Goal: Task Accomplishment & Management: Use online tool/utility

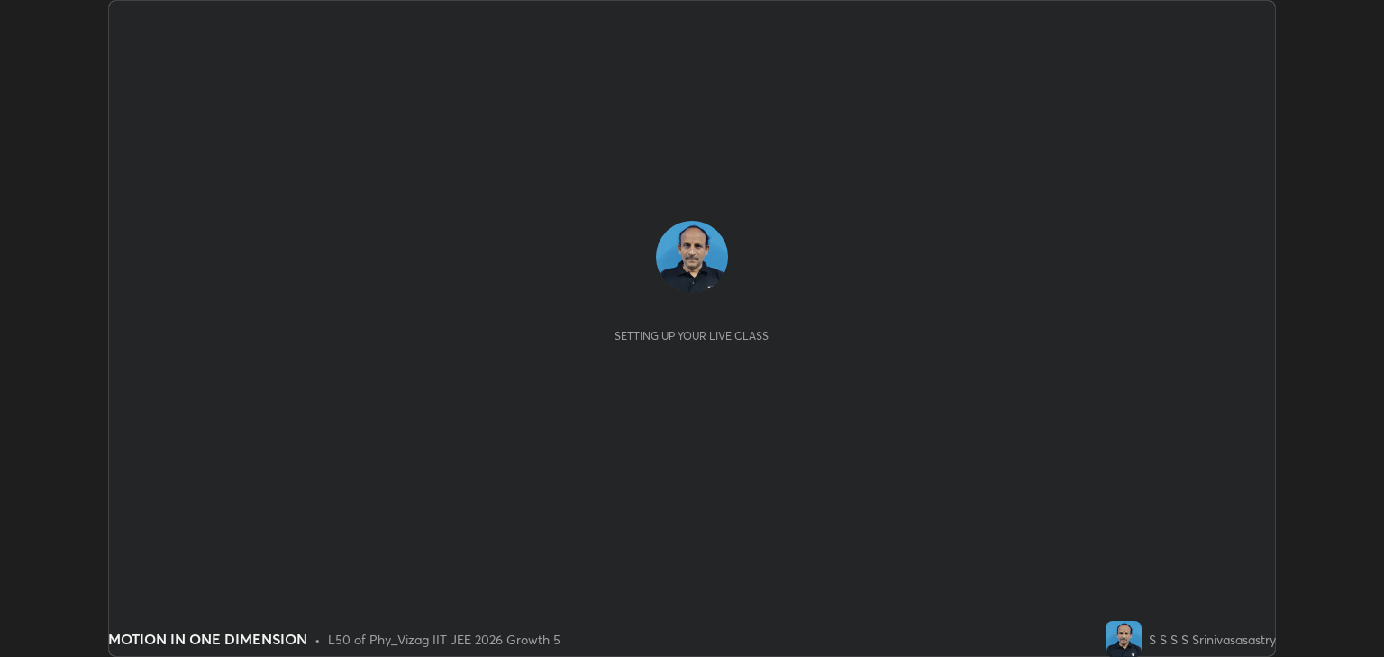
scroll to position [657, 1383]
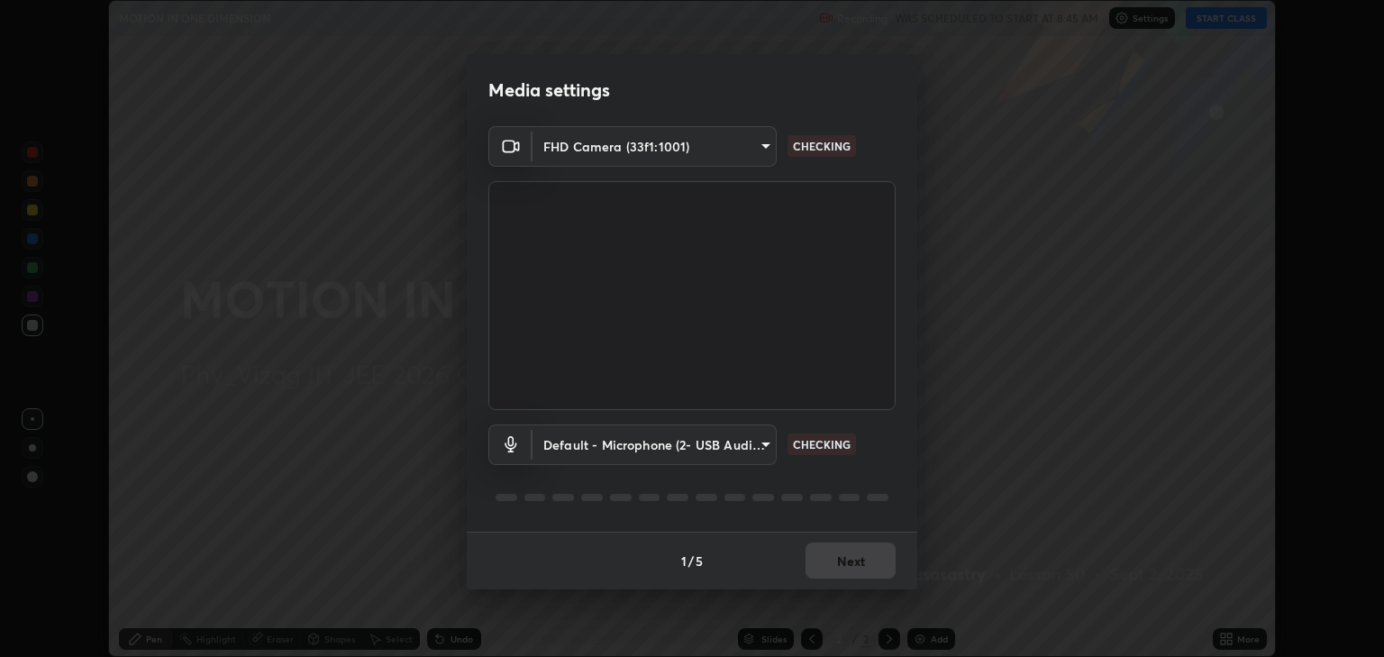
type input "ea355e775b41749c6bbb9438d94990058d88ee2063932fc19ce28271fd536b70"
type input "default"
click at [857, 572] on button "Next" at bounding box center [850, 560] width 90 height 36
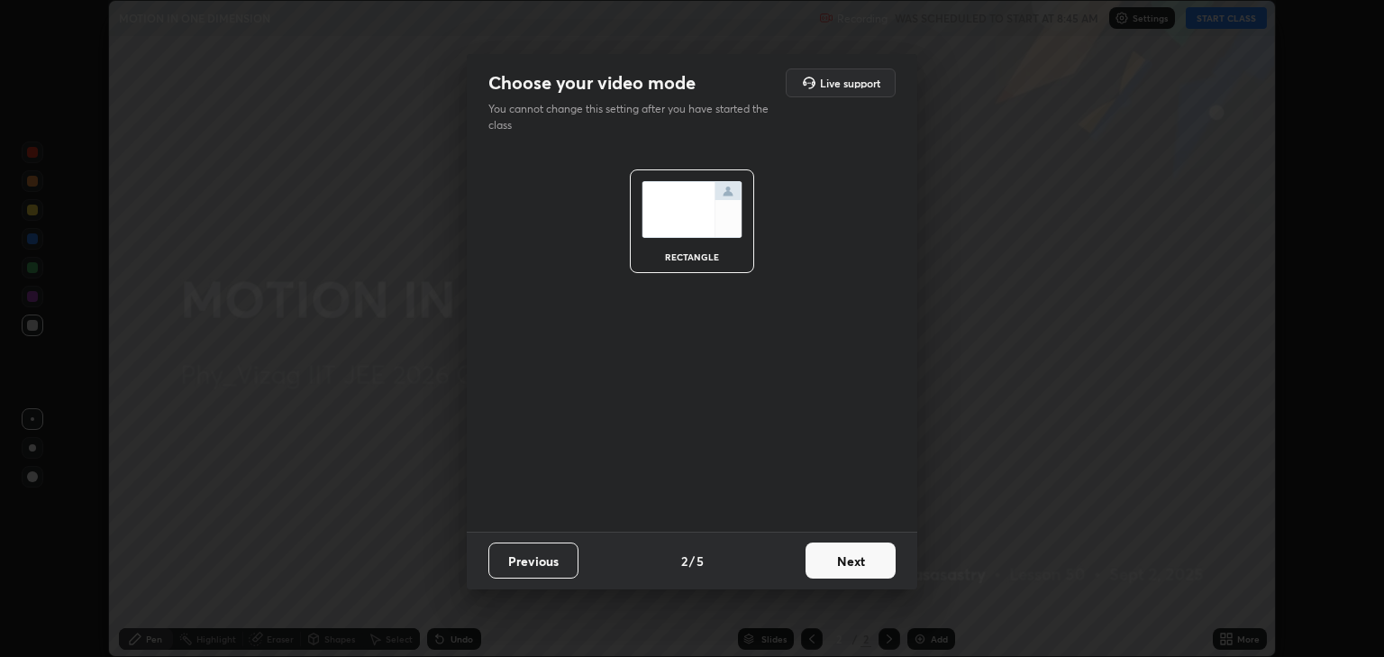
click at [865, 568] on button "Next" at bounding box center [850, 560] width 90 height 36
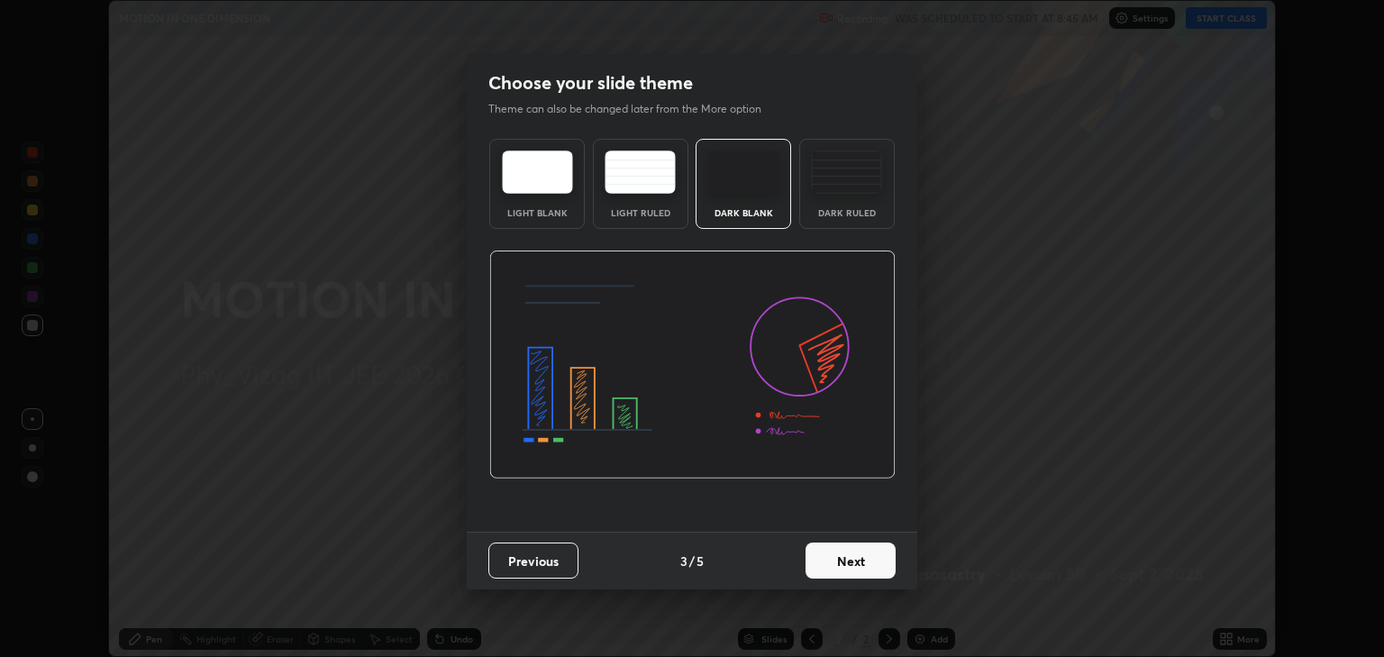
click at [859, 563] on button "Next" at bounding box center [850, 560] width 90 height 36
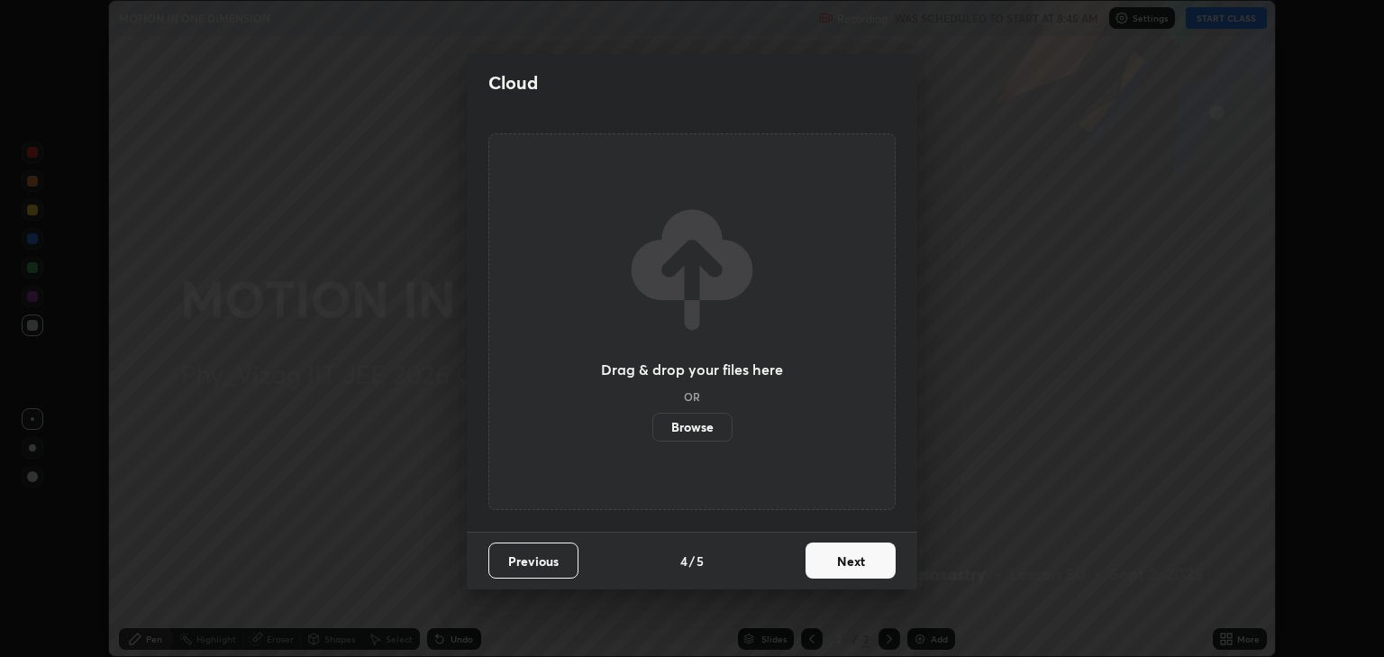
click at [854, 567] on button "Next" at bounding box center [850, 560] width 90 height 36
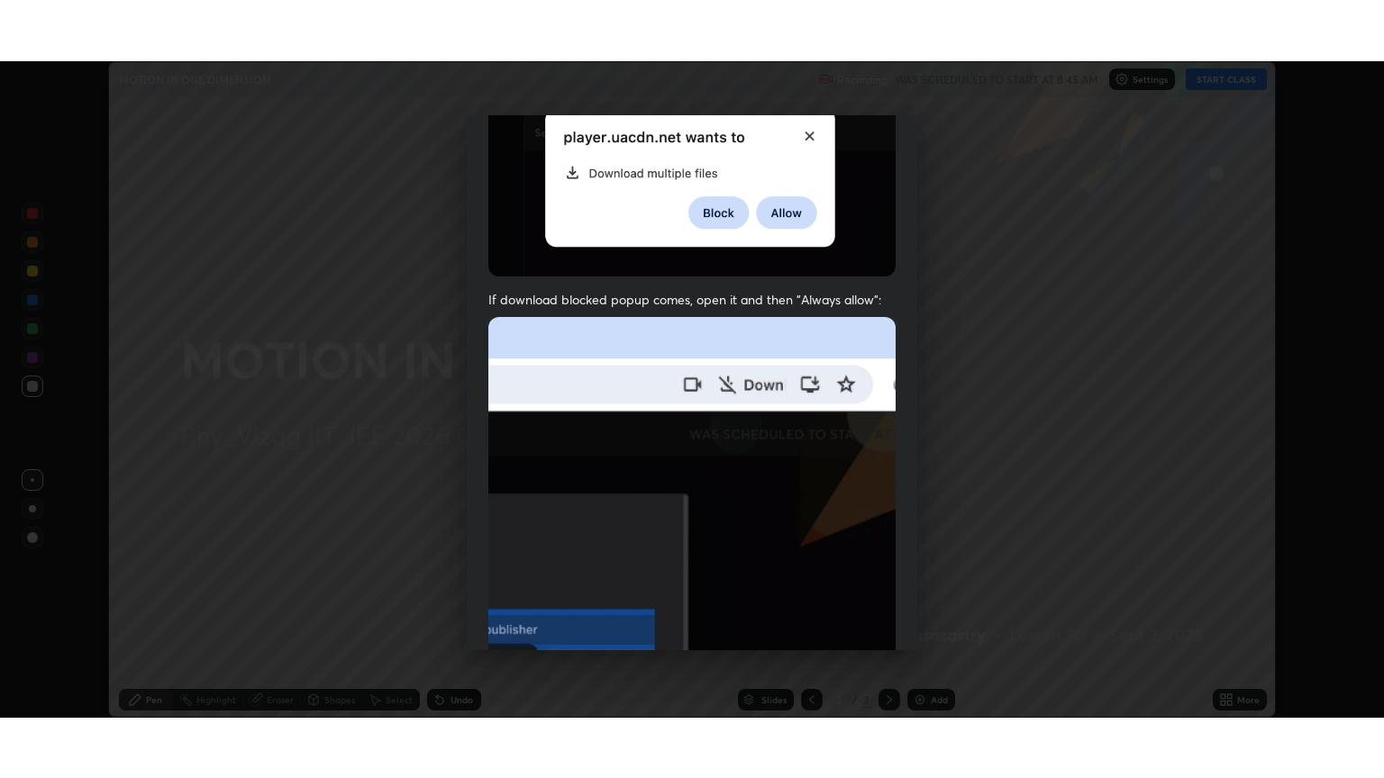
scroll to position [365, 0]
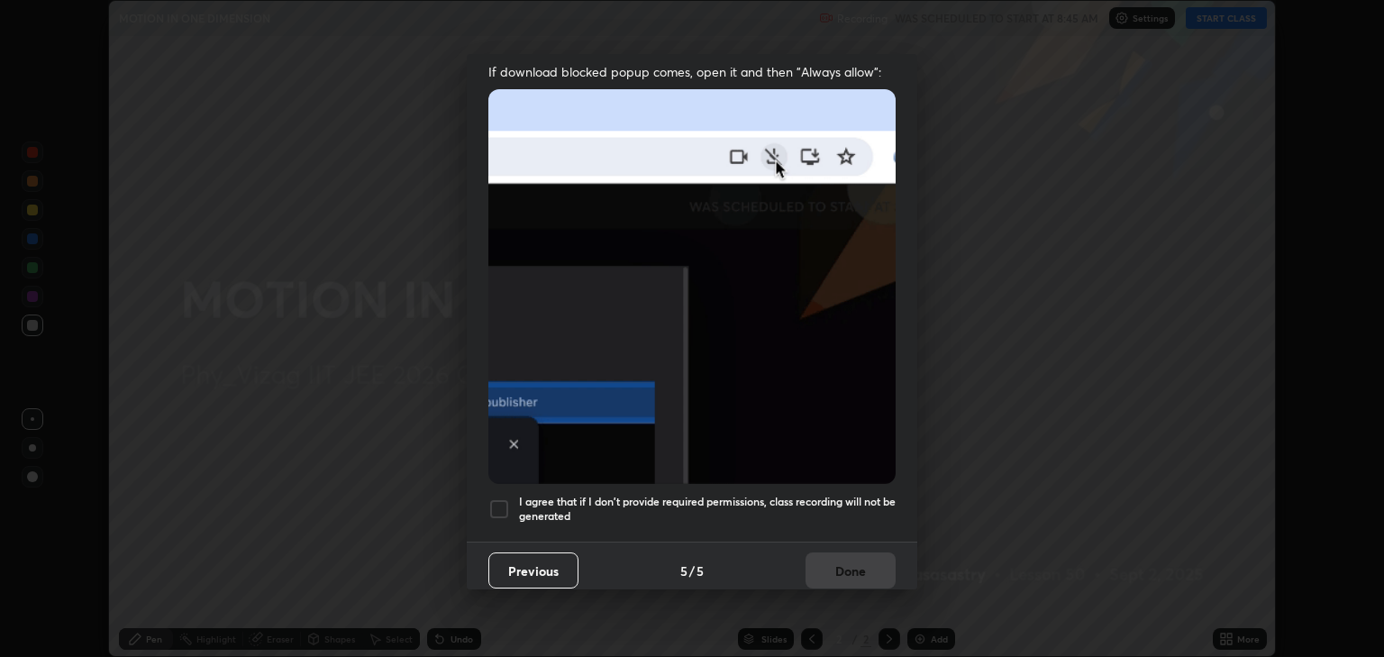
click at [506, 500] on div at bounding box center [499, 509] width 22 height 22
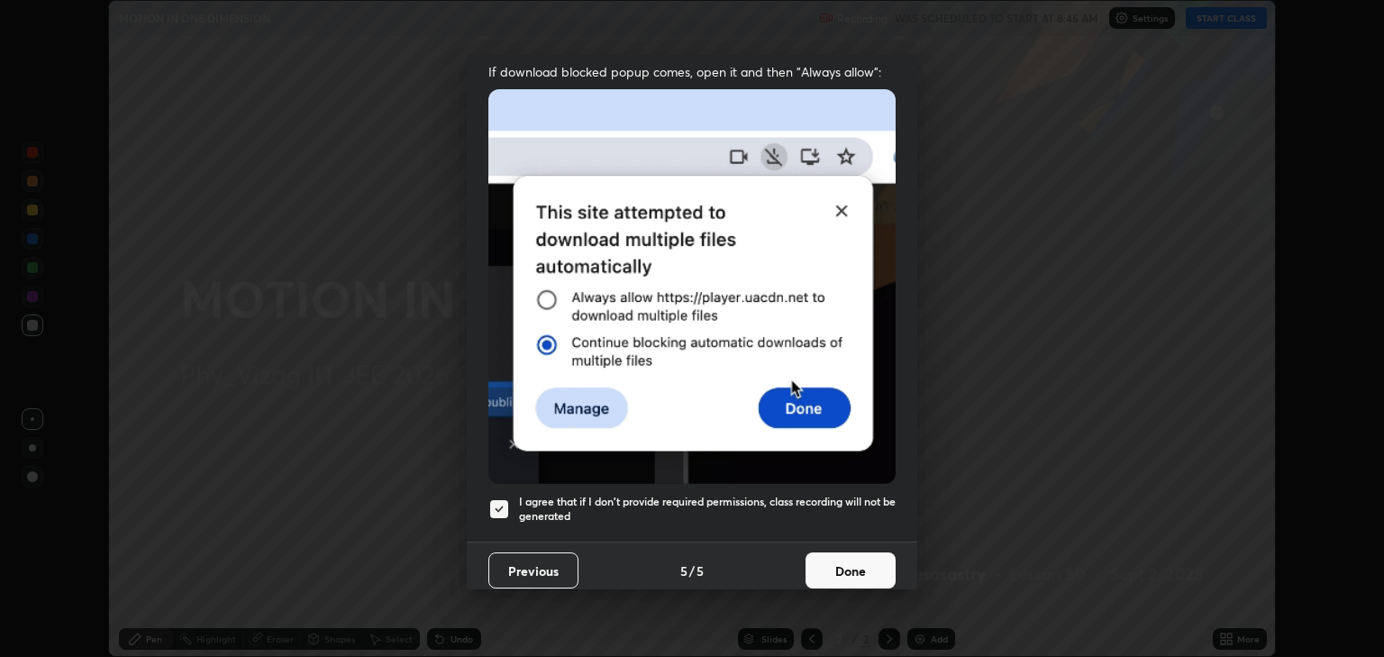
click at [850, 560] on button "Done" at bounding box center [850, 570] width 90 height 36
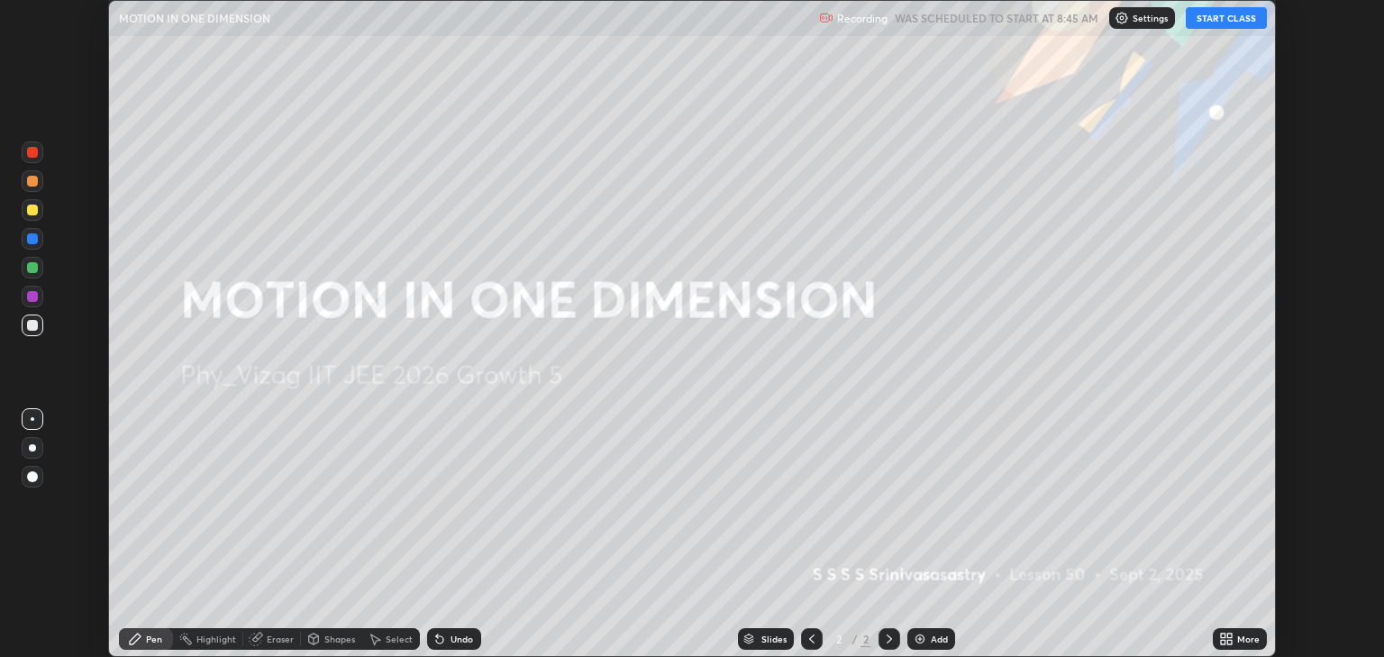
click at [1212, 25] on button "START CLASS" at bounding box center [1225, 18] width 81 height 22
click at [1220, 636] on icon at bounding box center [1222, 635] width 5 height 5
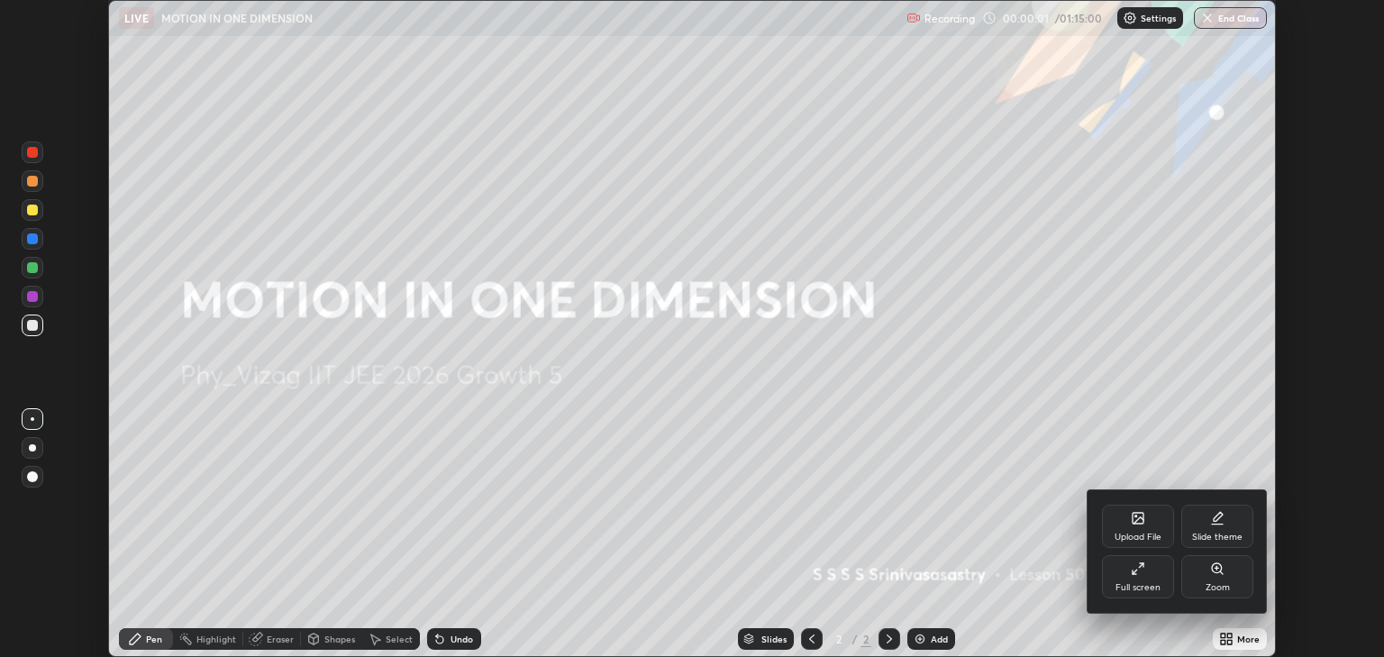
click at [1116, 566] on div "Full screen" at bounding box center [1138, 576] width 72 height 43
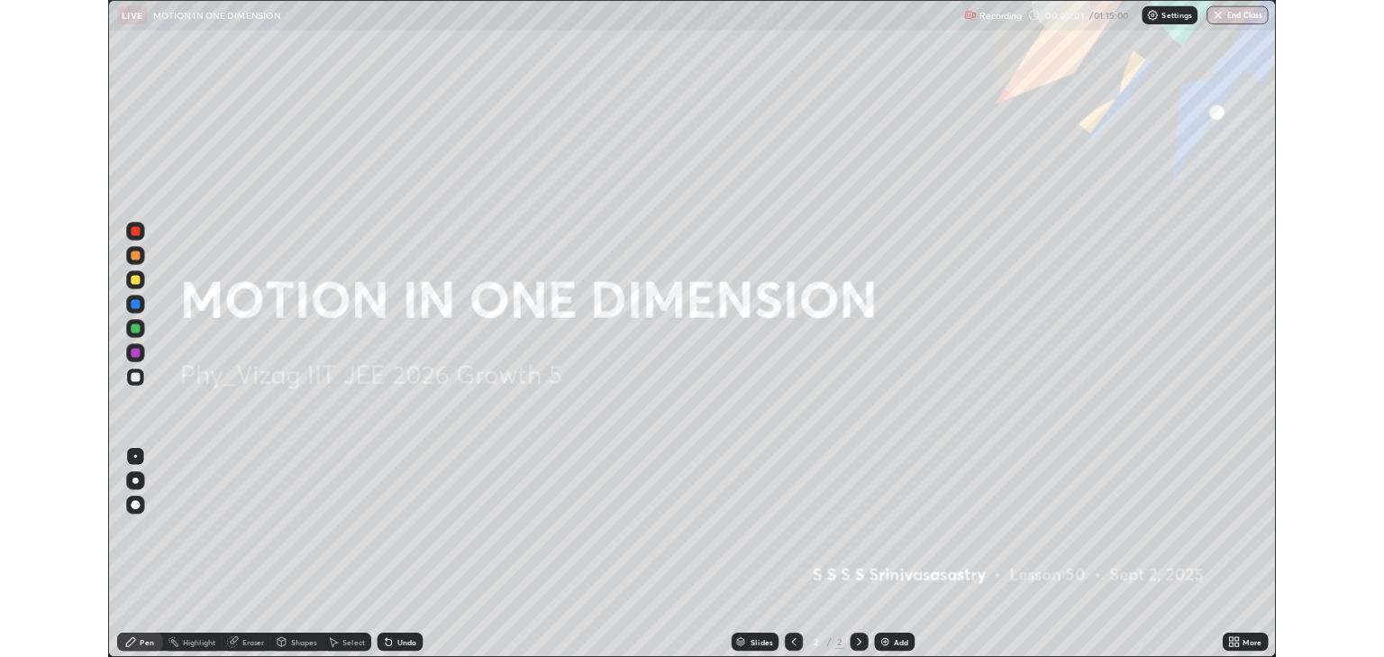
scroll to position [778, 1384]
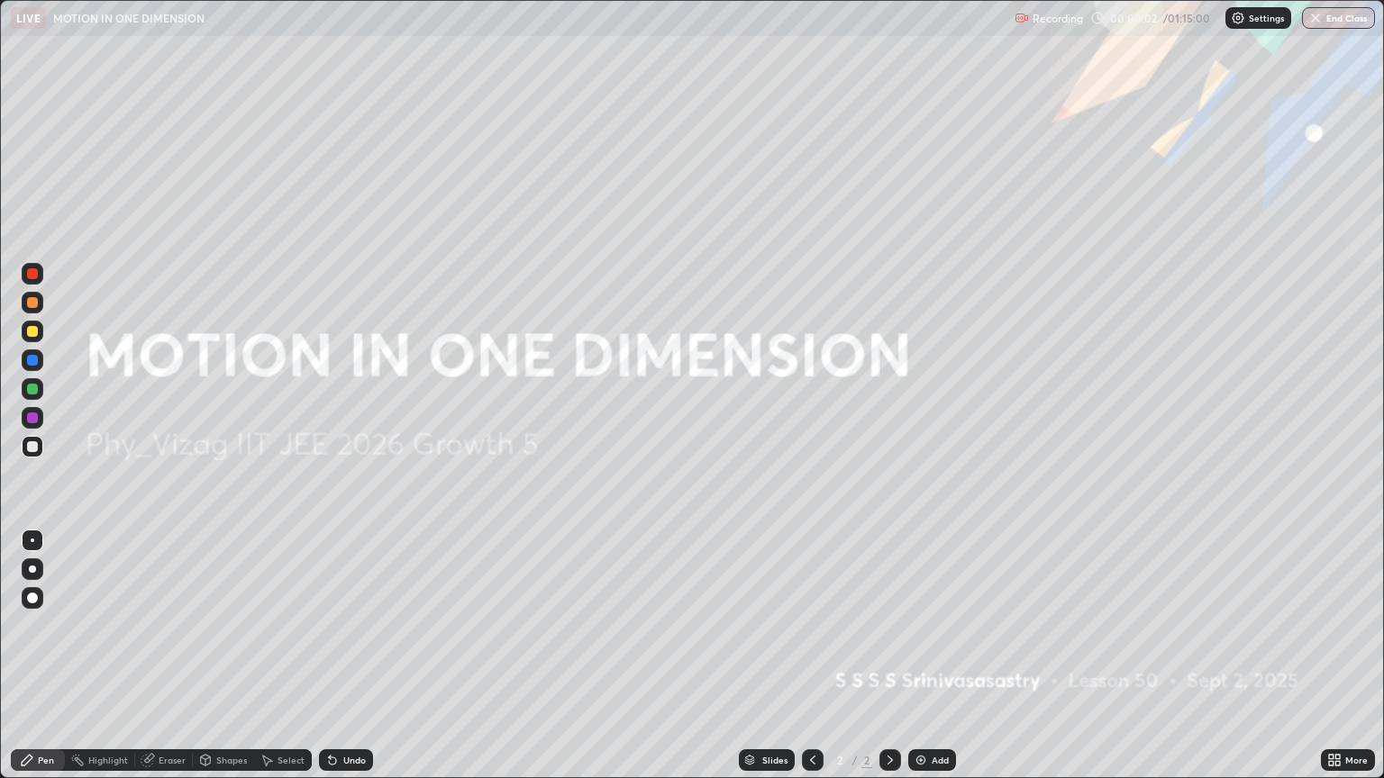
click at [1330, 656] on icon at bounding box center [1331, 757] width 5 height 5
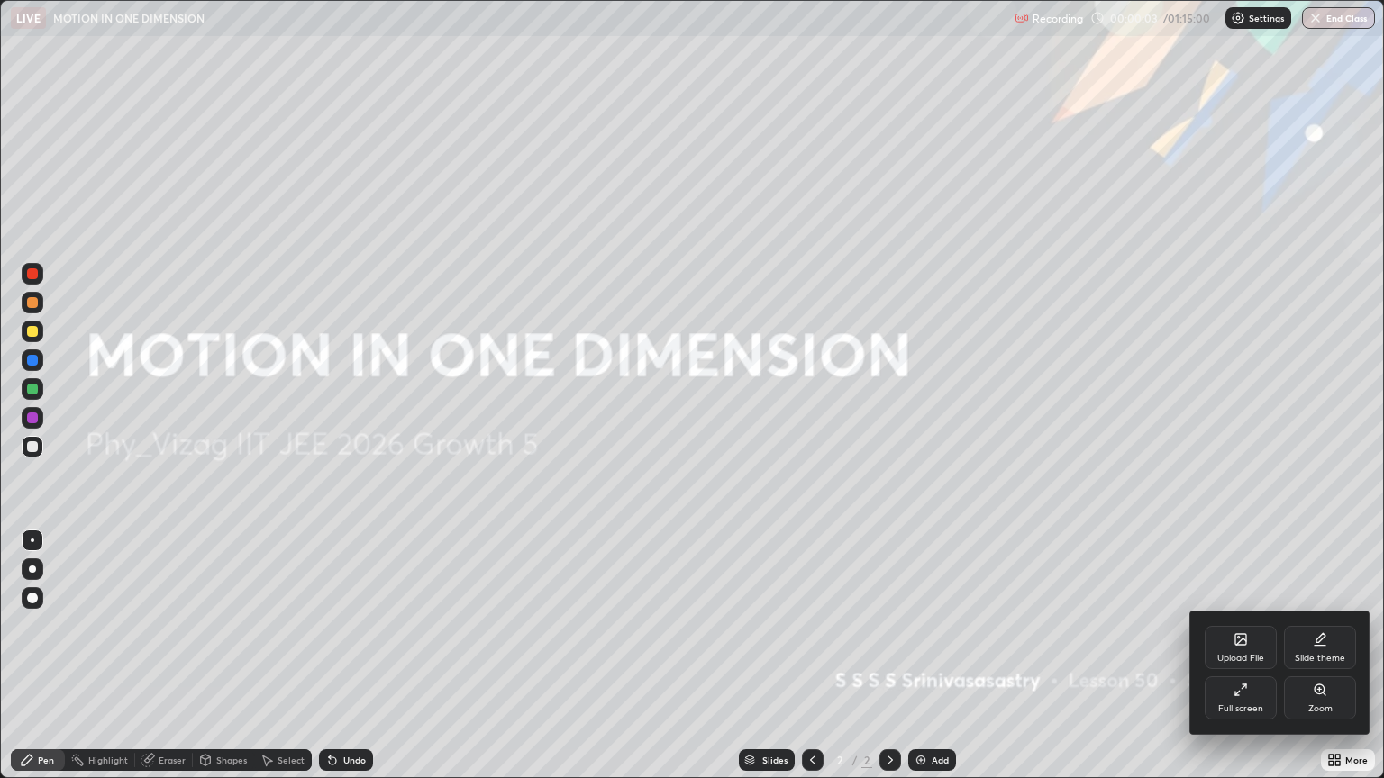
click at [1308, 649] on div "Slide theme" at bounding box center [1320, 647] width 72 height 43
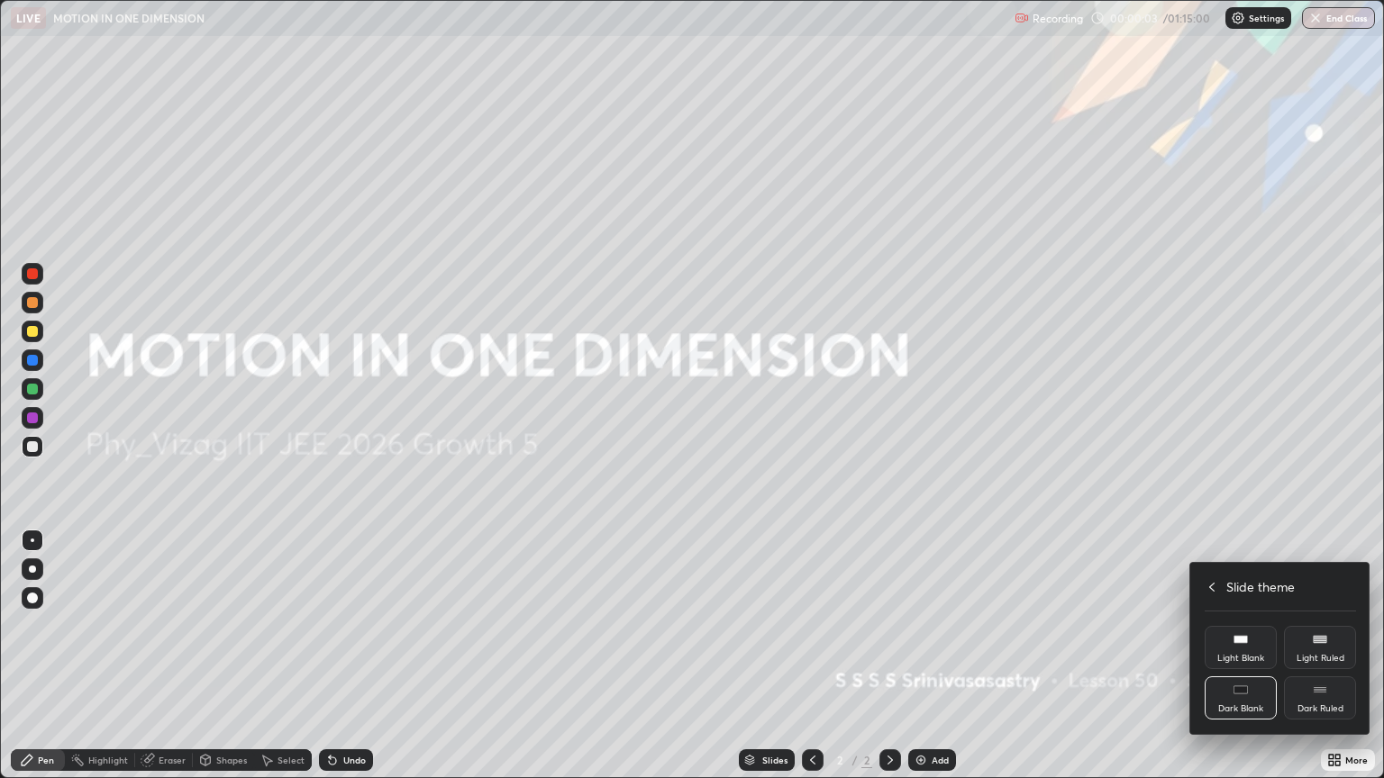
click at [1320, 656] on div "Dark Ruled" at bounding box center [1320, 708] width 46 height 9
click at [1337, 656] on div at bounding box center [692, 389] width 1384 height 778
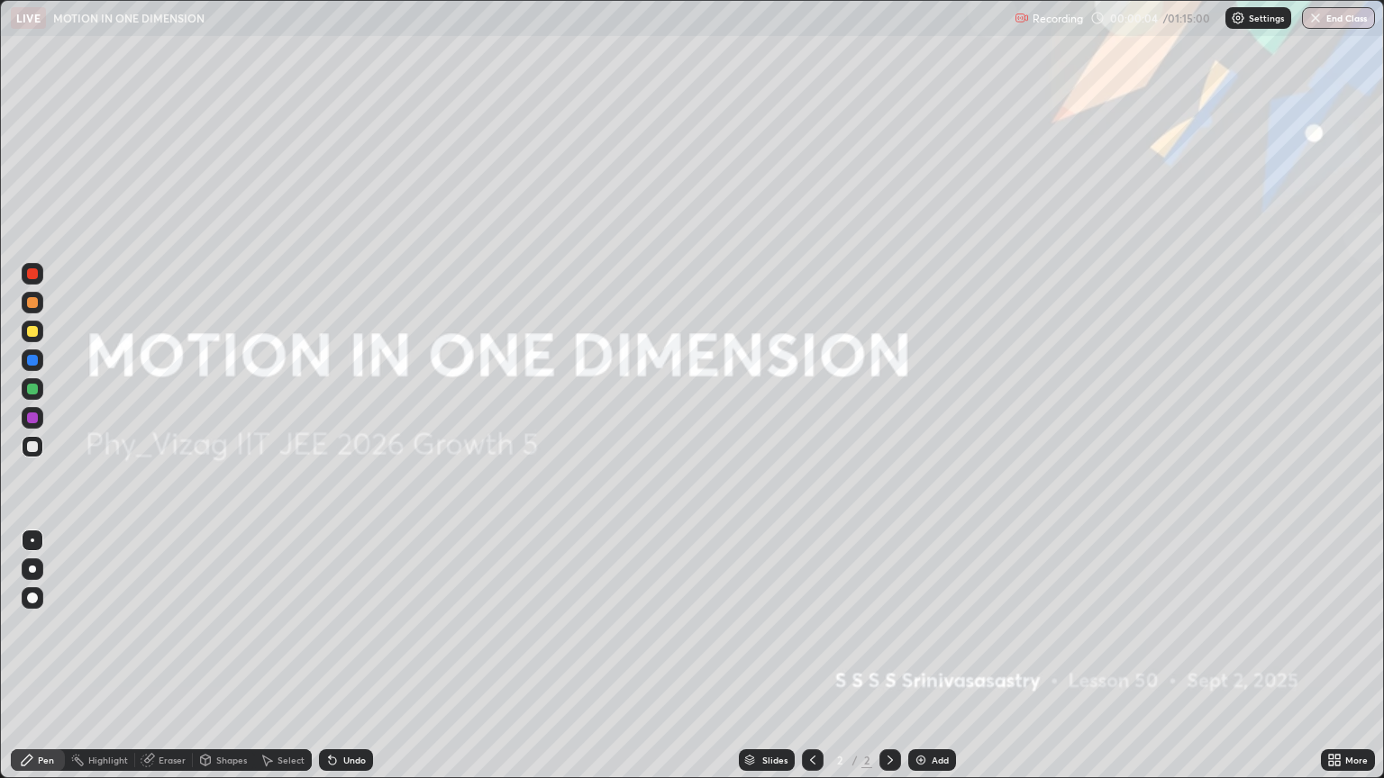
click at [934, 656] on div "Add" at bounding box center [939, 760] width 17 height 9
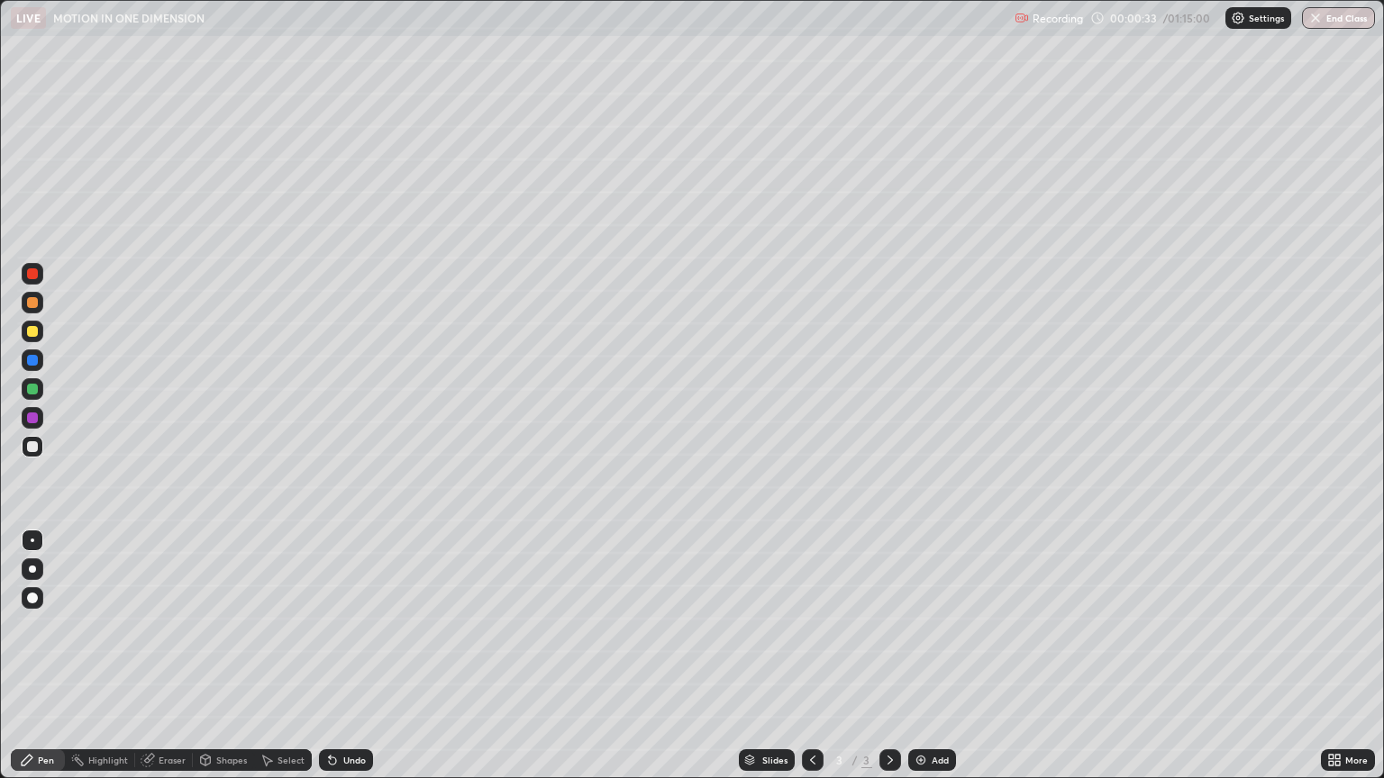
click at [32, 596] on div at bounding box center [32, 598] width 11 height 11
click at [31, 446] on div at bounding box center [32, 446] width 11 height 11
click at [220, 656] on div "Shapes" at bounding box center [231, 760] width 31 height 9
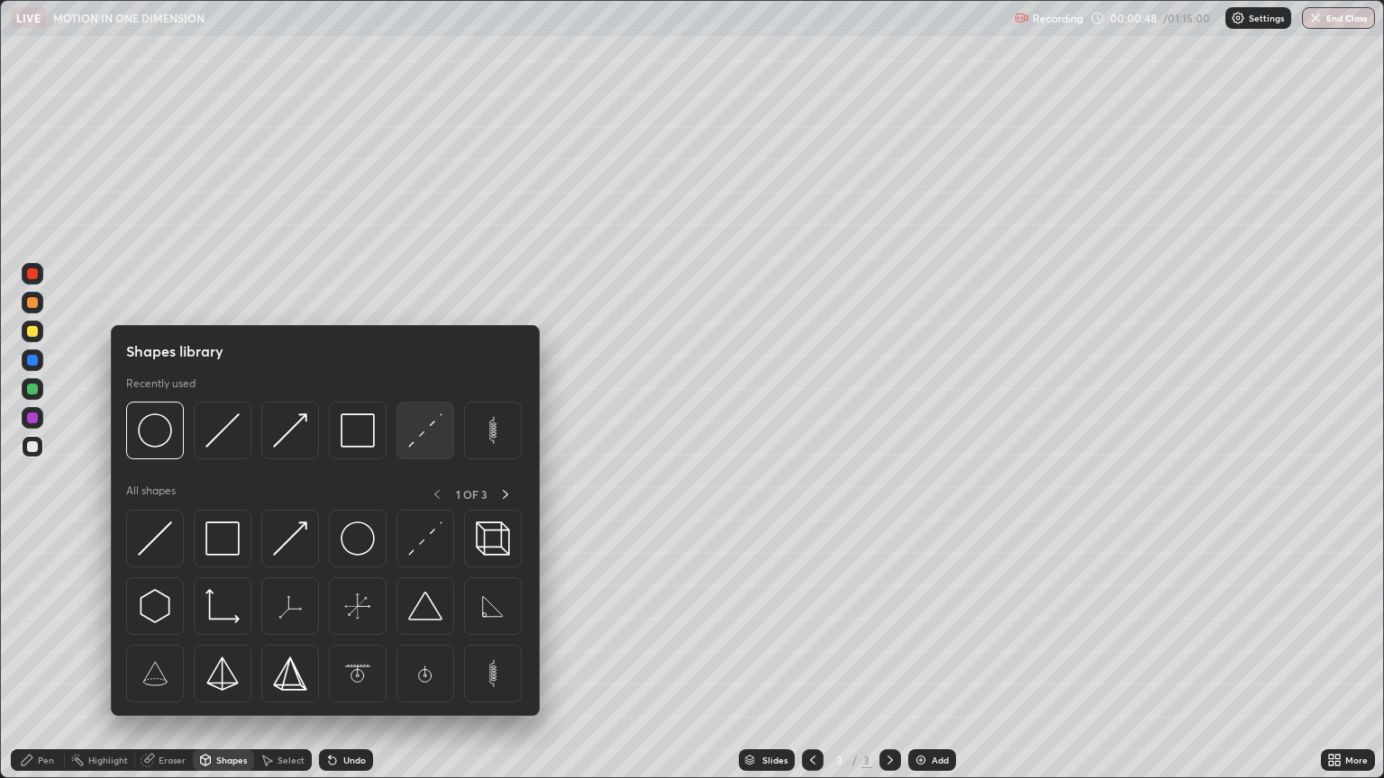
click at [423, 433] on img at bounding box center [425, 430] width 34 height 34
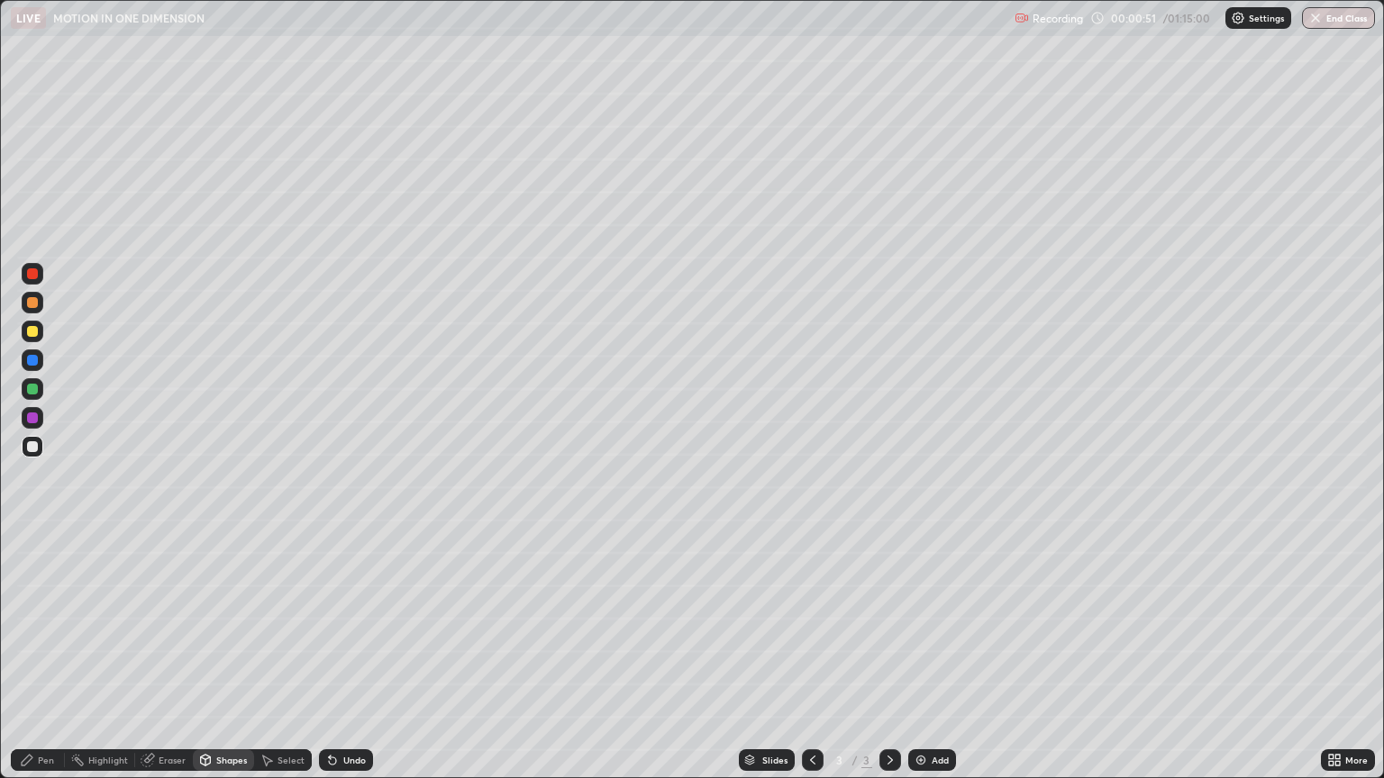
click at [227, 656] on div "Shapes" at bounding box center [231, 760] width 31 height 9
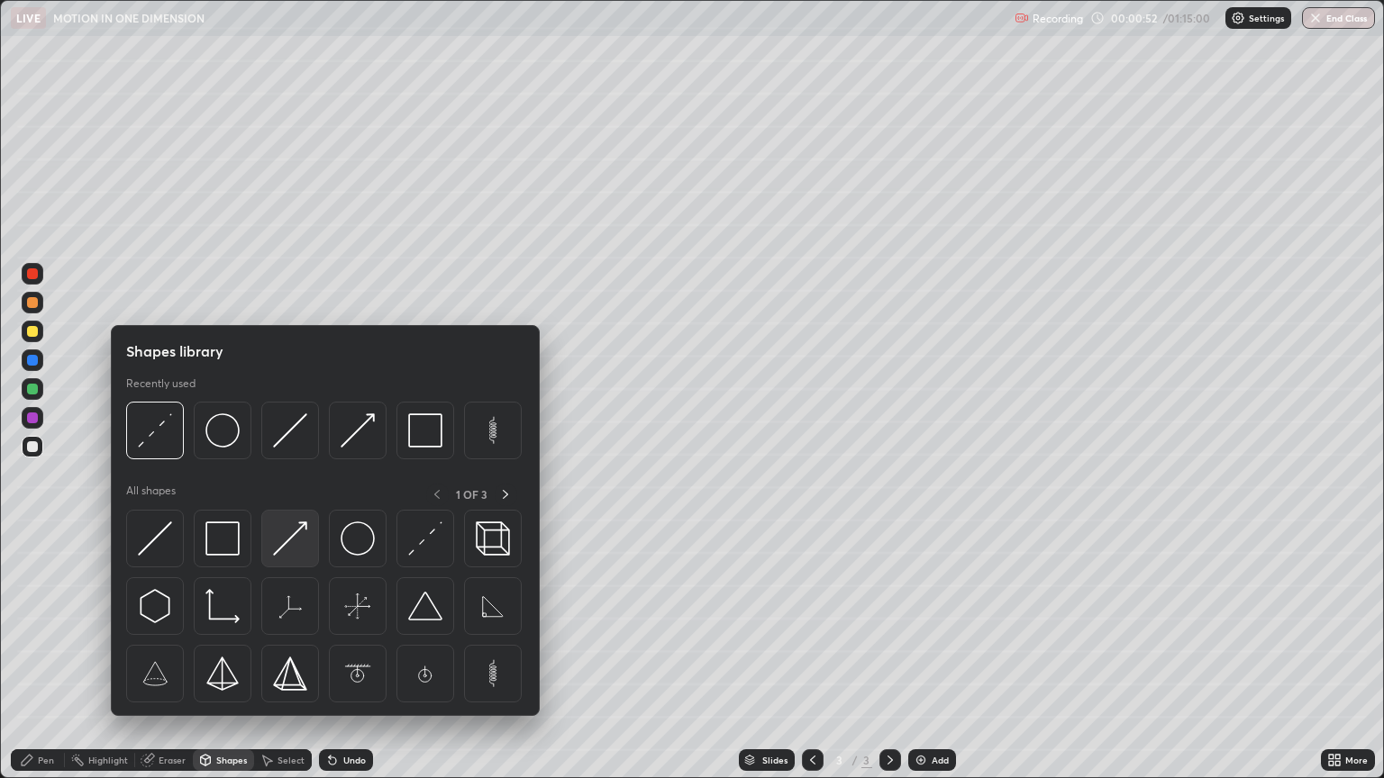
click at [290, 546] on img at bounding box center [290, 539] width 34 height 34
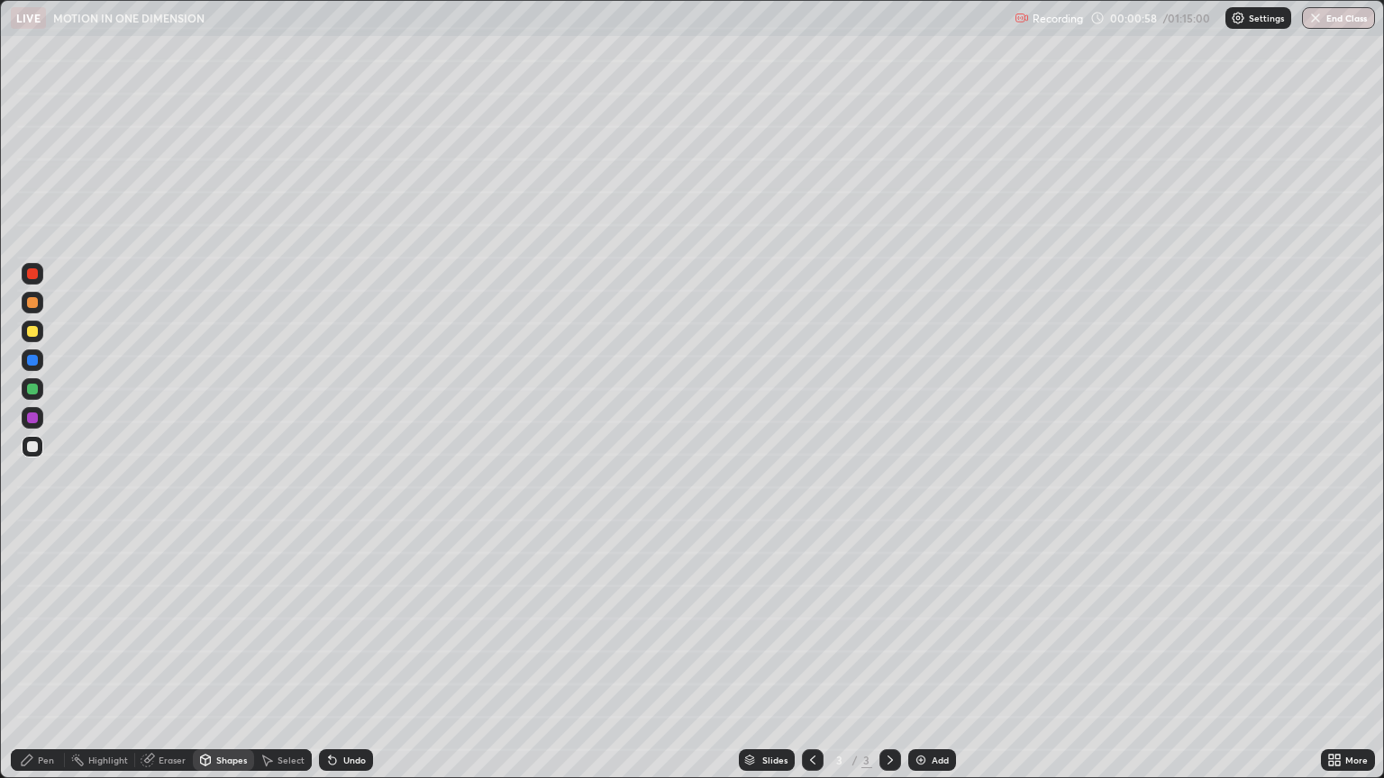
click at [35, 656] on div "Pen" at bounding box center [38, 760] width 54 height 22
click at [34, 338] on div at bounding box center [33, 332] width 22 height 22
click at [220, 656] on div "Shapes" at bounding box center [231, 760] width 31 height 9
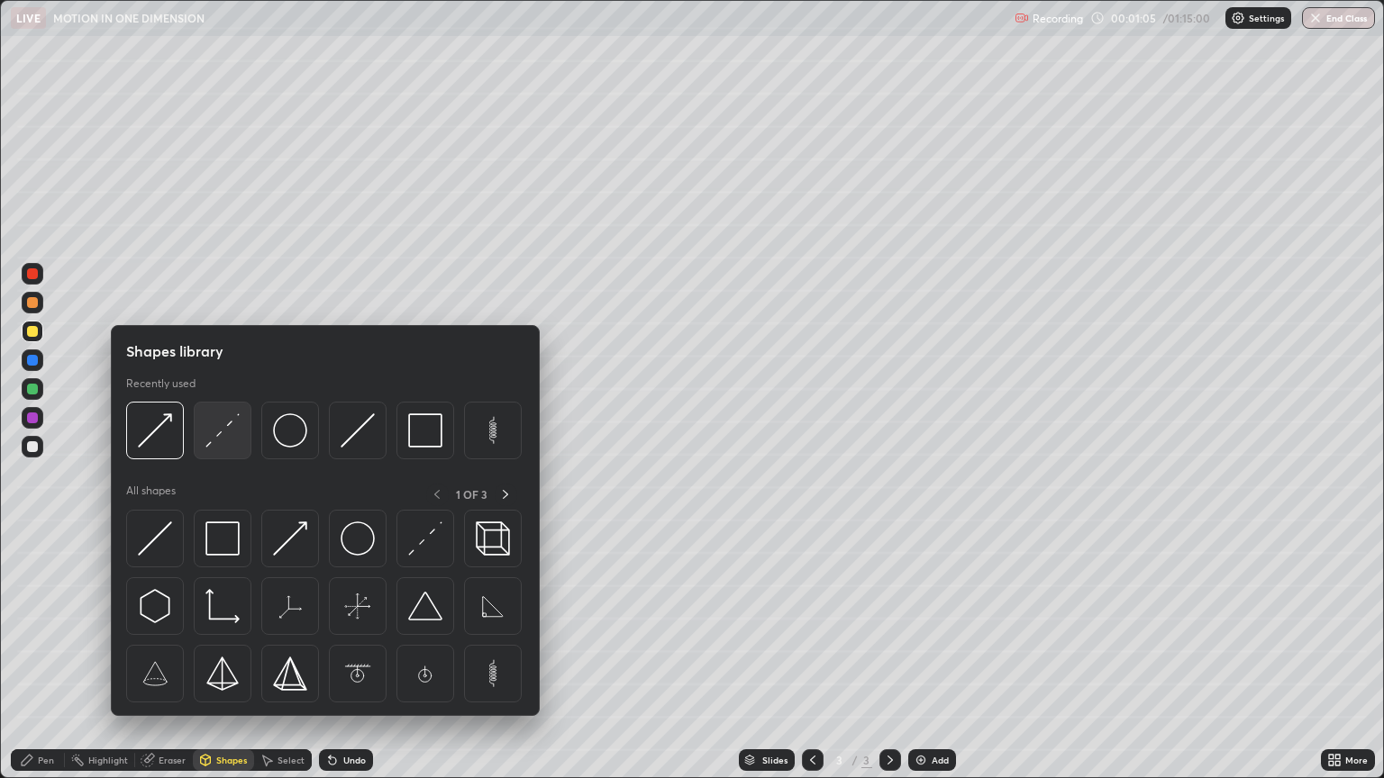
click at [229, 433] on img at bounding box center [222, 430] width 34 height 34
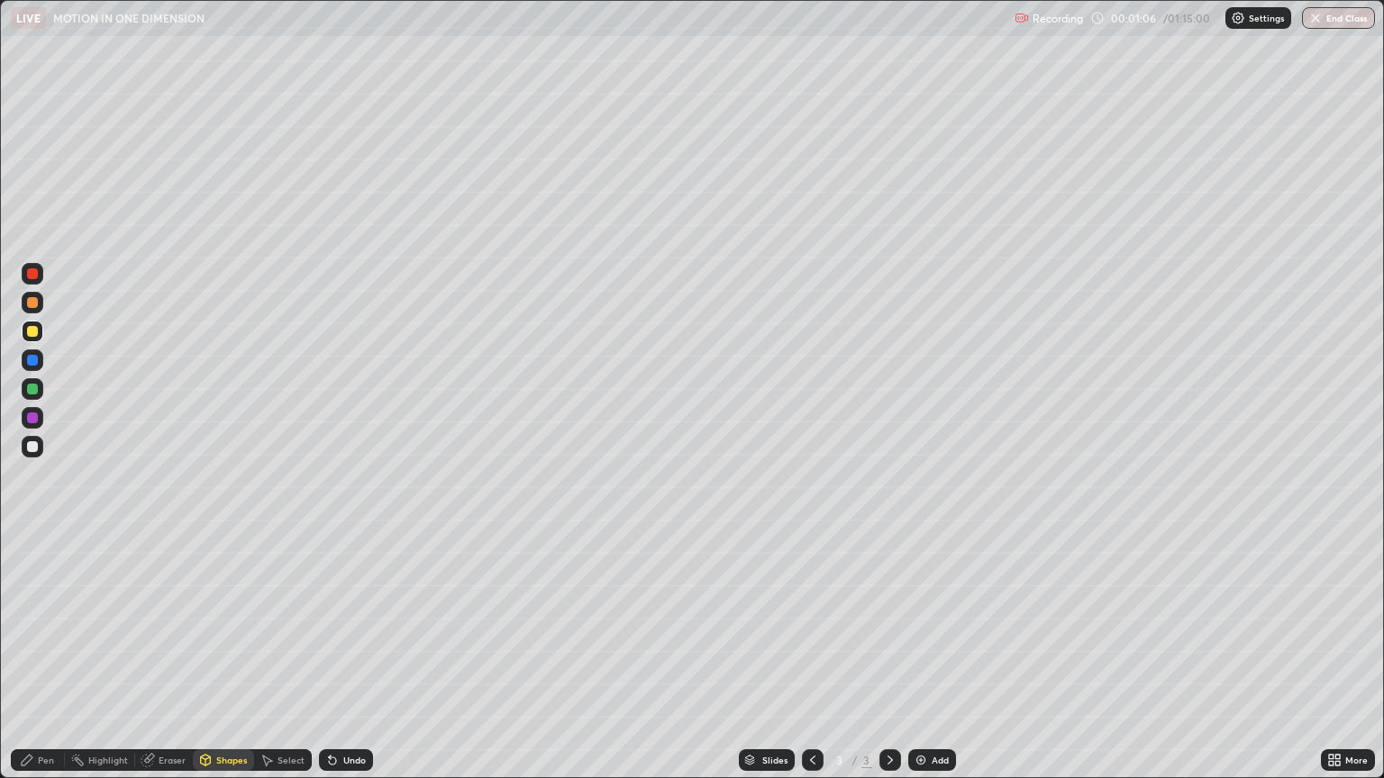
click at [35, 303] on div at bounding box center [32, 302] width 11 height 11
click at [346, 656] on div "Undo" at bounding box center [346, 760] width 54 height 22
click at [46, 656] on div "Pen" at bounding box center [46, 760] width 16 height 9
click at [346, 656] on div "Undo" at bounding box center [354, 760] width 23 height 9
click at [343, 656] on div "Undo" at bounding box center [354, 760] width 23 height 9
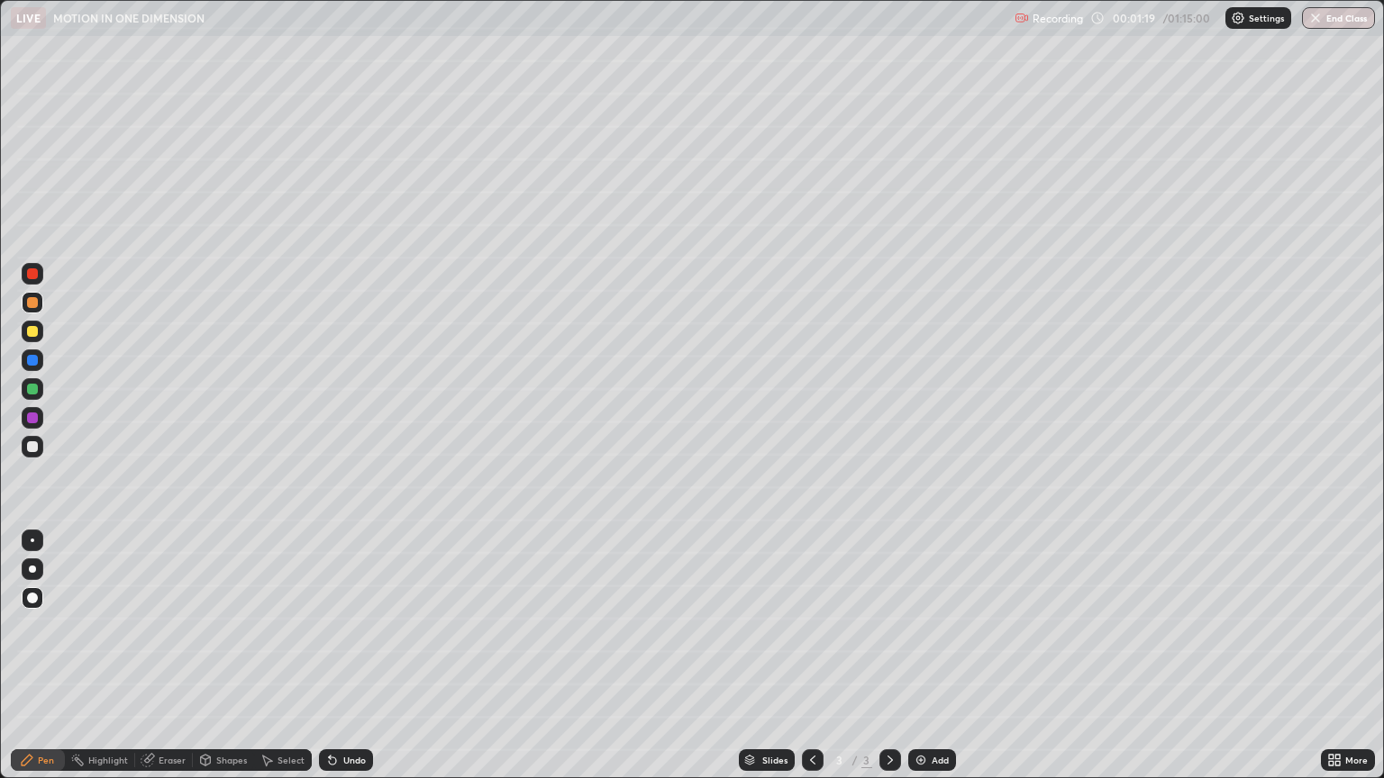
click at [339, 656] on div "Undo" at bounding box center [346, 760] width 54 height 22
click at [343, 656] on div "Undo" at bounding box center [354, 760] width 23 height 9
click at [340, 656] on div "Undo" at bounding box center [346, 760] width 54 height 22
click at [343, 656] on div "Undo" at bounding box center [354, 760] width 23 height 9
click at [35, 333] on div at bounding box center [32, 331] width 11 height 11
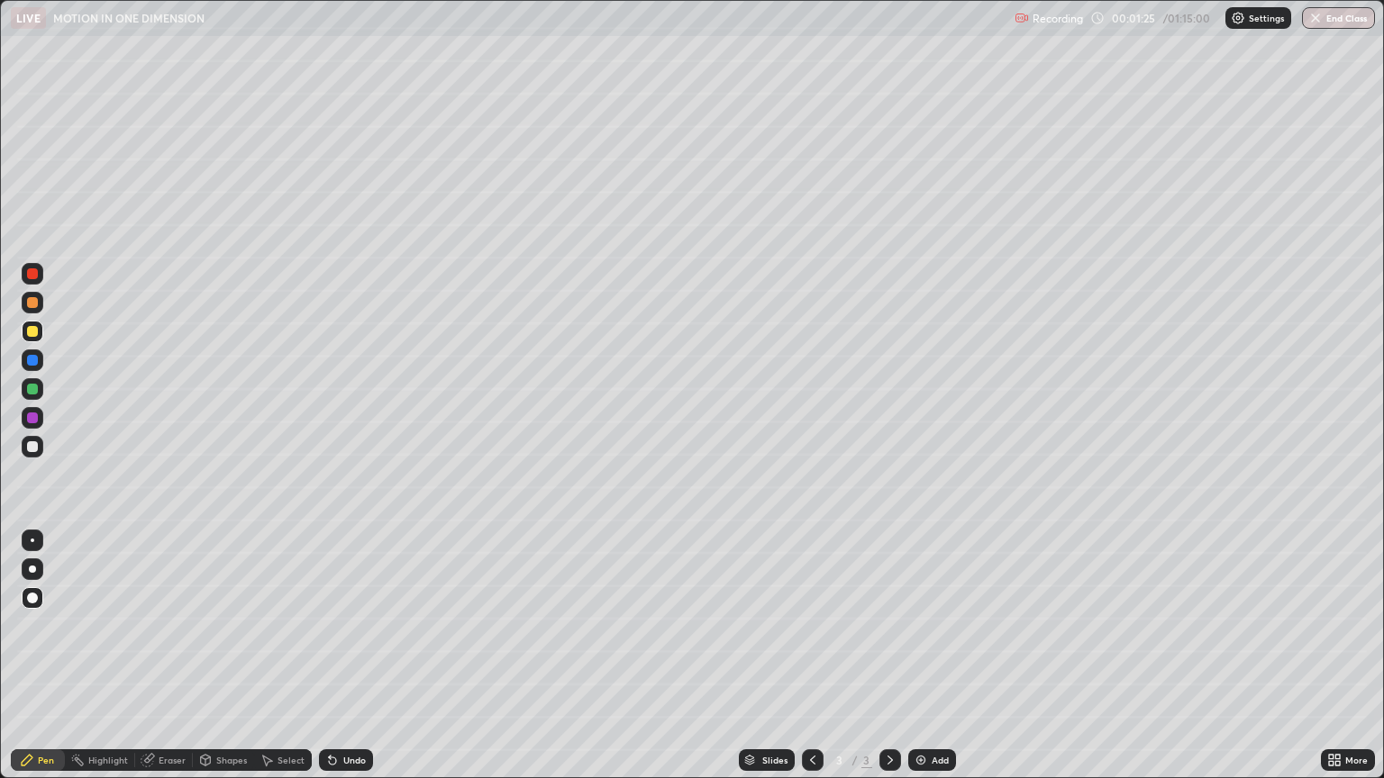
click at [222, 656] on div "Shapes" at bounding box center [231, 760] width 31 height 9
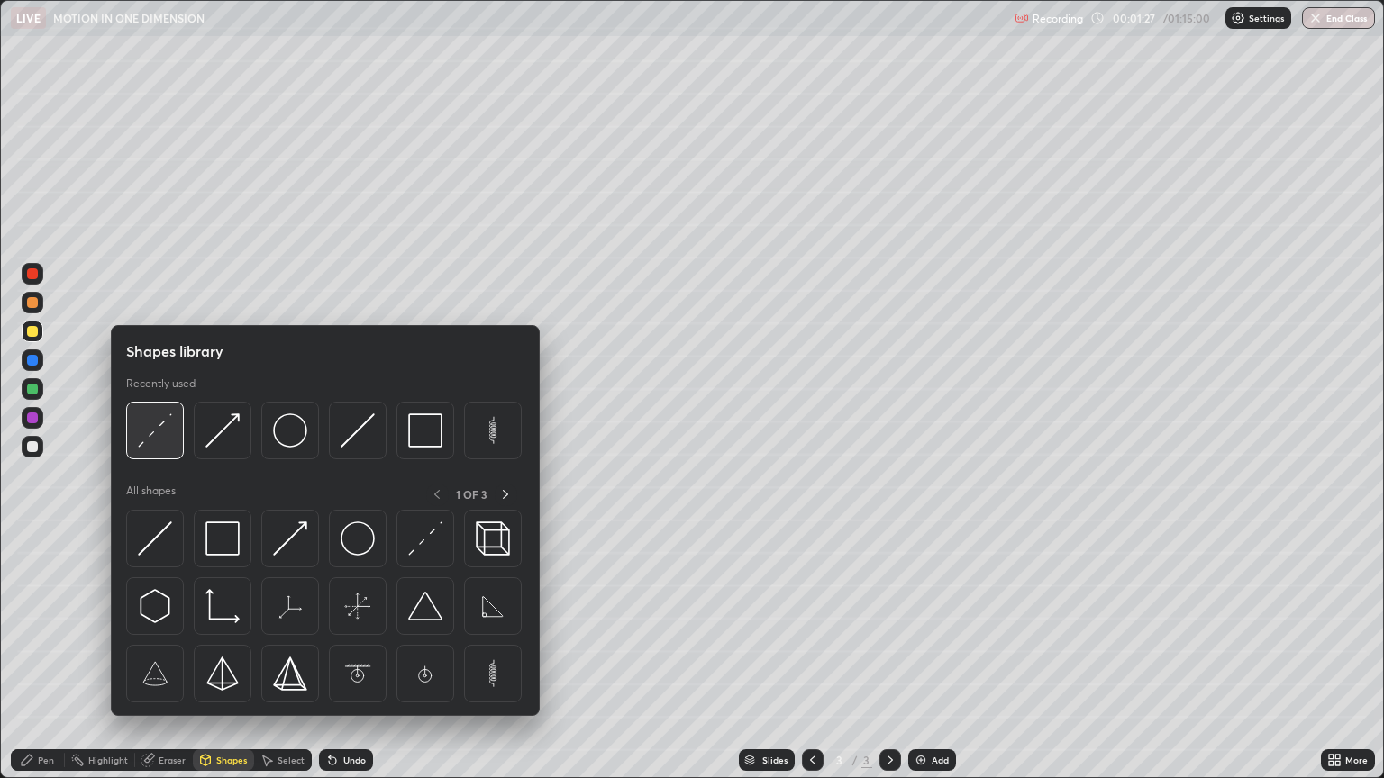
click at [148, 435] on img at bounding box center [155, 430] width 34 height 34
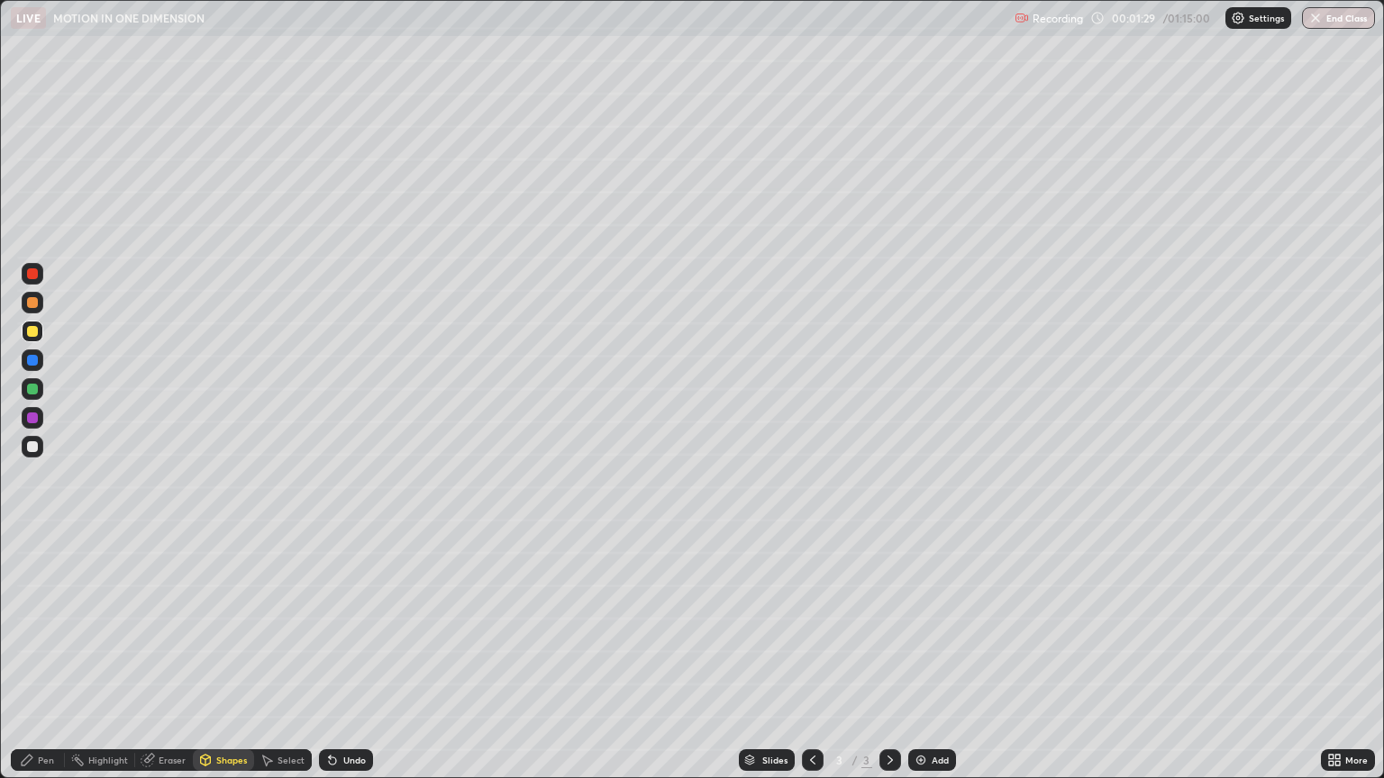
click at [29, 304] on div at bounding box center [32, 302] width 11 height 11
click at [42, 656] on div "Pen" at bounding box center [38, 760] width 54 height 22
click at [227, 656] on div "Shapes" at bounding box center [231, 760] width 31 height 9
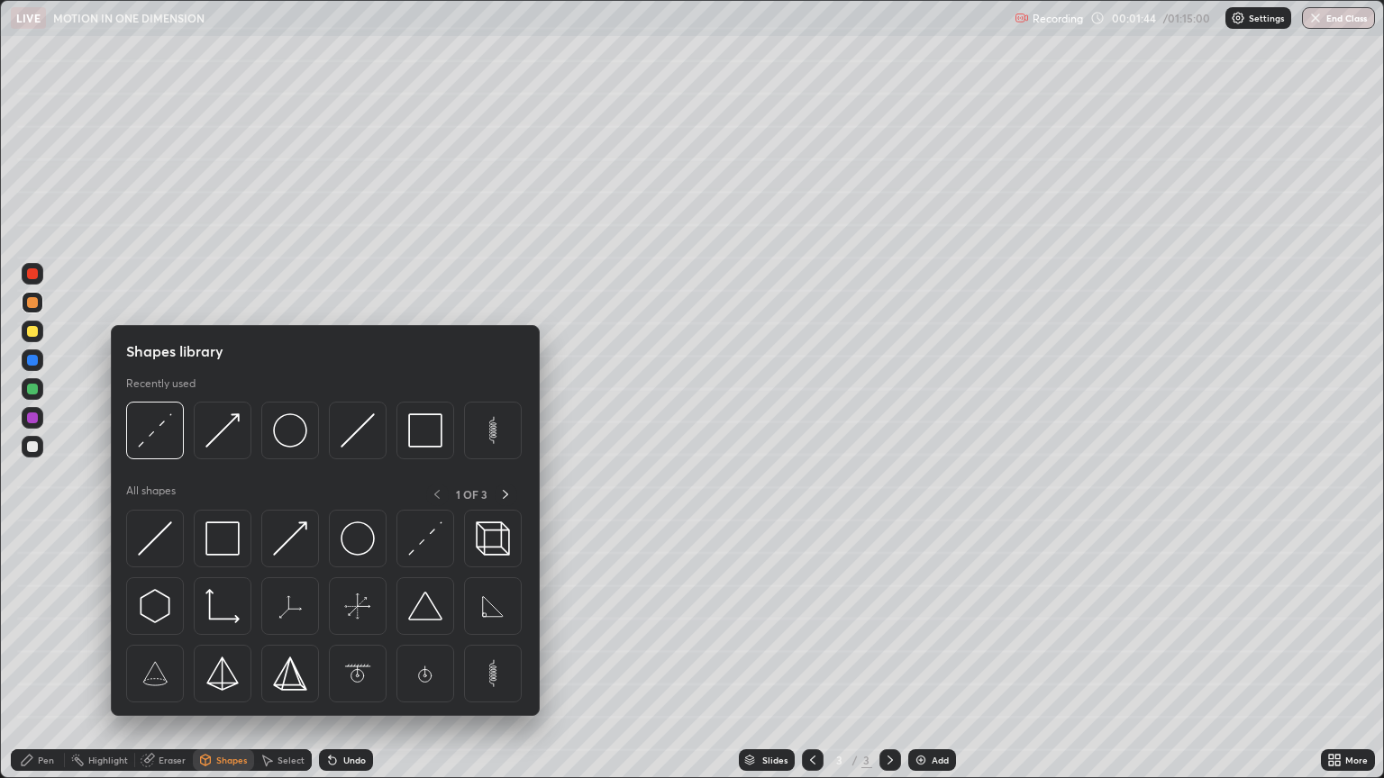
click at [36, 390] on div at bounding box center [32, 389] width 11 height 11
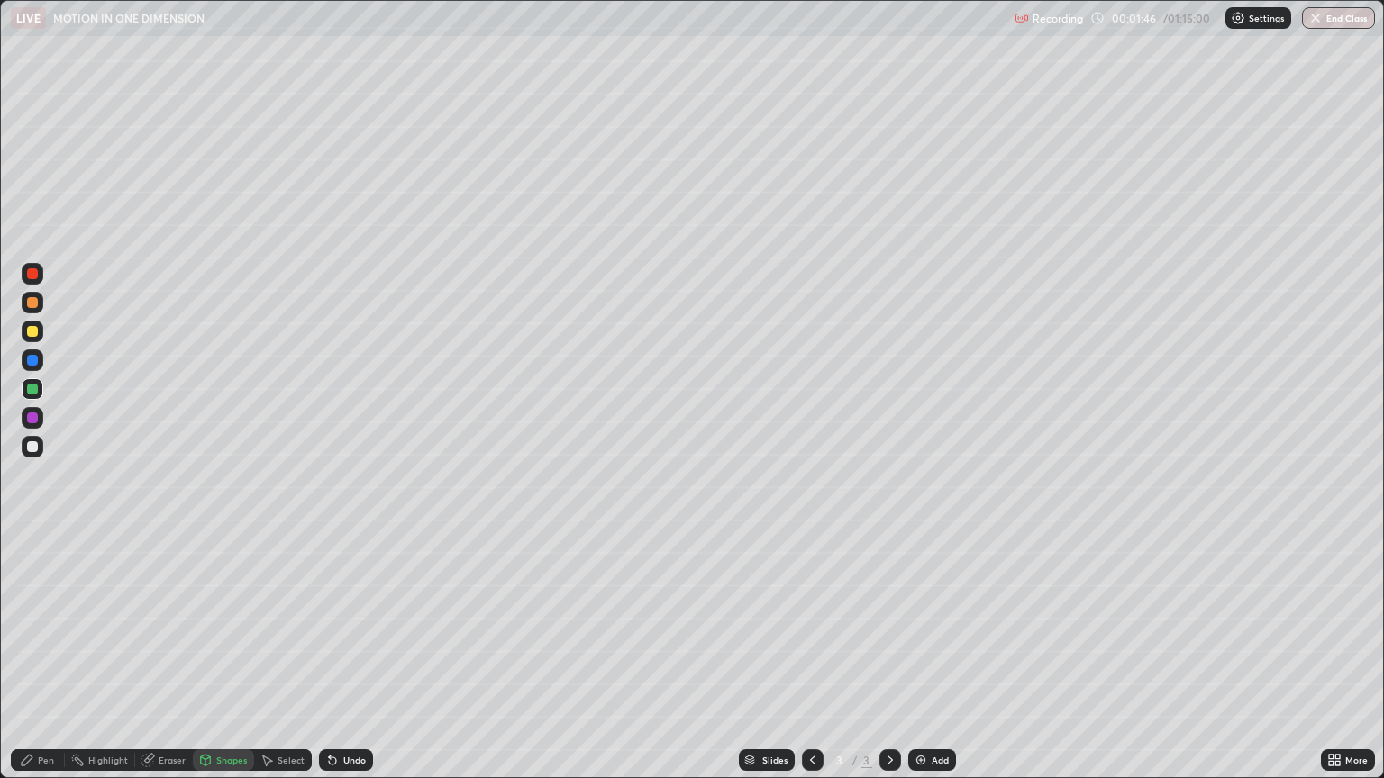
click at [336, 656] on icon at bounding box center [332, 760] width 14 height 14
click at [213, 656] on div "Shapes" at bounding box center [223, 760] width 61 height 22
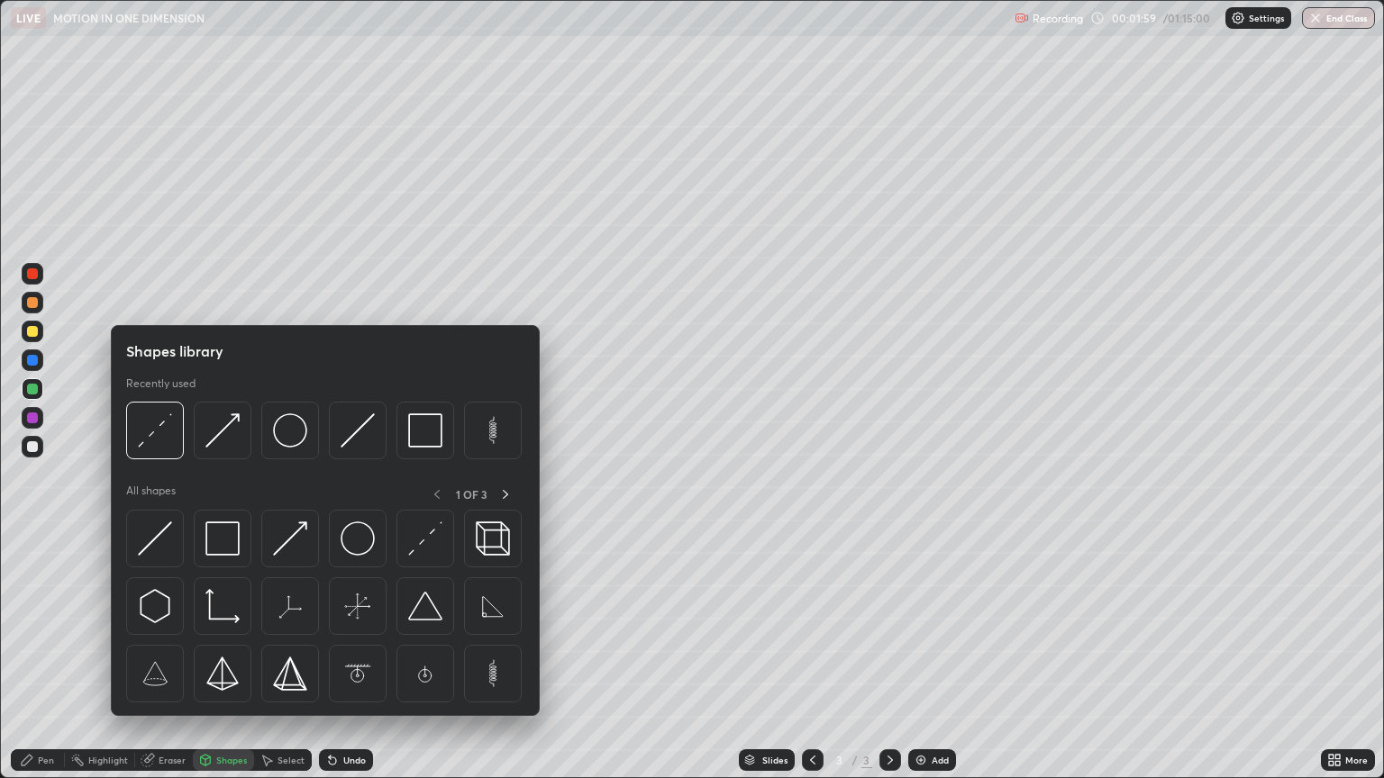
click at [288, 539] on img at bounding box center [290, 539] width 34 height 34
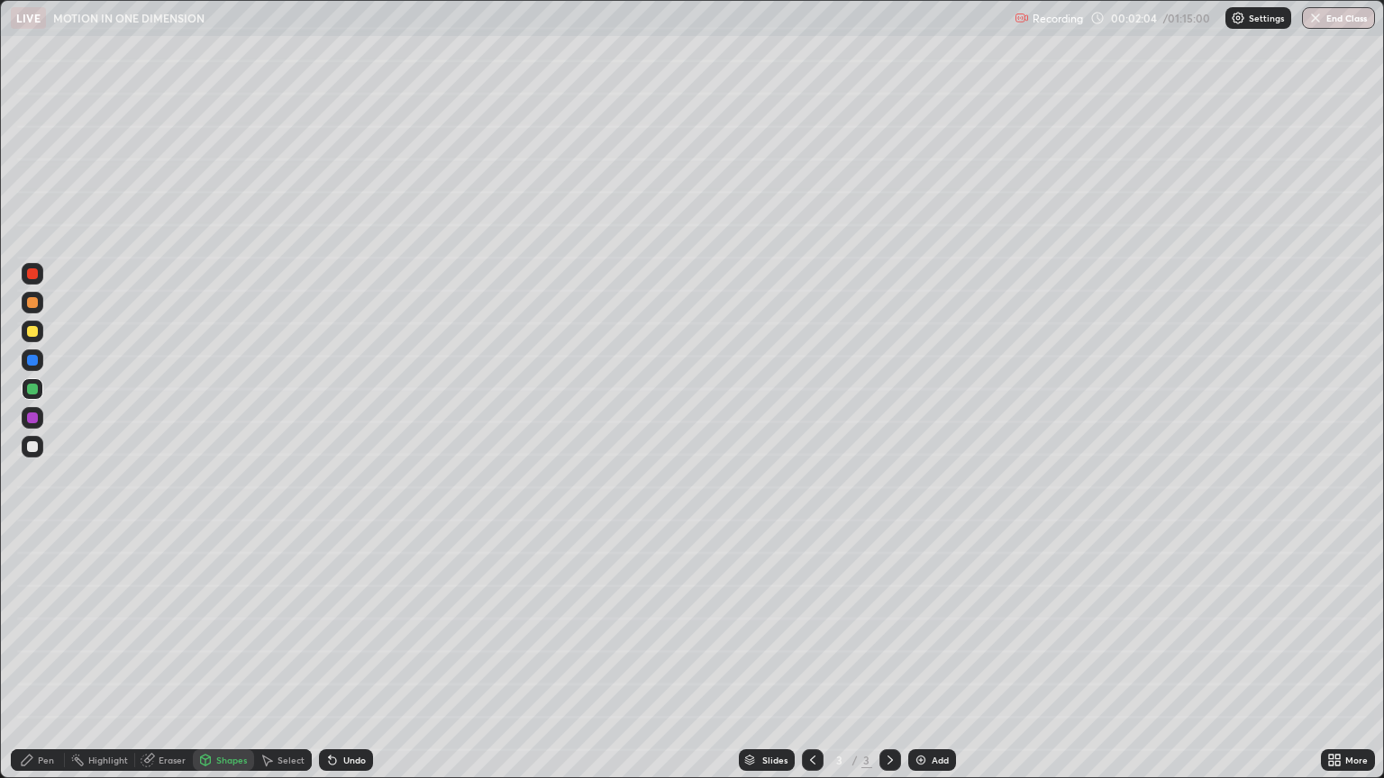
click at [45, 656] on div "Pen" at bounding box center [46, 760] width 16 height 9
click at [35, 274] on div at bounding box center [32, 273] width 11 height 11
click at [344, 656] on div "Undo" at bounding box center [346, 760] width 54 height 22
click at [249, 656] on div "Shapes" at bounding box center [223, 760] width 61 height 22
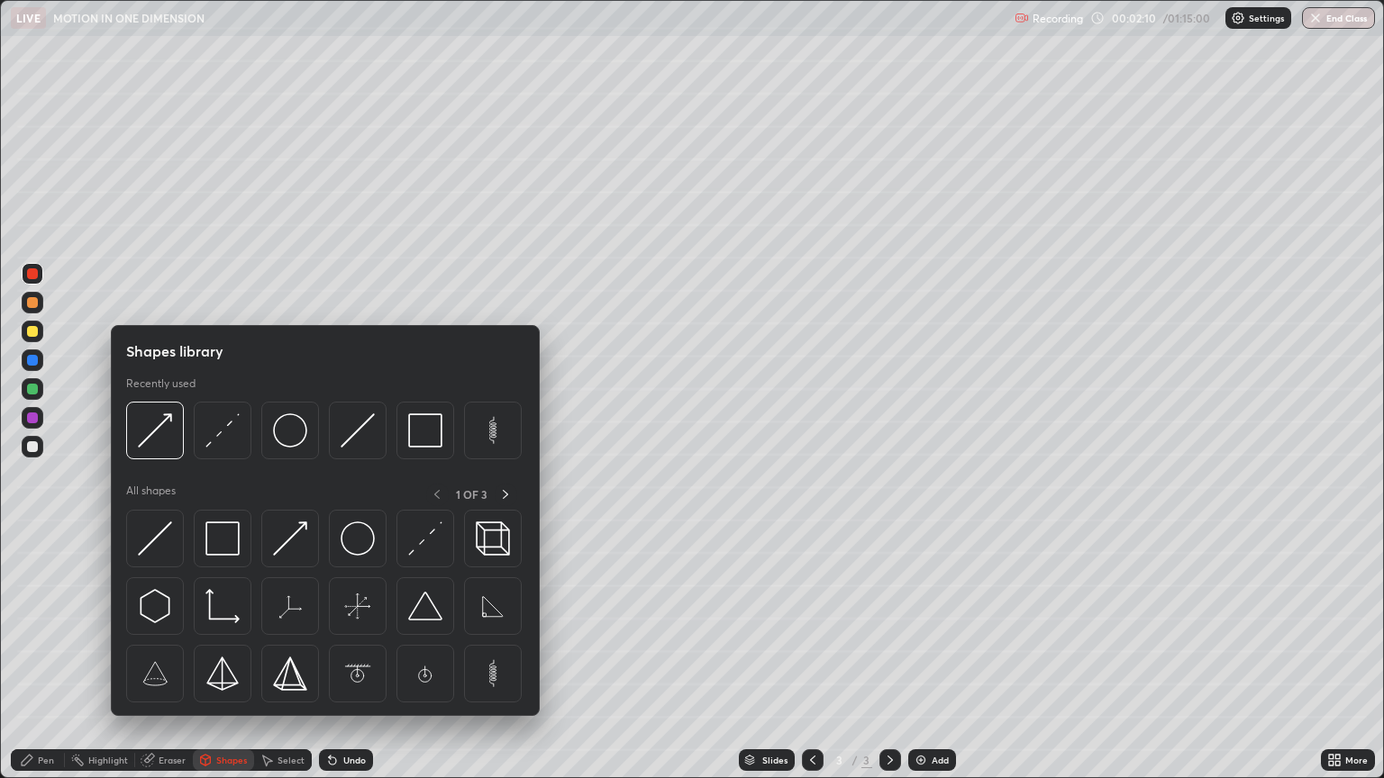
click at [329, 656] on icon at bounding box center [330, 757] width 2 height 2
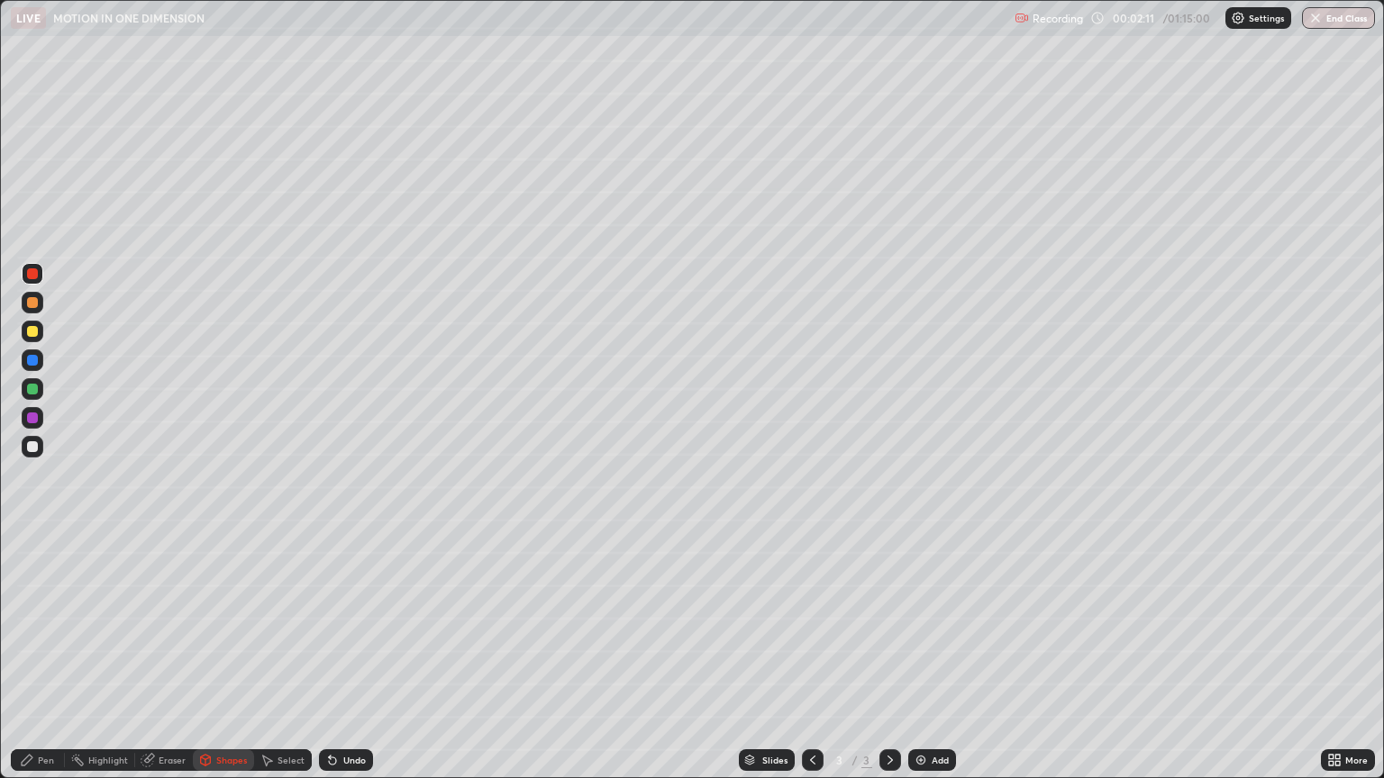
click at [228, 656] on div "Shapes" at bounding box center [231, 760] width 31 height 9
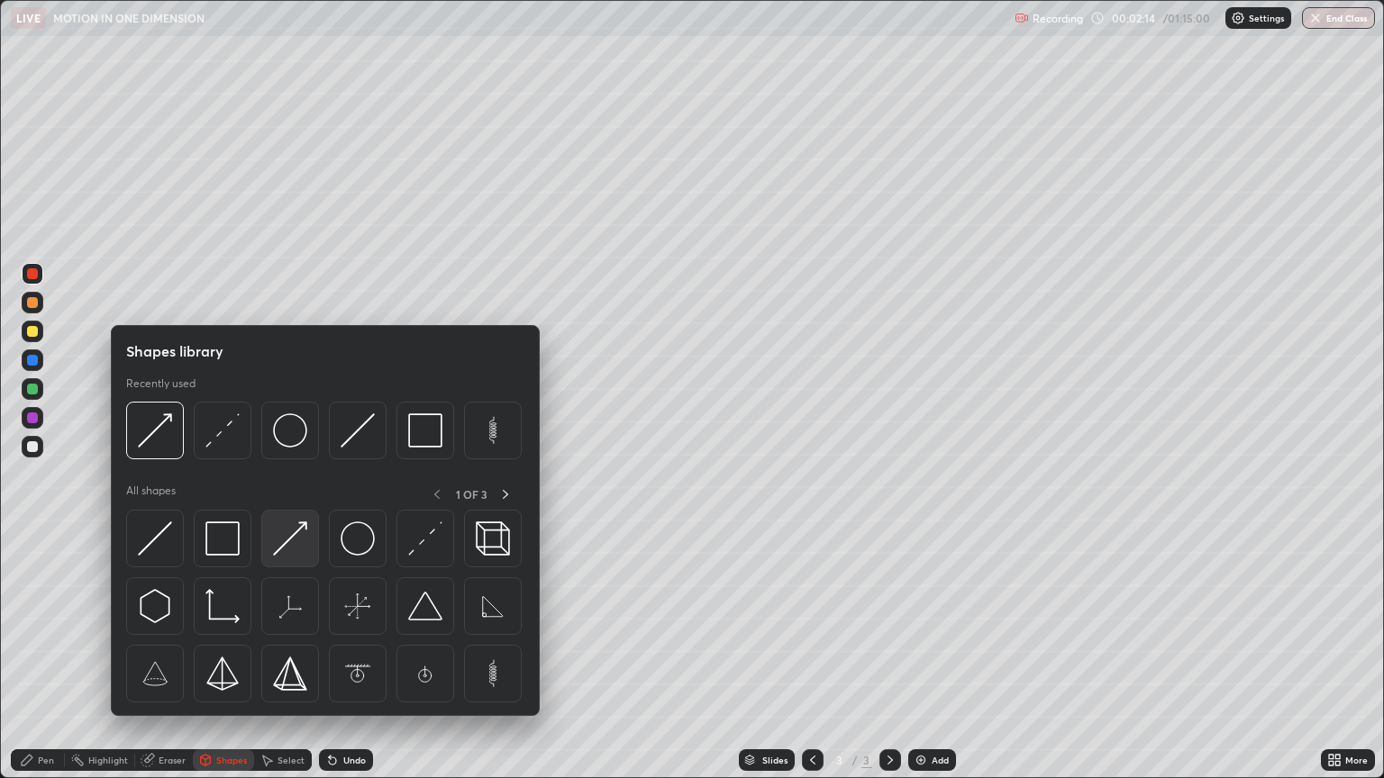
click at [286, 539] on img at bounding box center [290, 539] width 34 height 34
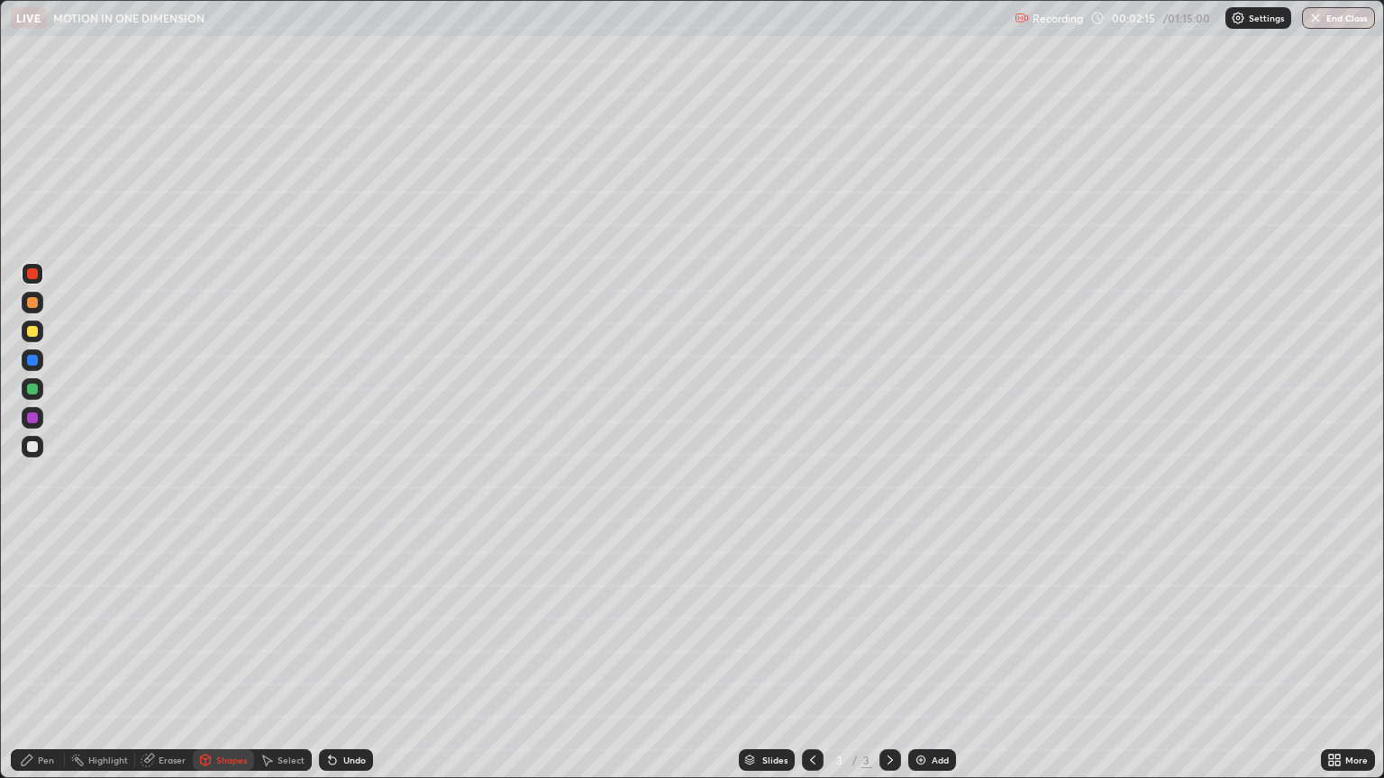
click at [34, 386] on div at bounding box center [32, 389] width 11 height 11
click at [32, 276] on div at bounding box center [32, 273] width 11 height 11
click at [41, 656] on div "Pen" at bounding box center [46, 760] width 16 height 9
click at [34, 441] on div at bounding box center [32, 446] width 11 height 11
click at [353, 656] on div "Undo" at bounding box center [346, 760] width 54 height 22
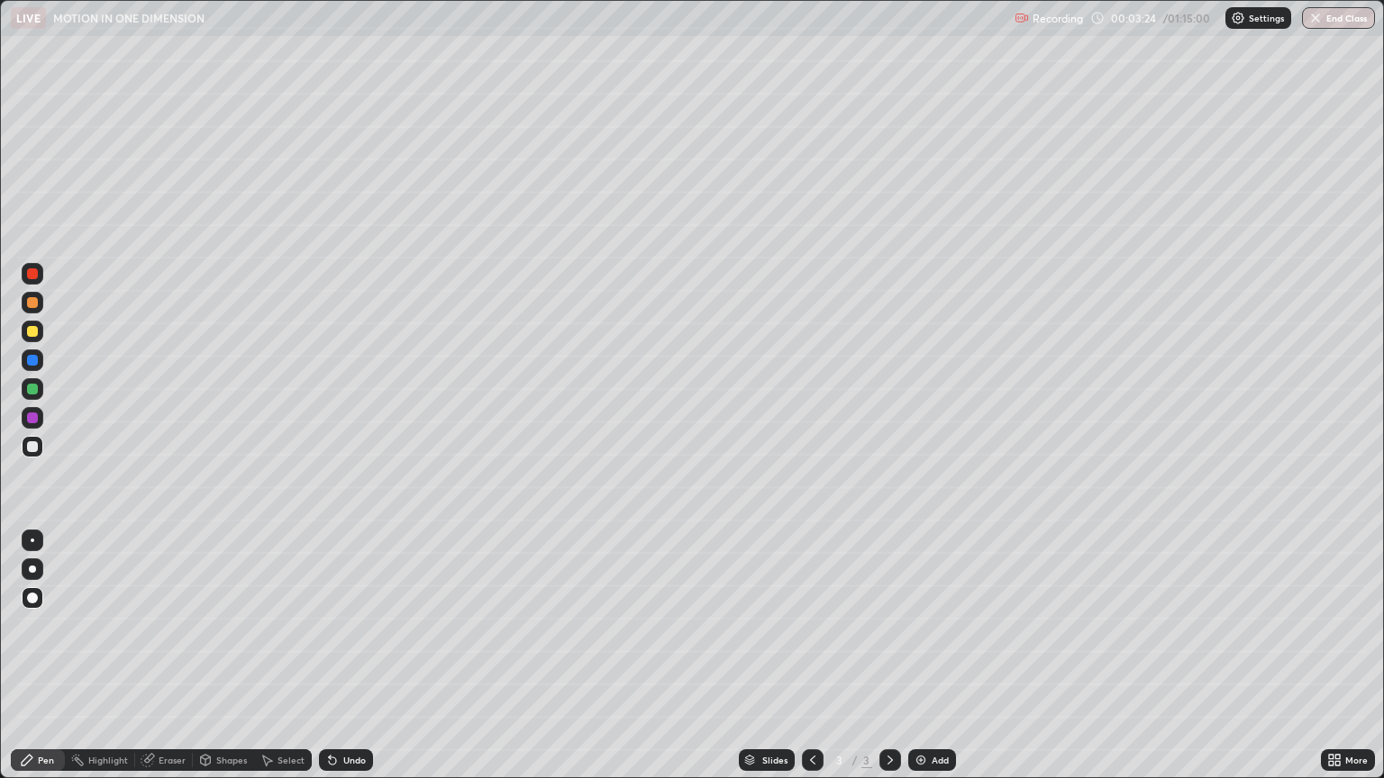
click at [349, 656] on div "Undo" at bounding box center [354, 760] width 23 height 9
click at [234, 656] on div "Shapes" at bounding box center [231, 760] width 31 height 9
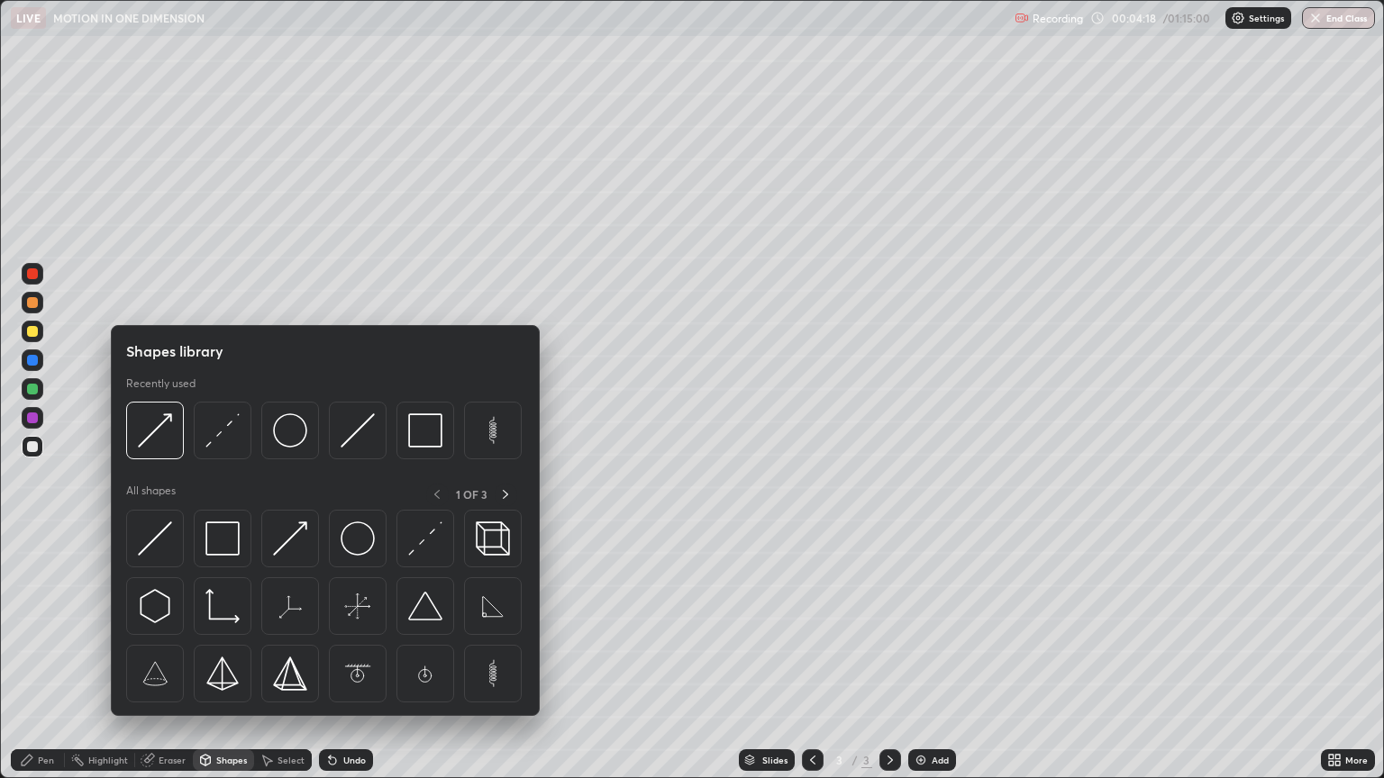
click at [231, 449] on div at bounding box center [223, 431] width 58 height 58
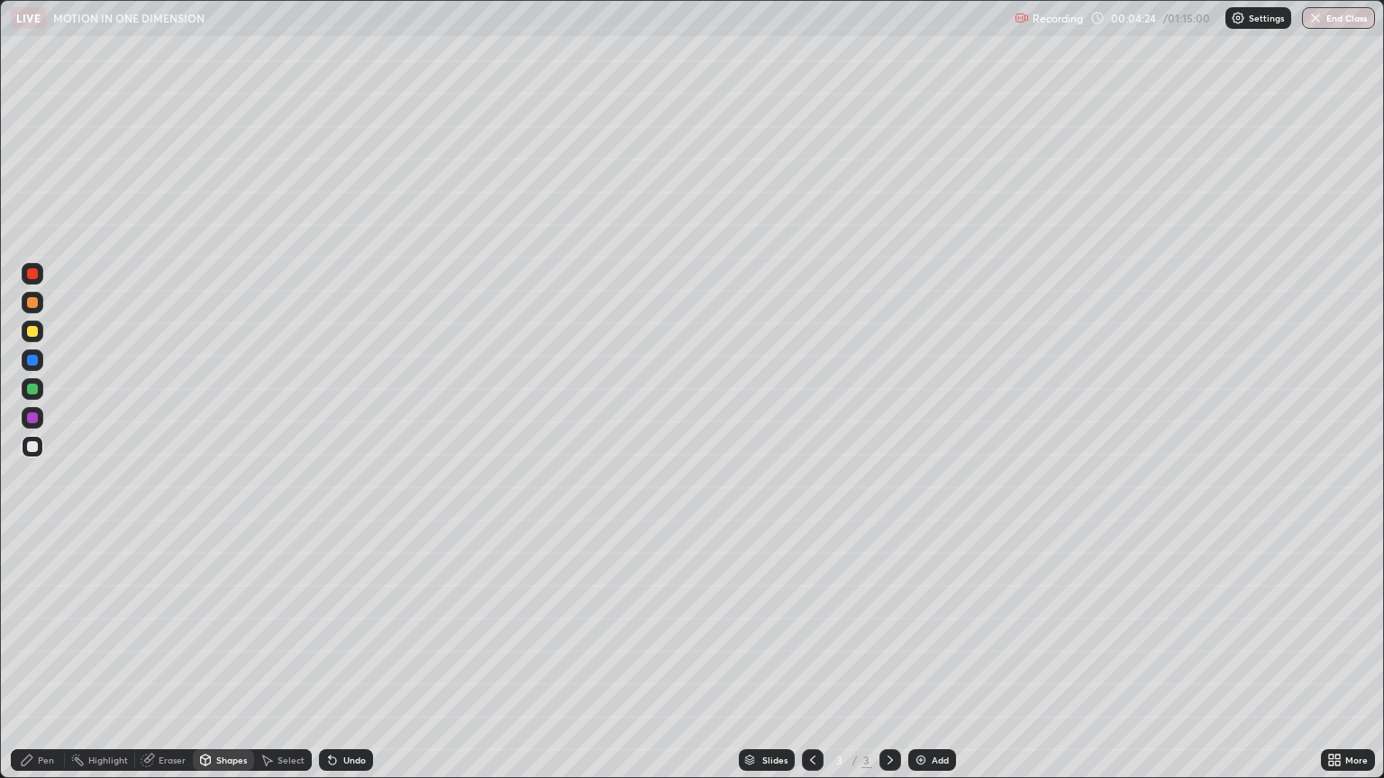
click at [230, 656] on div "Shapes" at bounding box center [231, 760] width 31 height 9
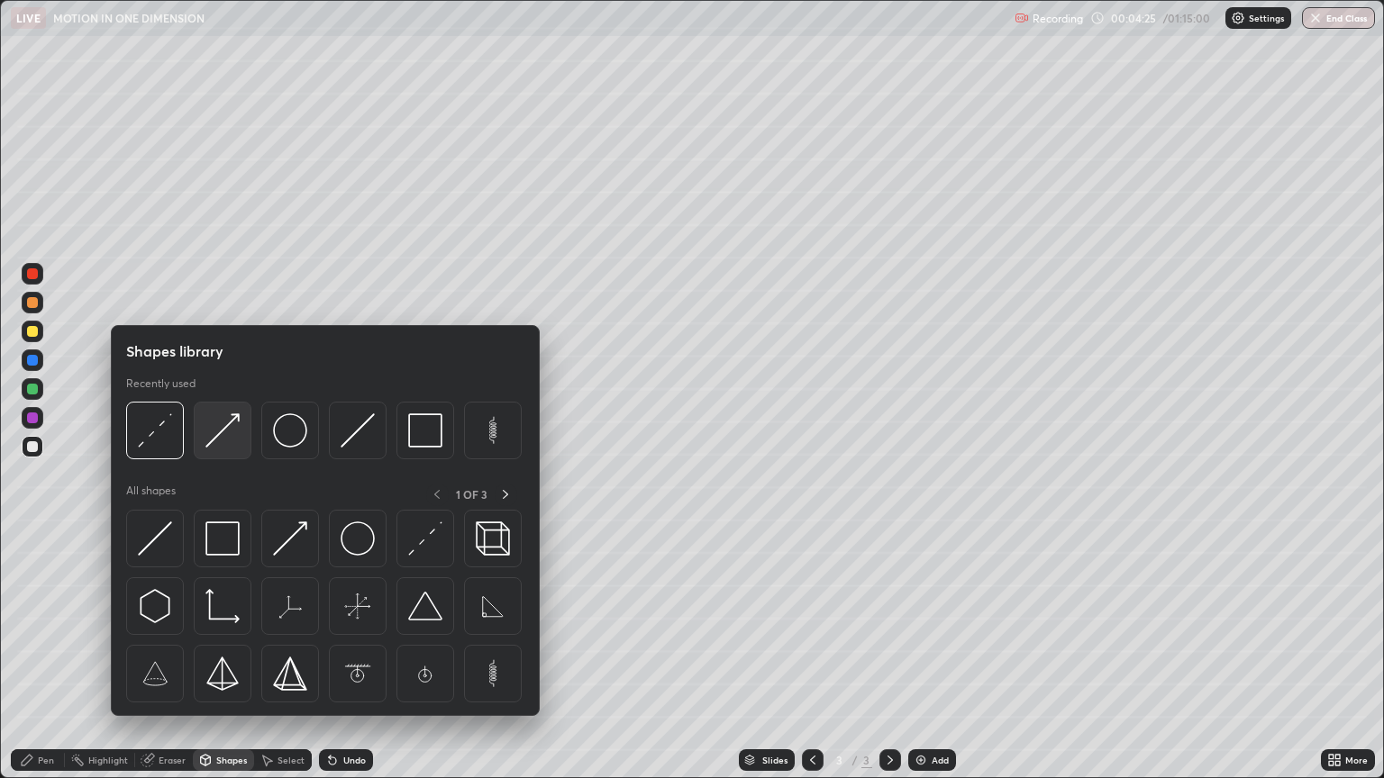
click at [227, 438] on img at bounding box center [222, 430] width 34 height 34
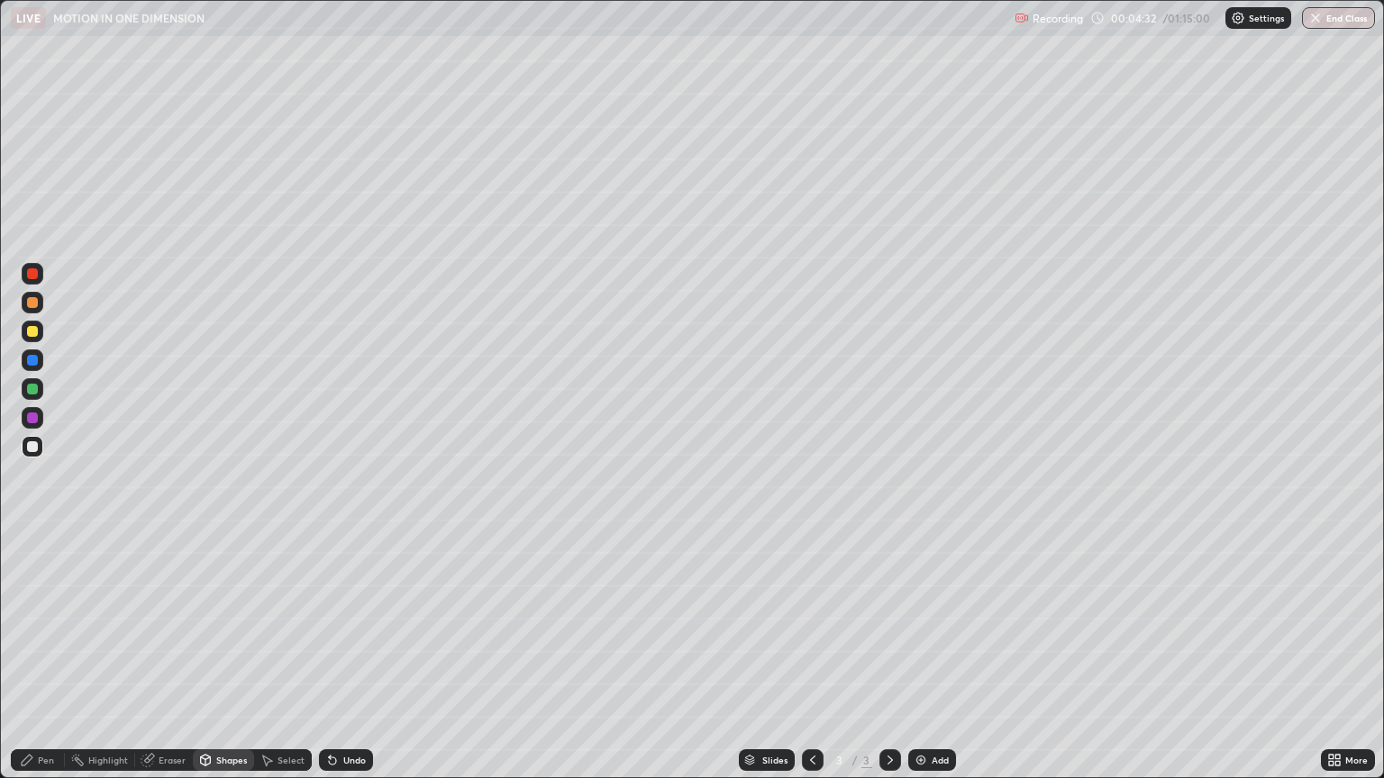
click at [50, 656] on div "Pen" at bounding box center [46, 760] width 16 height 9
click at [231, 656] on div "Shapes" at bounding box center [231, 760] width 31 height 9
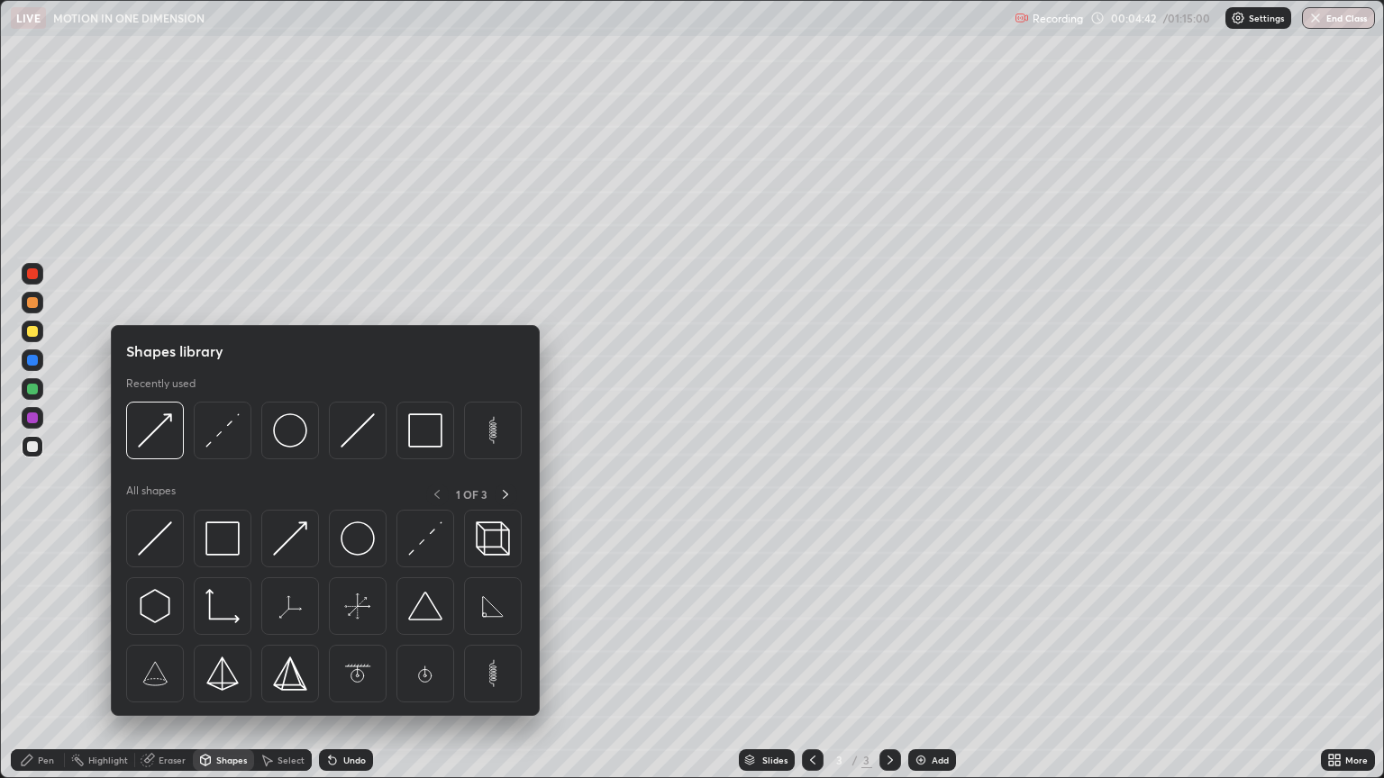
click at [39, 332] on div at bounding box center [33, 332] width 22 height 22
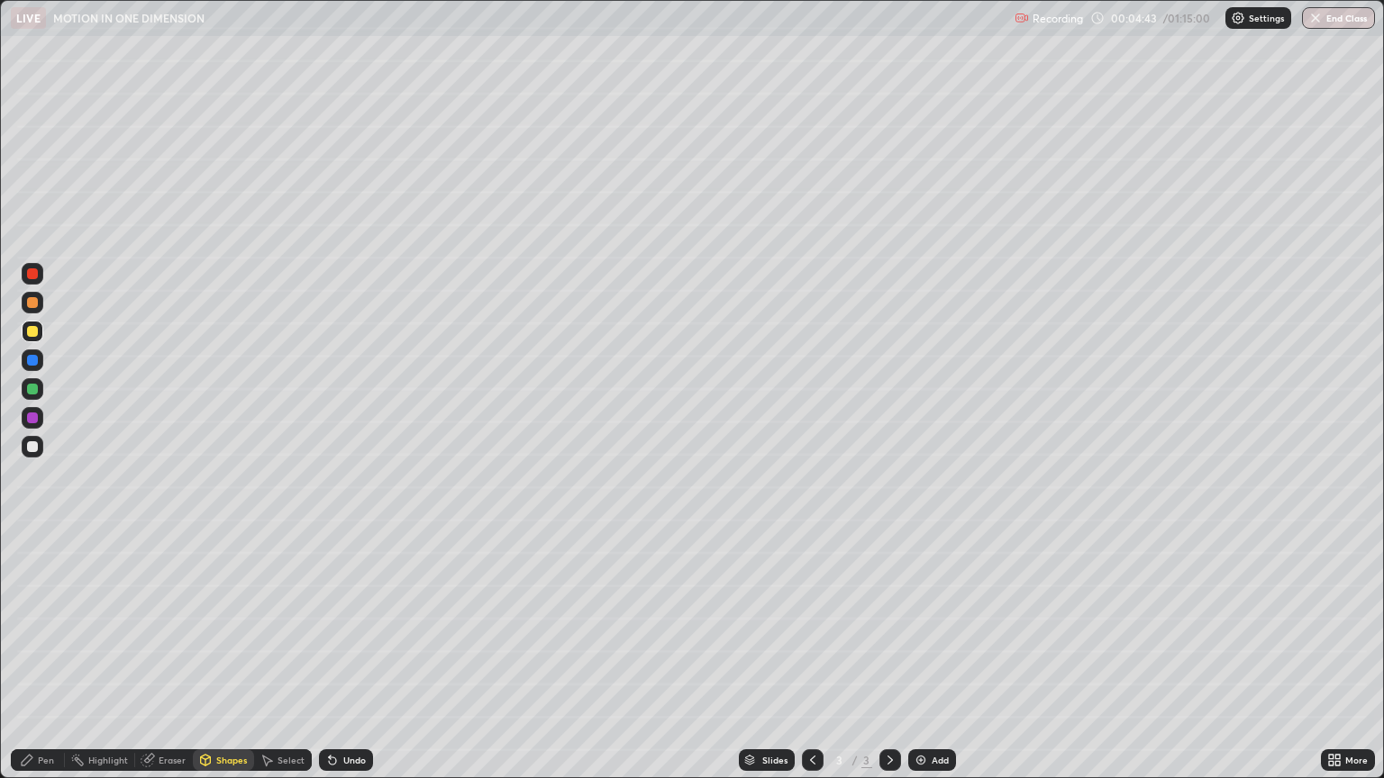
click at [223, 656] on div "Shapes" at bounding box center [231, 760] width 31 height 9
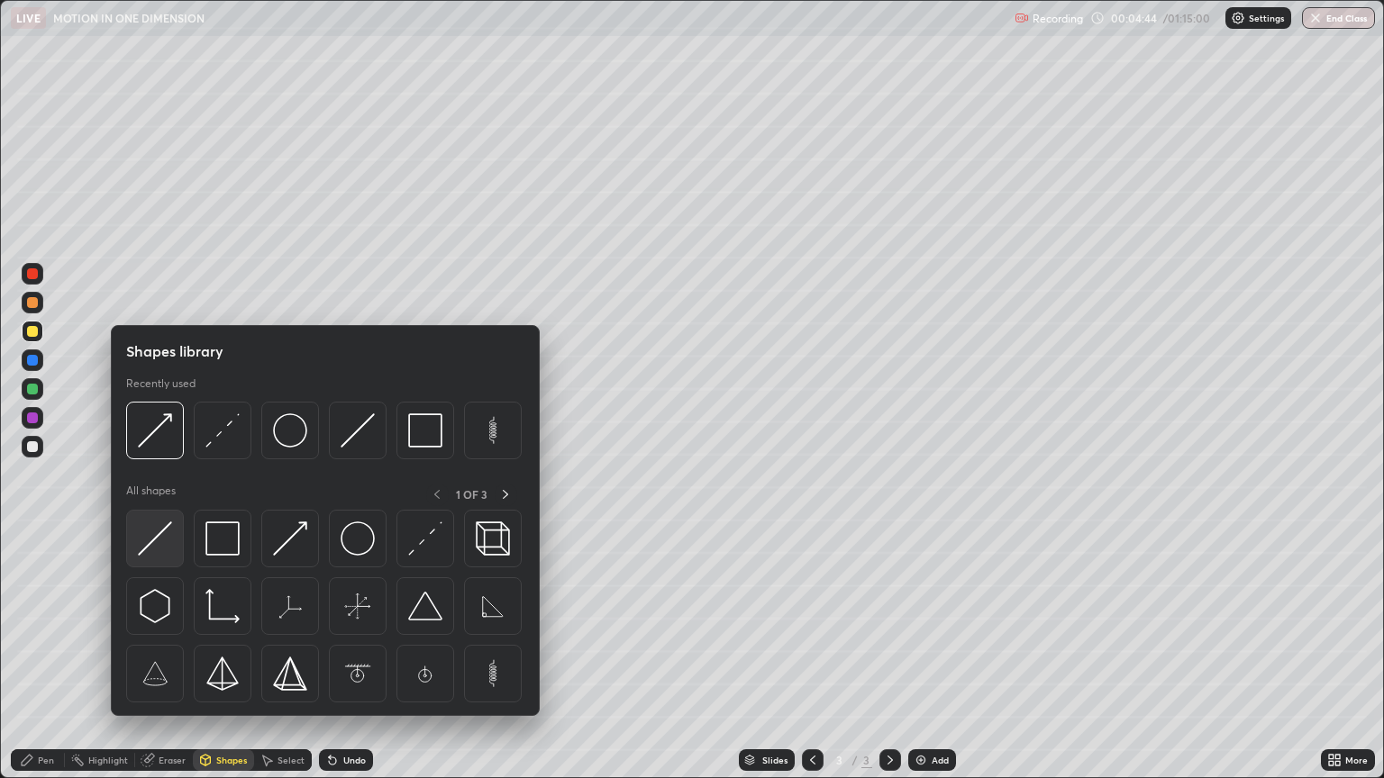
click at [161, 545] on img at bounding box center [155, 539] width 34 height 34
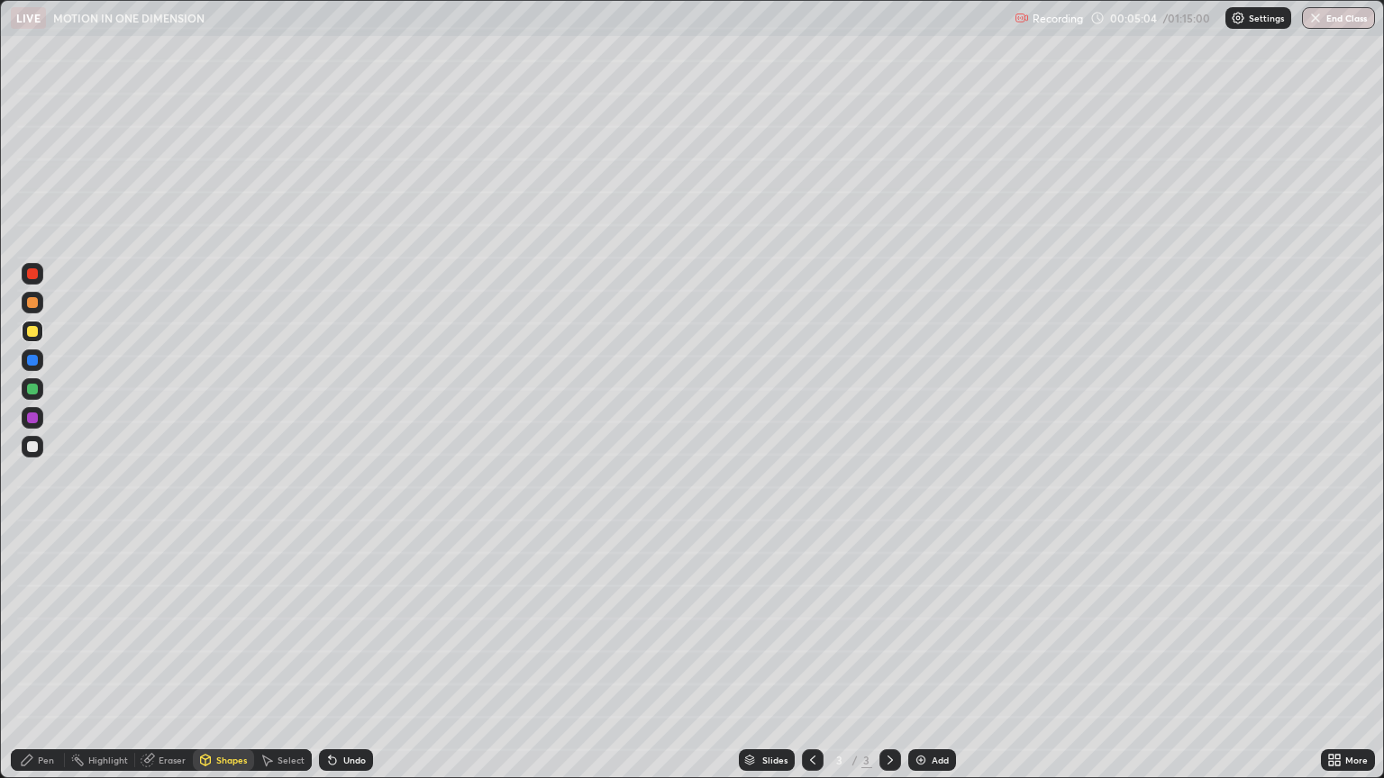
click at [48, 656] on div "Pen" at bounding box center [46, 760] width 16 height 9
click at [40, 443] on div at bounding box center [33, 447] width 22 height 22
click at [225, 656] on div "Shapes" at bounding box center [231, 760] width 31 height 9
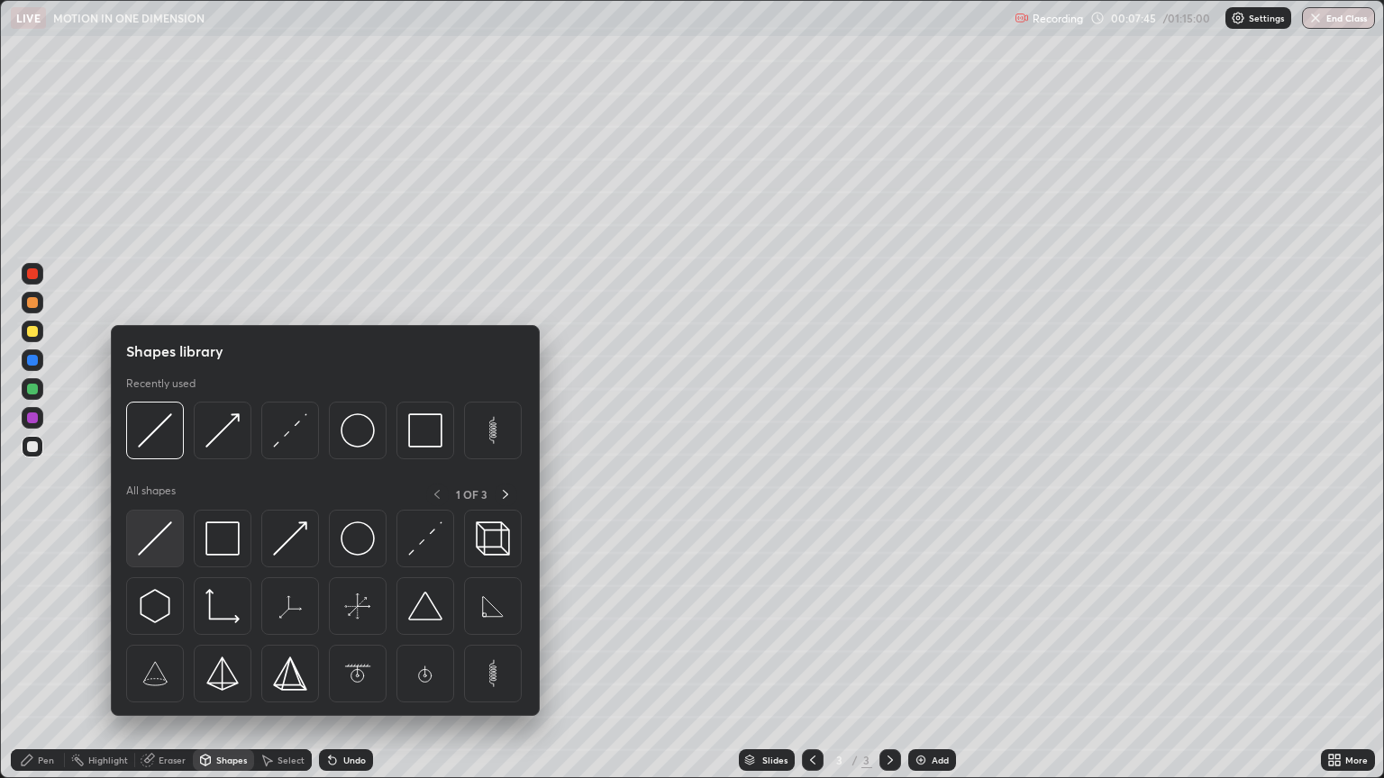
click at [154, 539] on img at bounding box center [155, 539] width 34 height 34
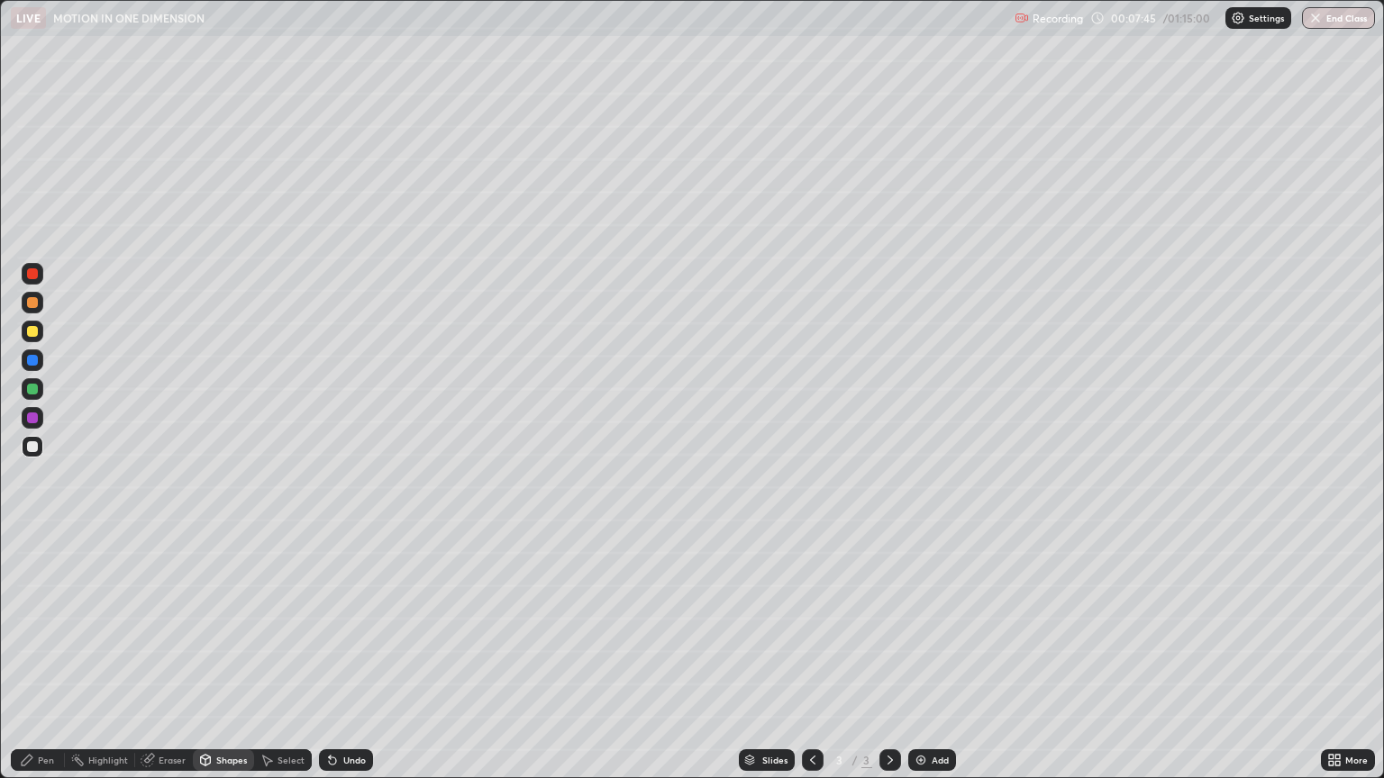
click at [30, 446] on div at bounding box center [32, 446] width 11 height 11
click at [231, 656] on div "Shapes" at bounding box center [231, 760] width 31 height 9
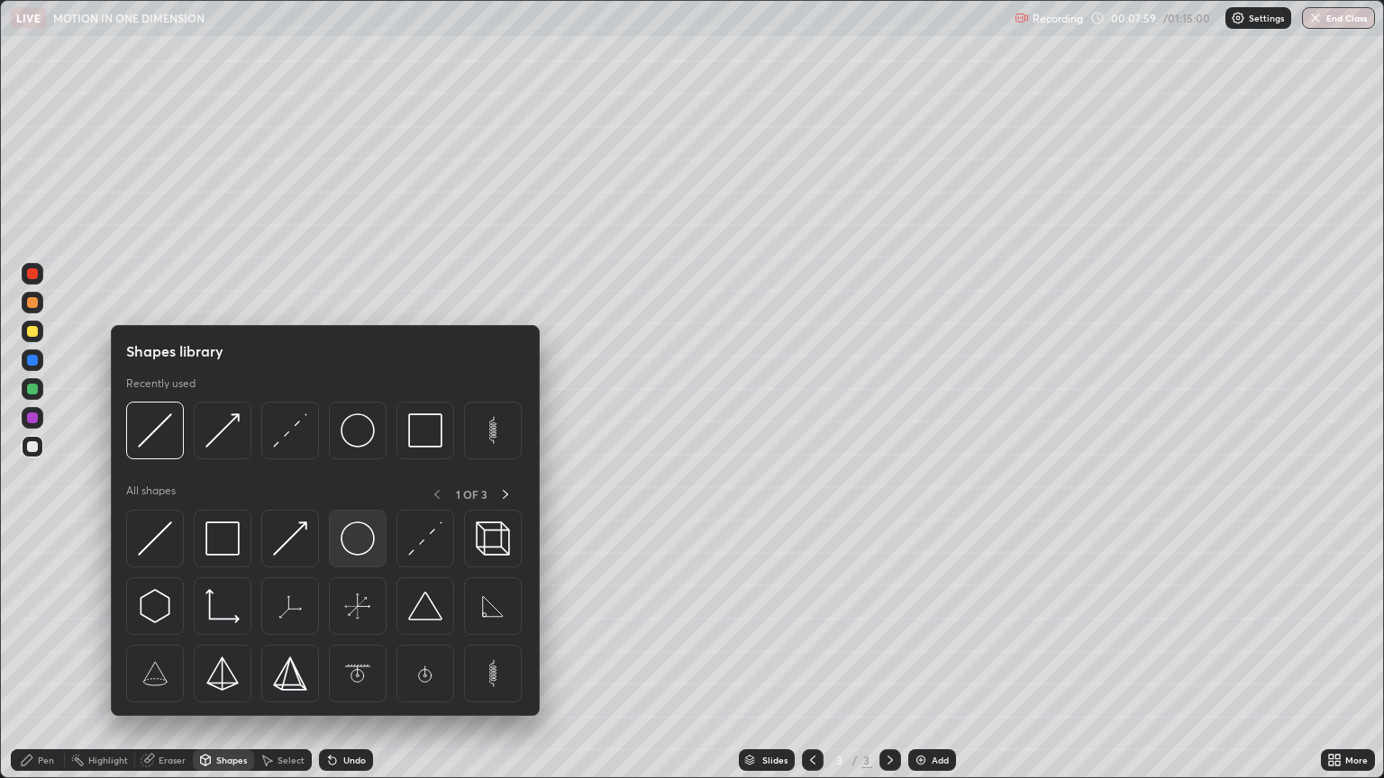
click at [351, 534] on img at bounding box center [357, 539] width 34 height 34
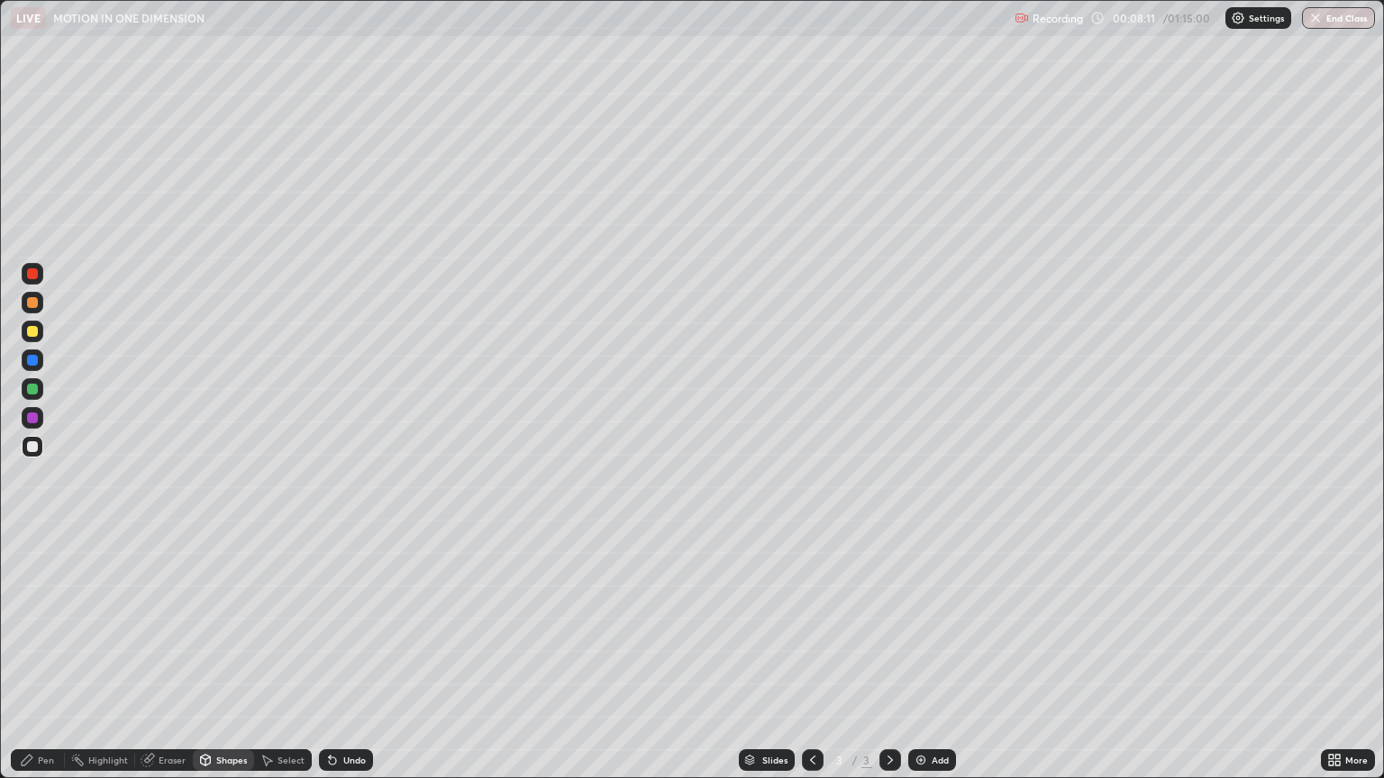
click at [168, 656] on div "Eraser" at bounding box center [172, 760] width 27 height 9
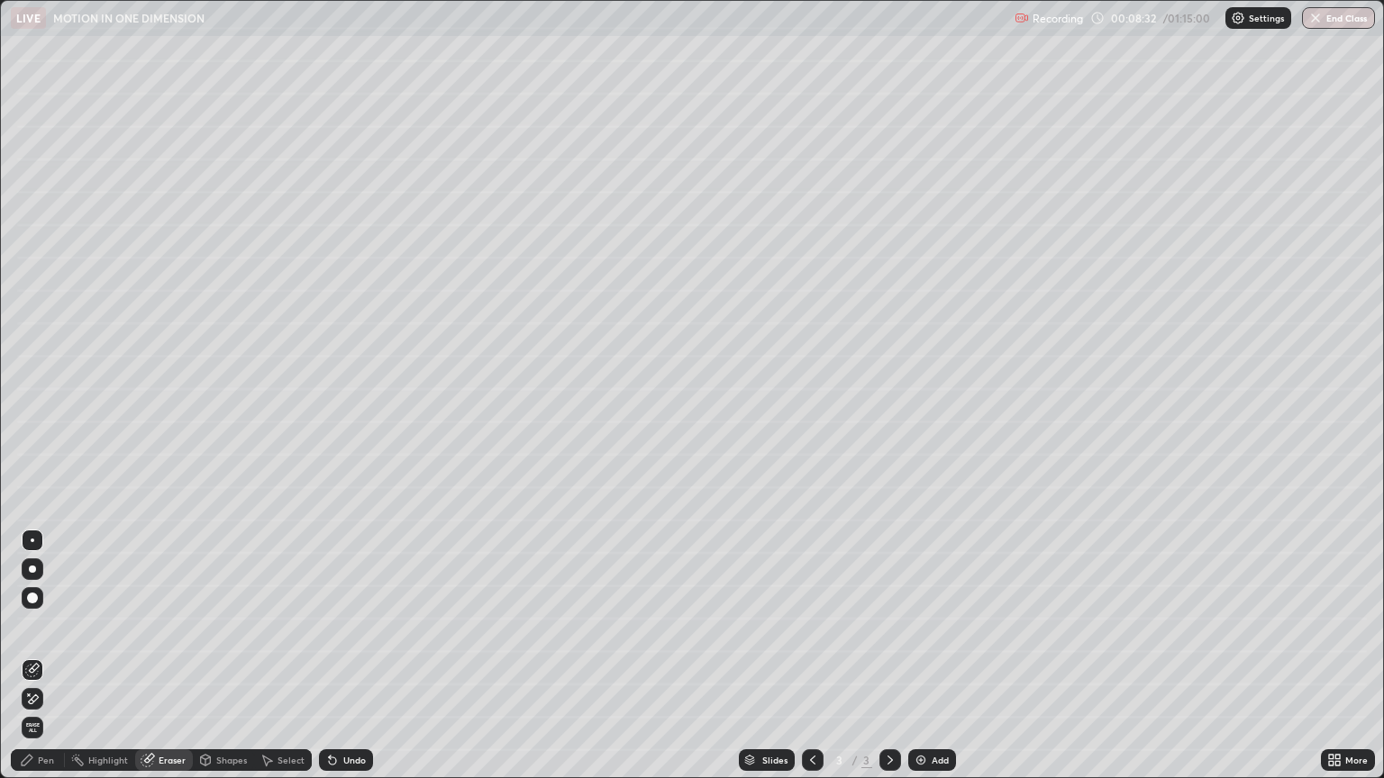
click at [221, 656] on div "Shapes" at bounding box center [231, 760] width 31 height 9
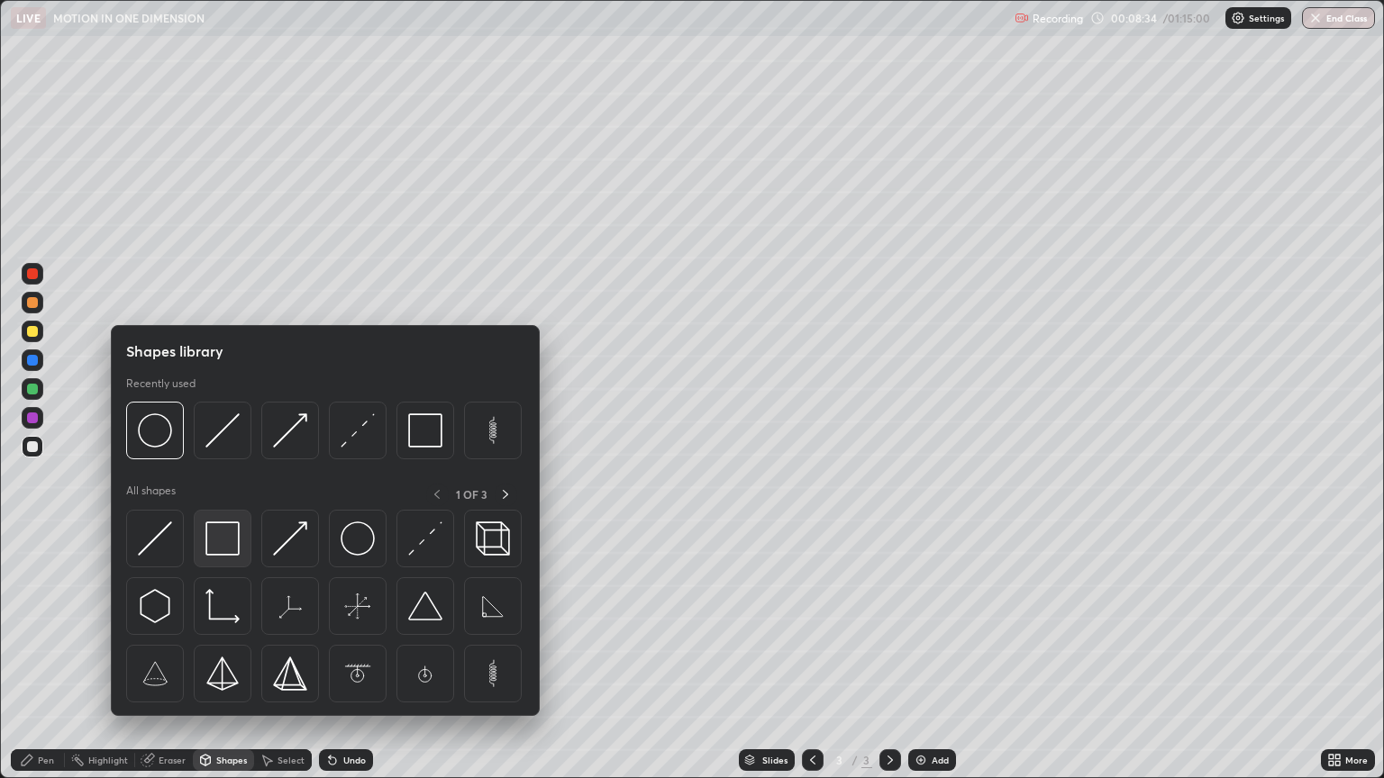
click at [227, 535] on img at bounding box center [222, 539] width 34 height 34
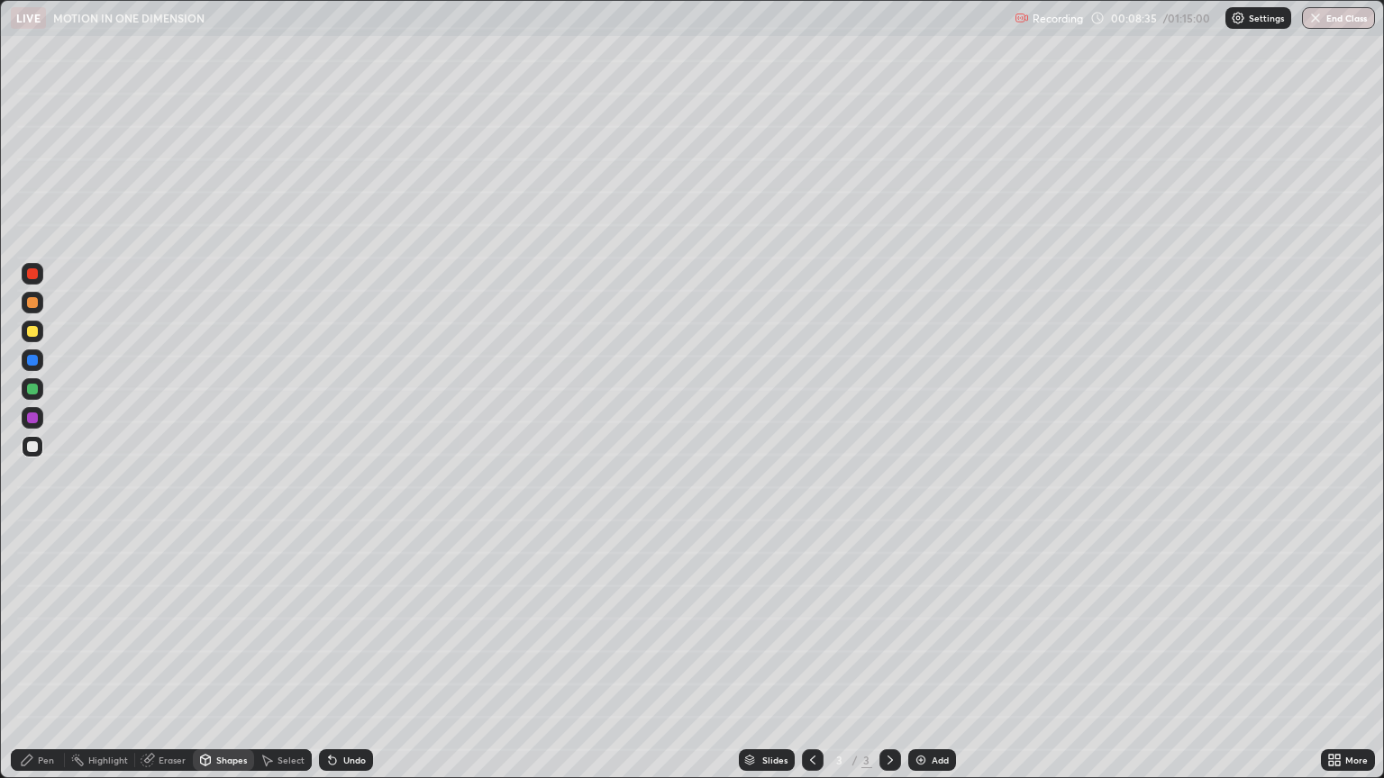
click at [35, 331] on div at bounding box center [32, 331] width 11 height 11
click at [40, 299] on div at bounding box center [33, 303] width 22 height 22
click at [30, 420] on div at bounding box center [32, 418] width 11 height 11
click at [216, 656] on div "Shapes" at bounding box center [231, 760] width 31 height 9
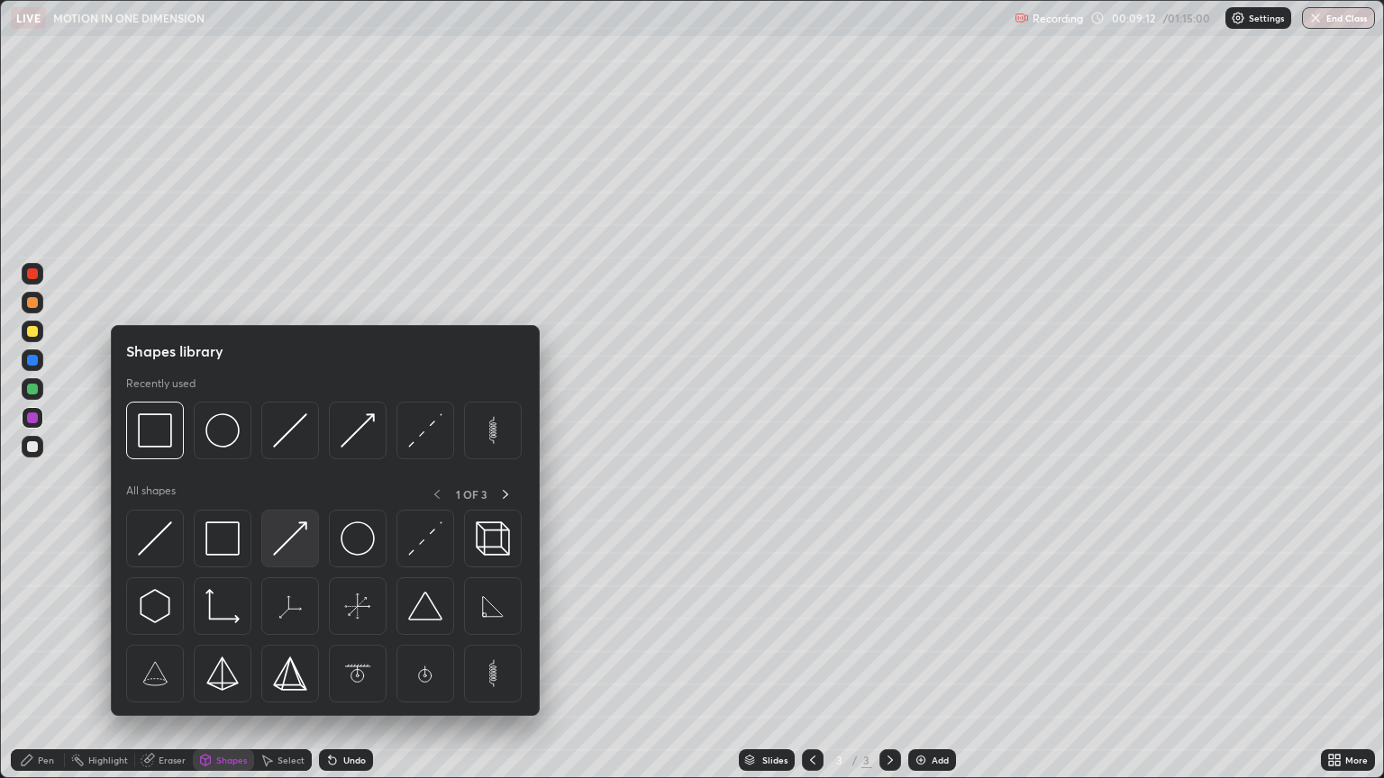
click at [290, 541] on img at bounding box center [290, 539] width 34 height 34
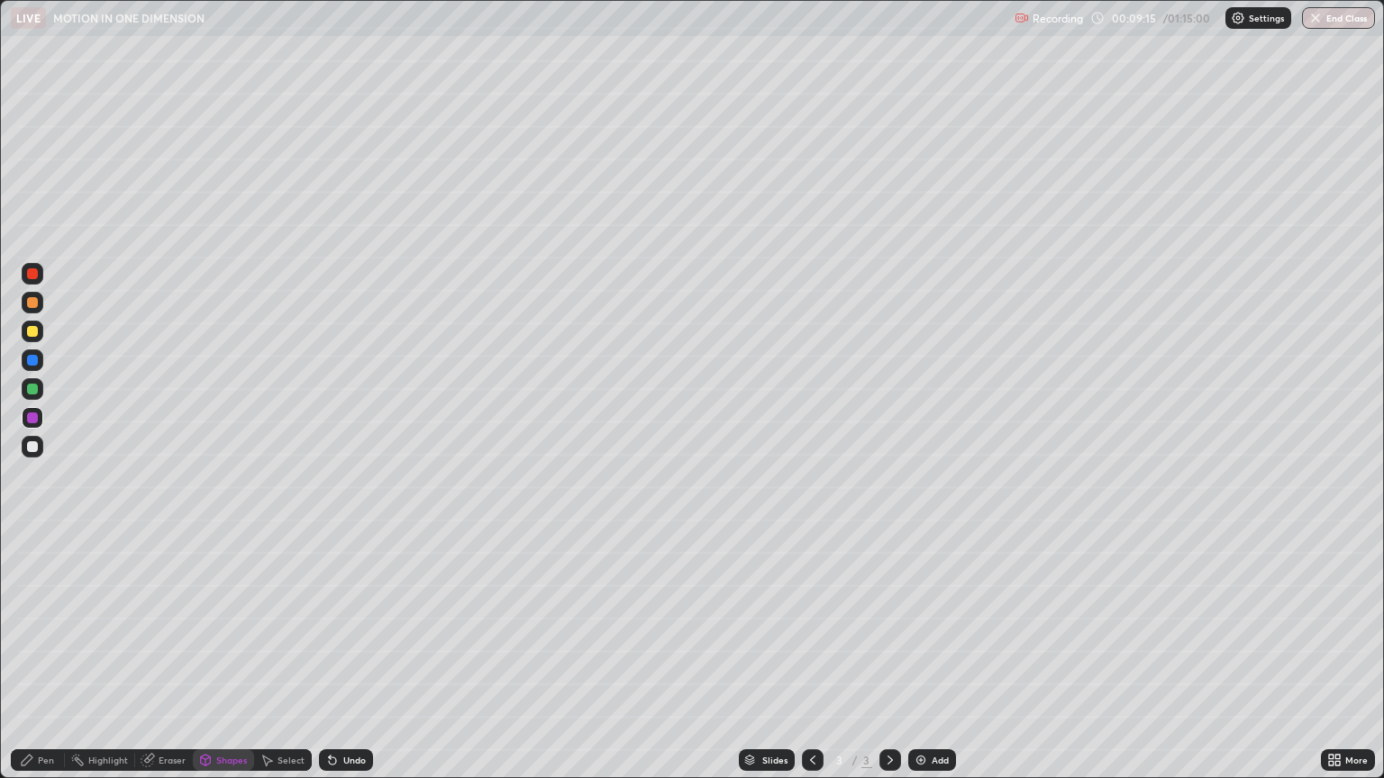
click at [32, 331] on div at bounding box center [32, 331] width 11 height 11
click at [32, 272] on div at bounding box center [32, 273] width 11 height 11
click at [57, 656] on div "Pen" at bounding box center [38, 760] width 54 height 22
click at [33, 331] on div at bounding box center [32, 331] width 11 height 11
click at [33, 447] on div at bounding box center [32, 446] width 11 height 11
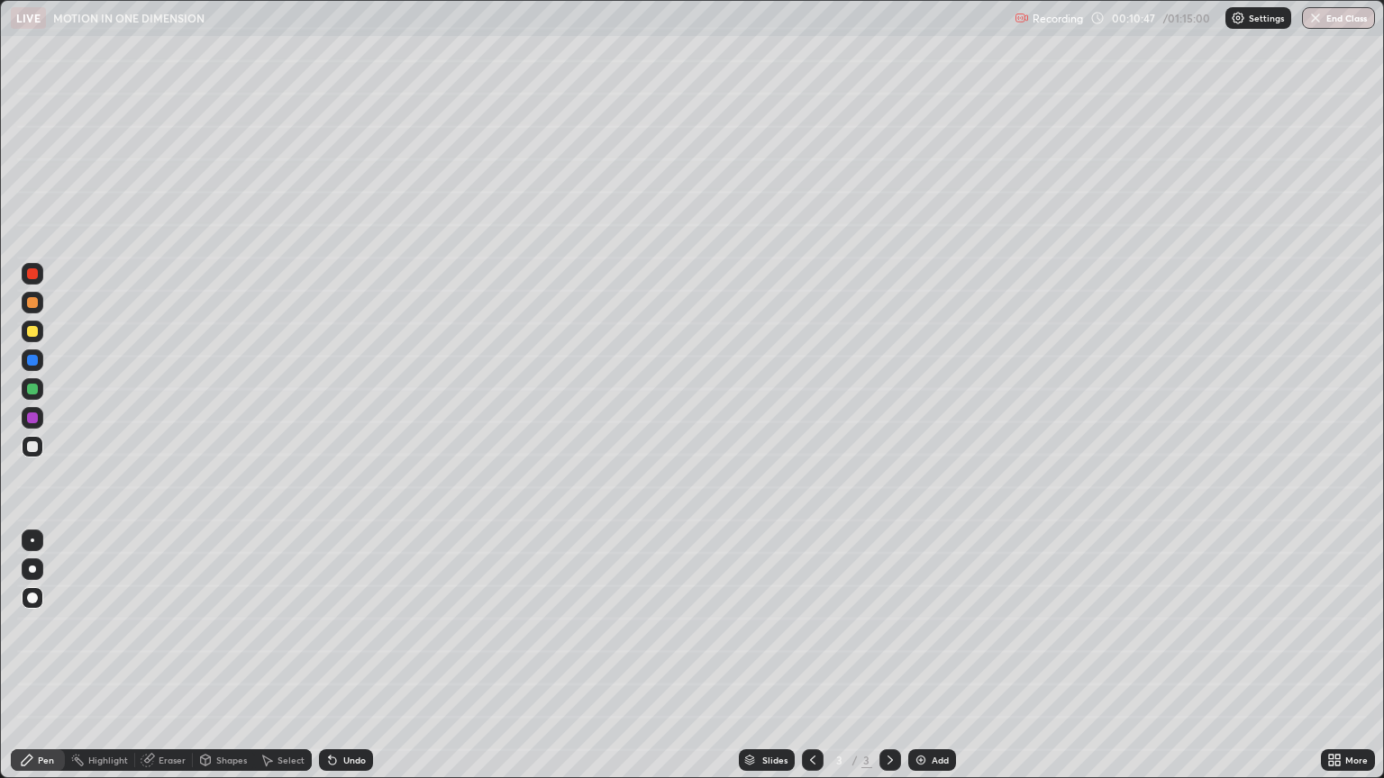
click at [236, 656] on div "Shapes" at bounding box center [231, 760] width 31 height 9
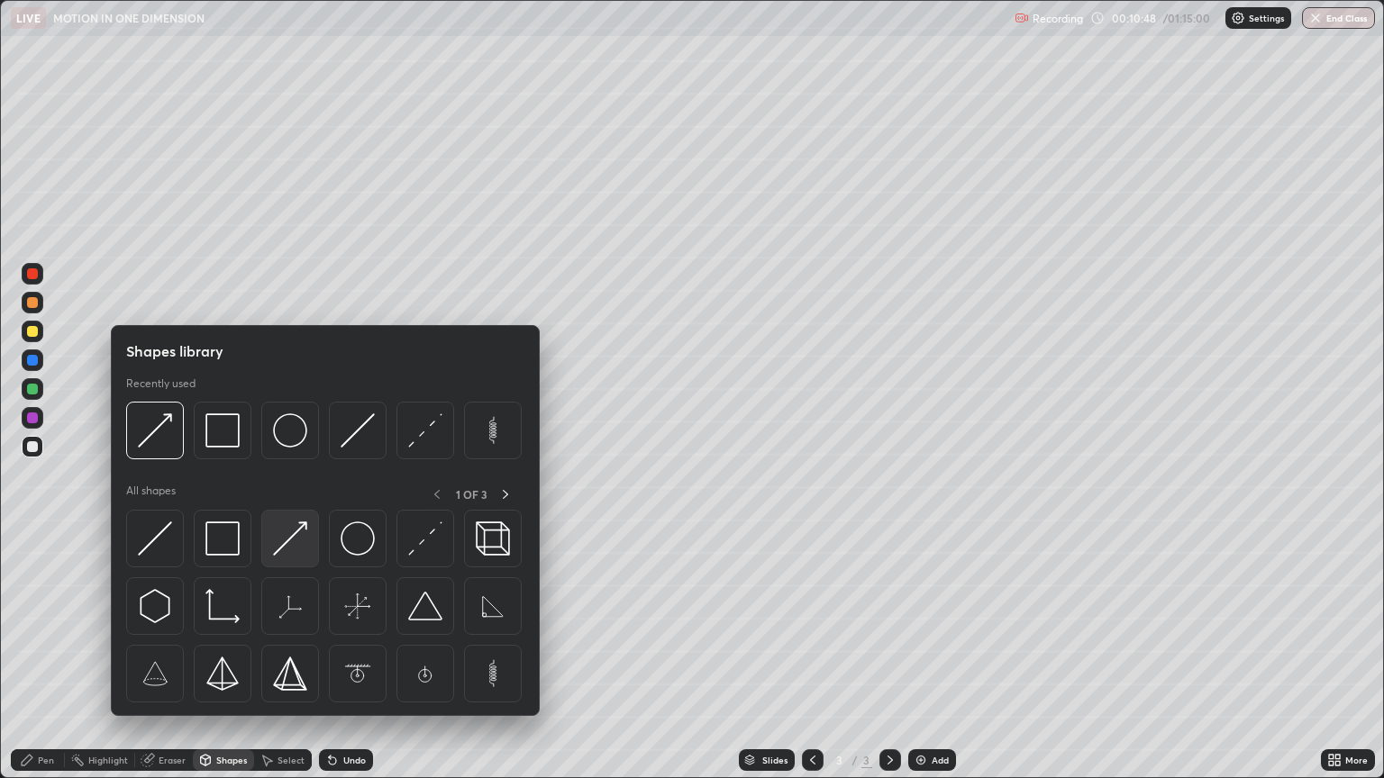
click at [283, 549] on img at bounding box center [290, 539] width 34 height 34
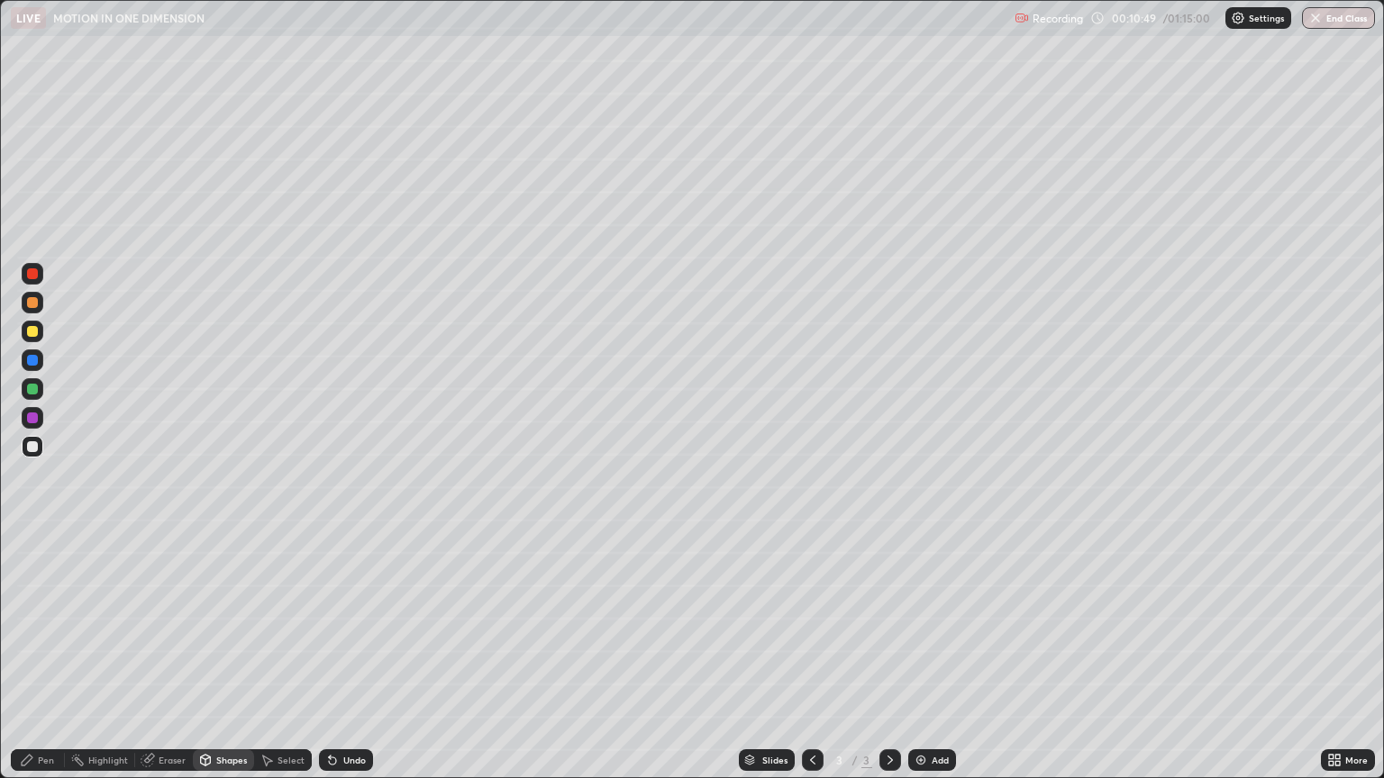
click at [32, 274] on div at bounding box center [32, 273] width 11 height 11
click at [35, 304] on div at bounding box center [32, 302] width 11 height 11
click at [53, 656] on div "Pen" at bounding box center [46, 760] width 16 height 9
click at [32, 270] on div at bounding box center [32, 273] width 11 height 11
click at [290, 656] on div "Select" at bounding box center [290, 760] width 27 height 9
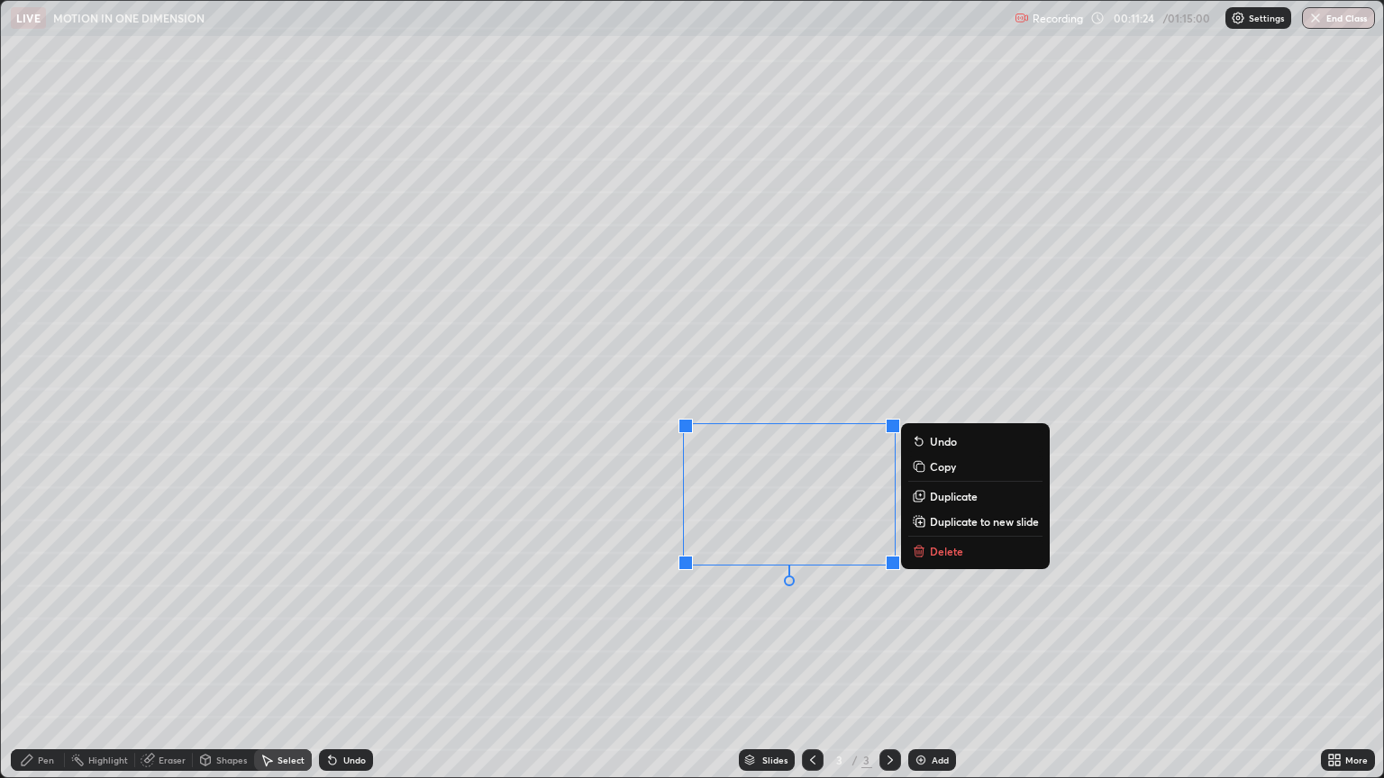
click at [957, 656] on div "0 ° Undo Copy Duplicate Duplicate to new slide Delete" at bounding box center [692, 389] width 1382 height 776
click at [811, 552] on div "0 ° Undo Copy Duplicate Duplicate to new slide Delete" at bounding box center [692, 389] width 1382 height 776
click at [920, 656] on div "0 ° Undo Copy Duplicate Duplicate to new slide Delete" at bounding box center [692, 389] width 1382 height 776
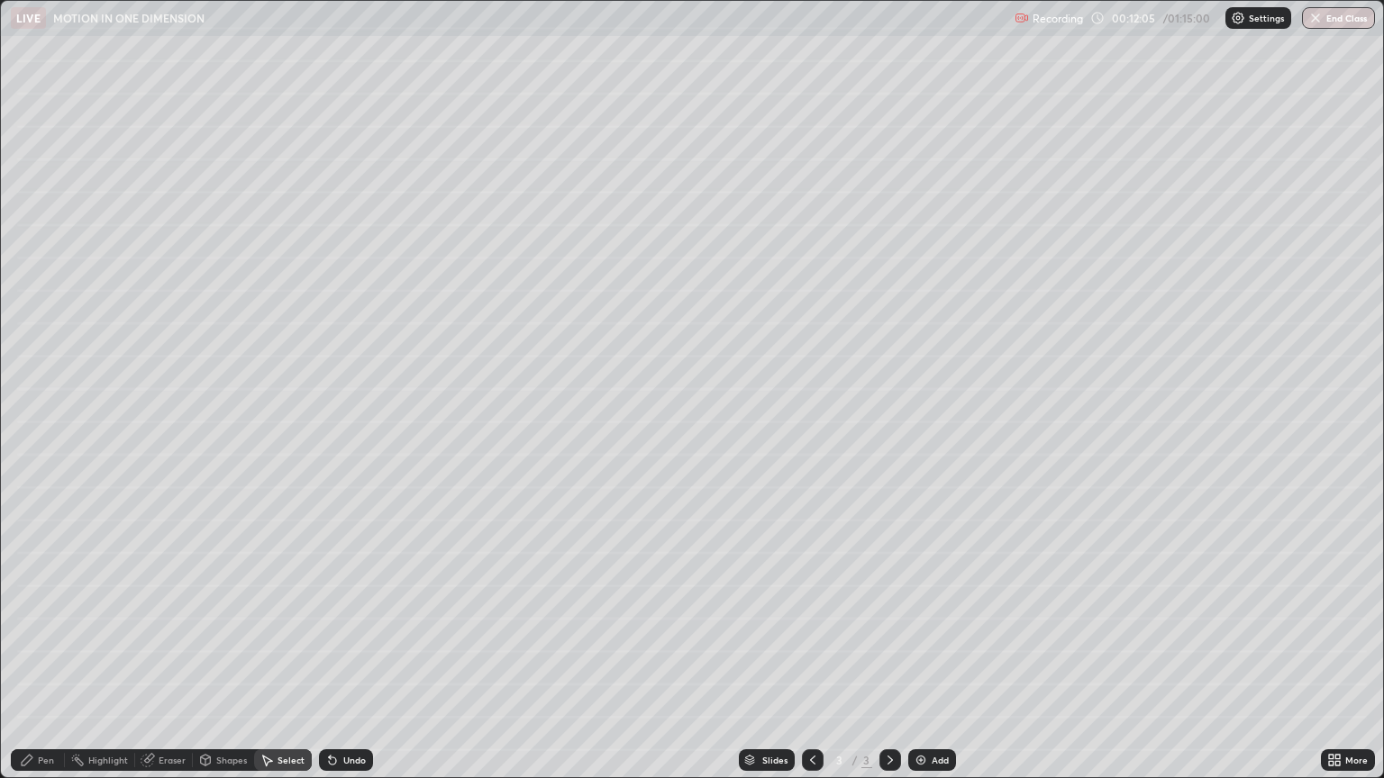
click at [165, 656] on div "Eraser" at bounding box center [172, 760] width 27 height 9
click at [229, 656] on div "Shapes" at bounding box center [231, 760] width 31 height 9
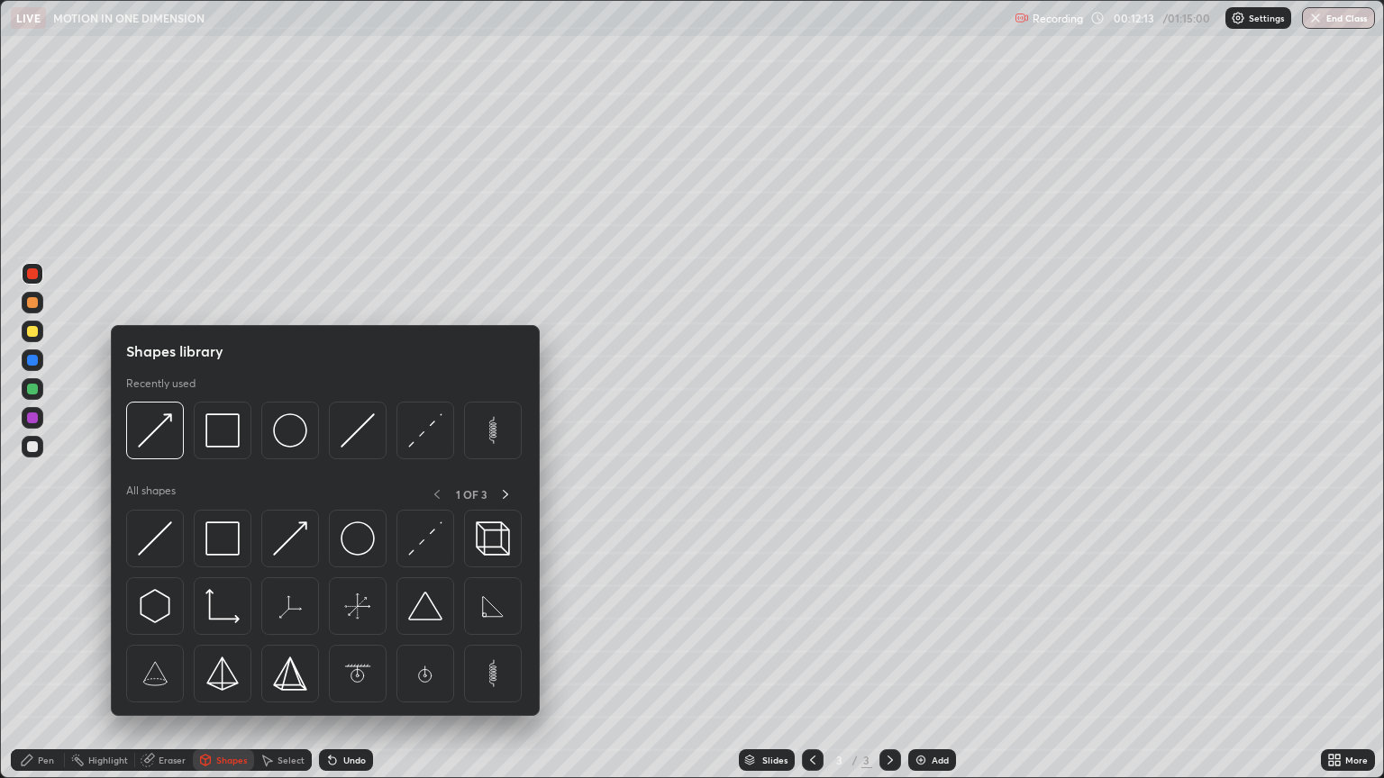
click at [175, 656] on div "Eraser" at bounding box center [172, 760] width 27 height 9
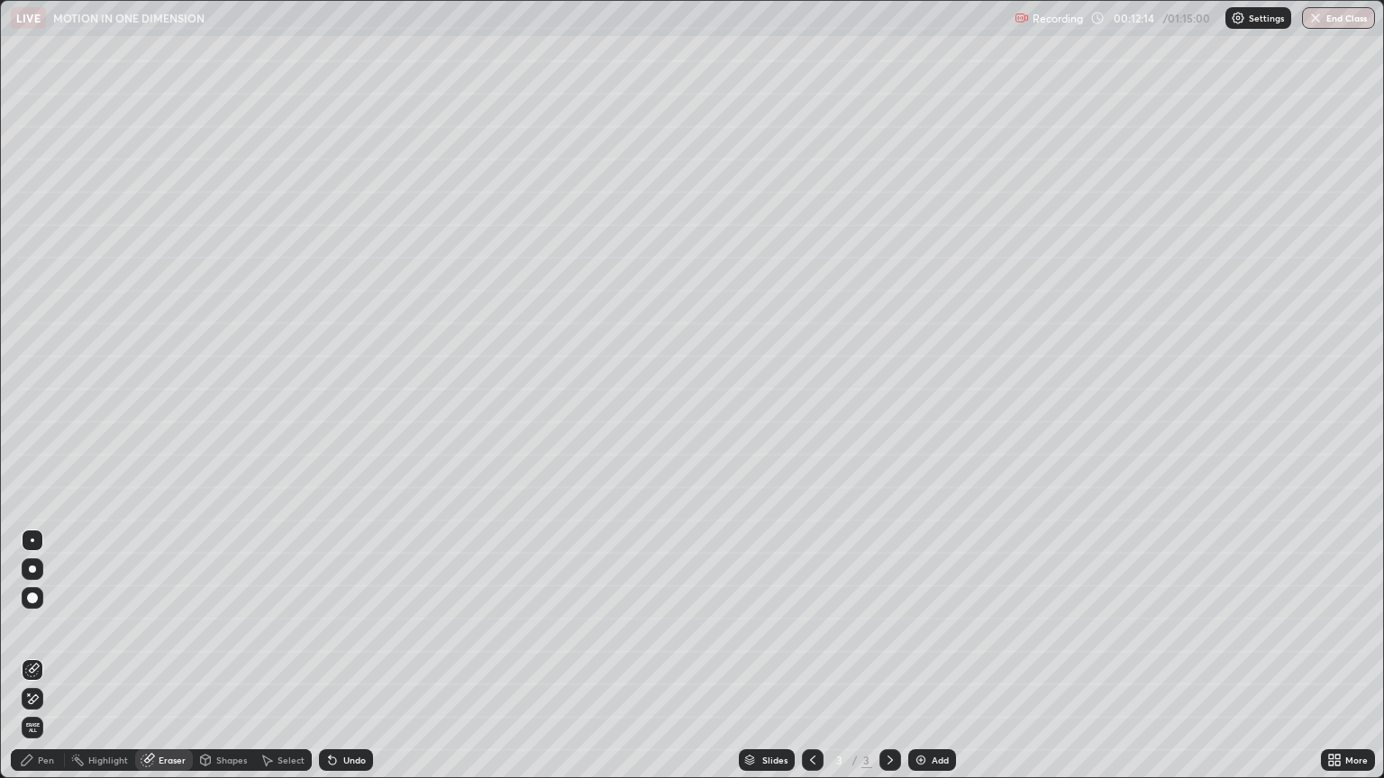
click at [295, 656] on div "Select" at bounding box center [290, 760] width 27 height 9
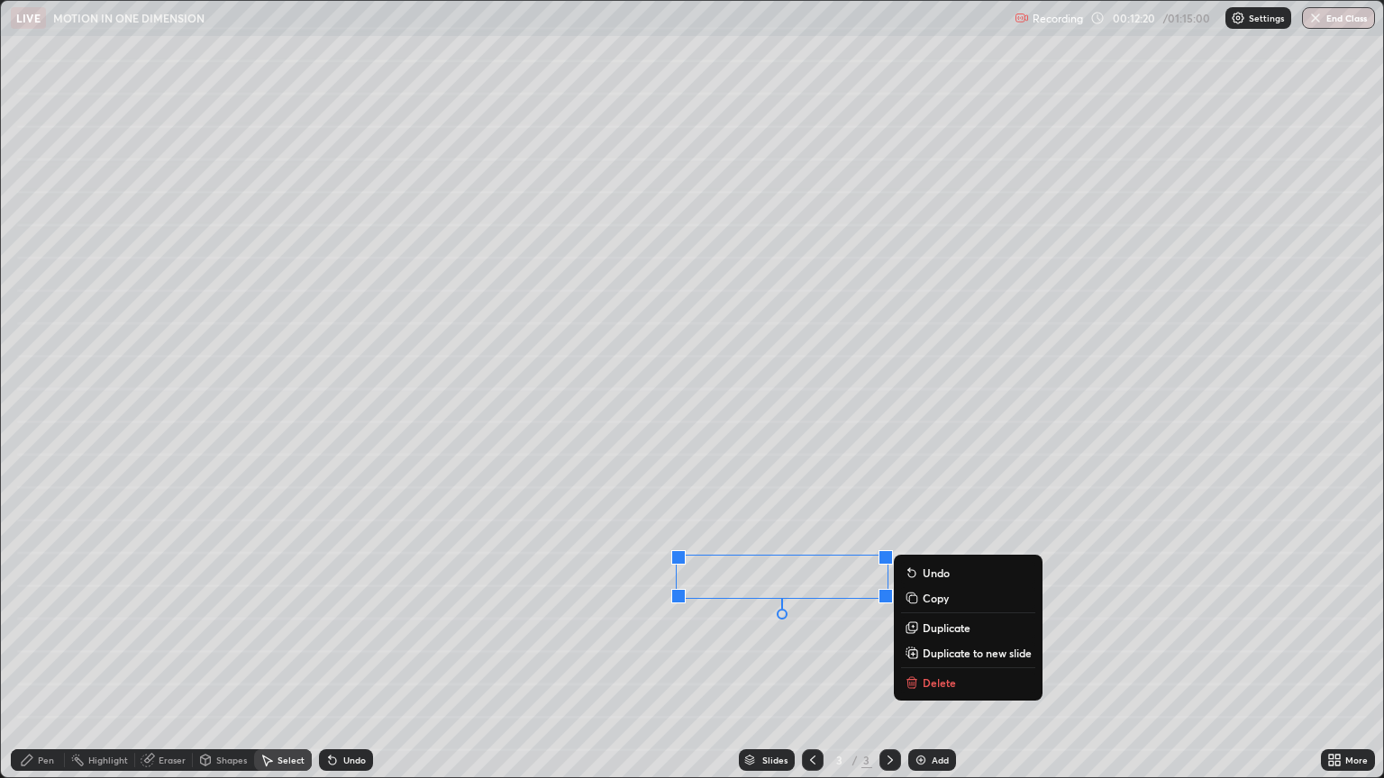
click at [56, 656] on div "Pen" at bounding box center [38, 760] width 54 height 22
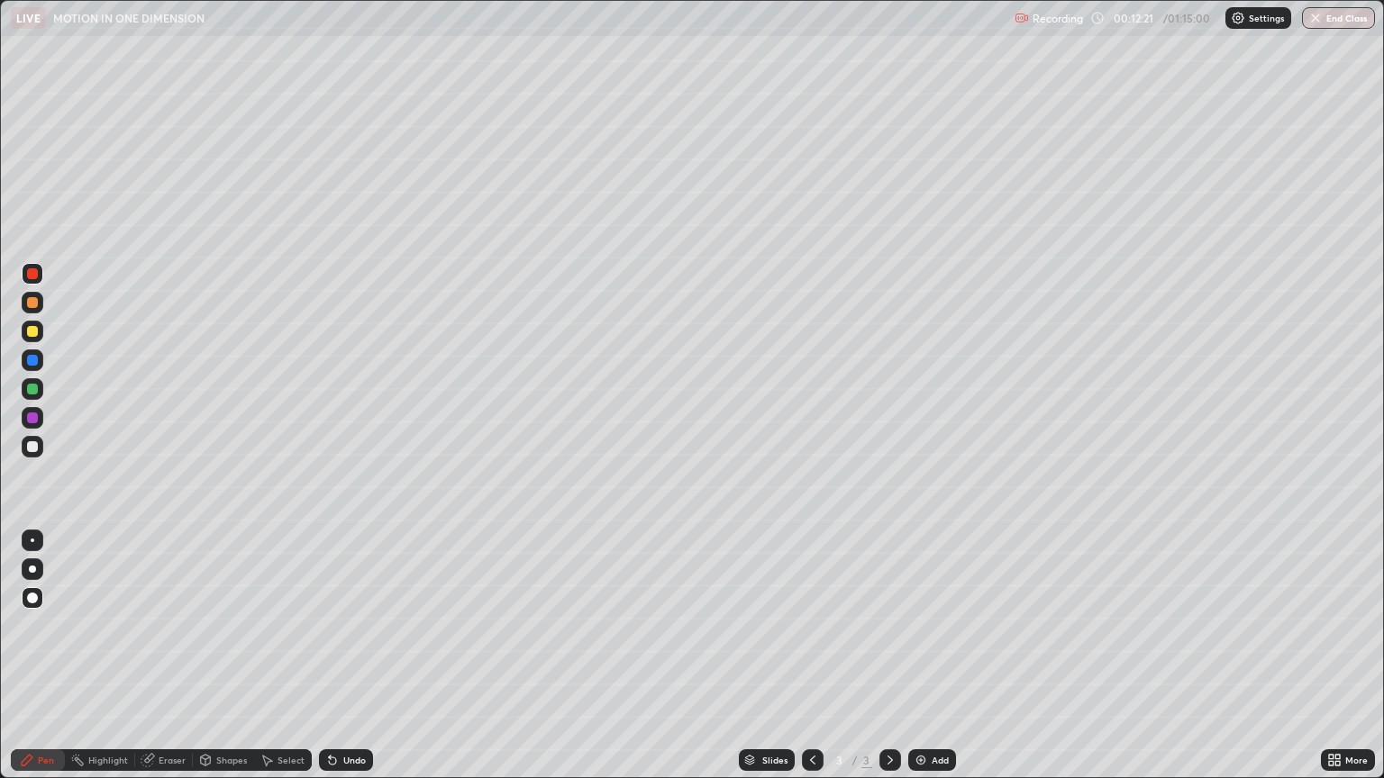
click at [34, 447] on div at bounding box center [32, 446] width 11 height 11
click at [224, 656] on div "Shapes" at bounding box center [231, 760] width 31 height 9
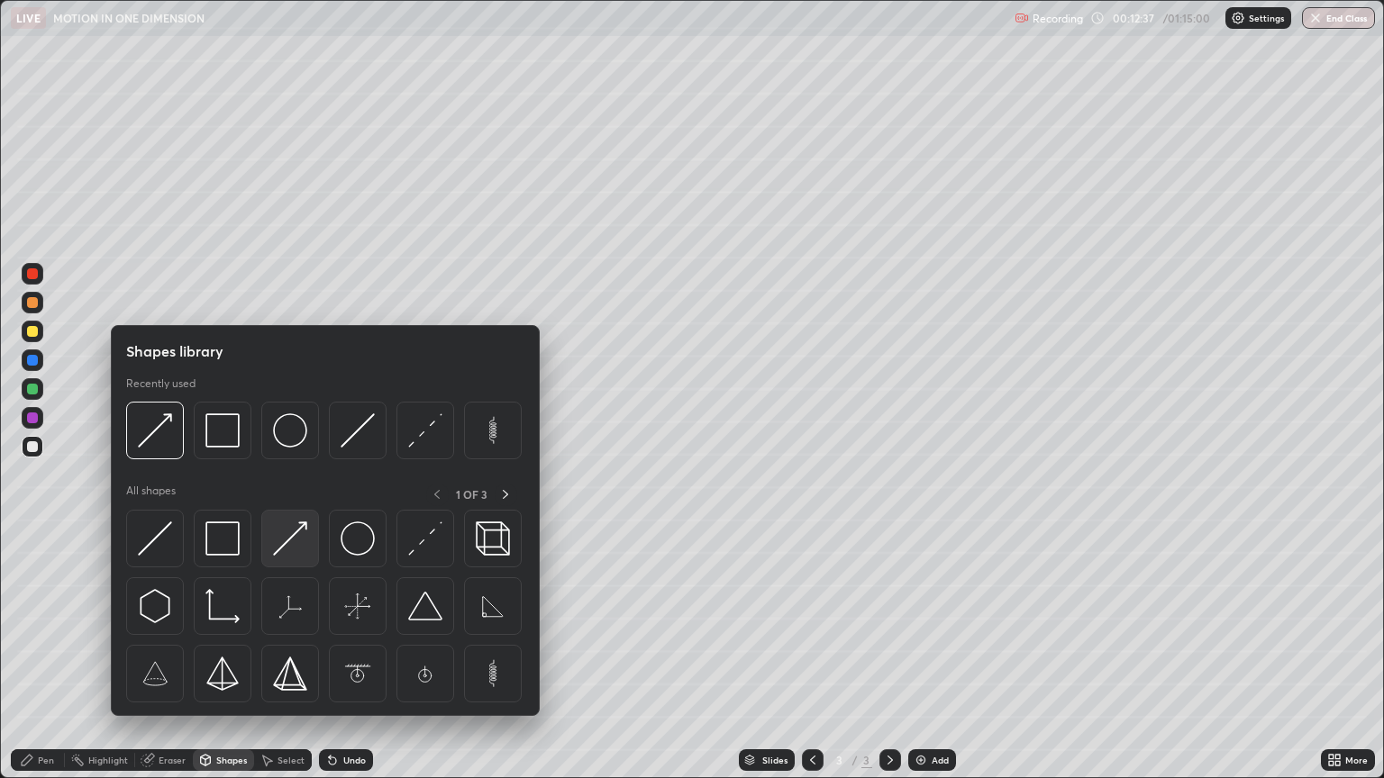
click at [279, 543] on img at bounding box center [290, 539] width 34 height 34
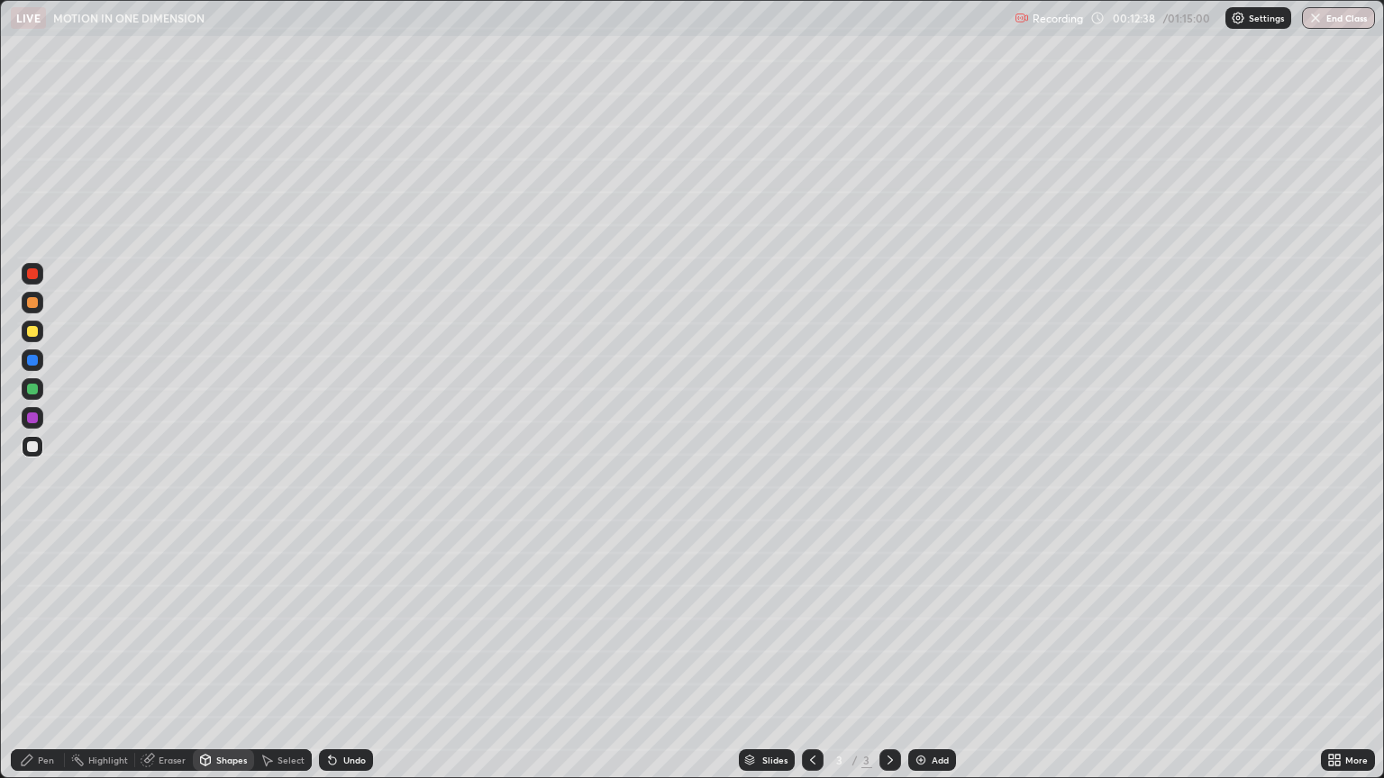
click at [40, 272] on div at bounding box center [33, 274] width 22 height 22
click at [30, 420] on div at bounding box center [32, 418] width 11 height 11
click at [47, 656] on div "Pen" at bounding box center [46, 760] width 16 height 9
click at [32, 278] on div at bounding box center [32, 273] width 11 height 11
click at [41, 446] on div at bounding box center [33, 447] width 22 height 22
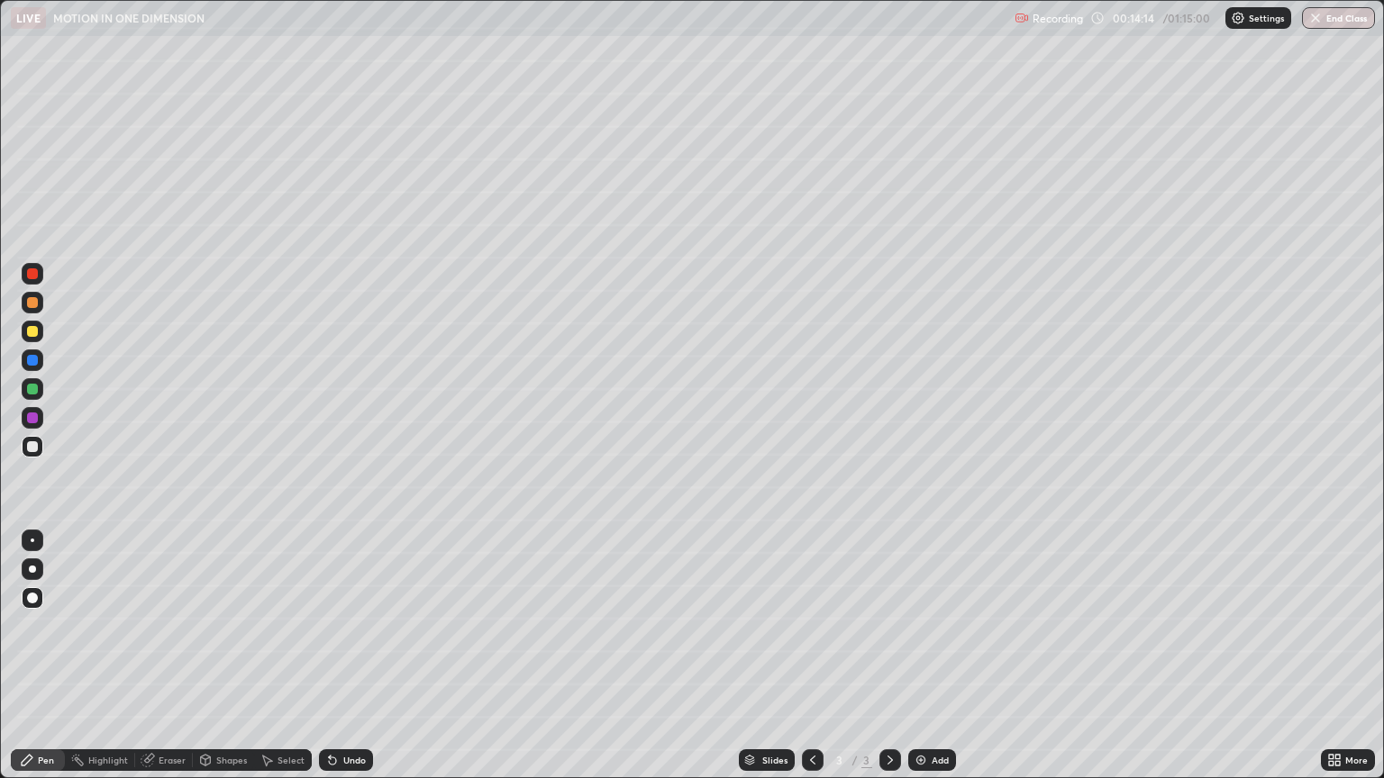
click at [1334, 656] on icon at bounding box center [1334, 760] width 14 height 14
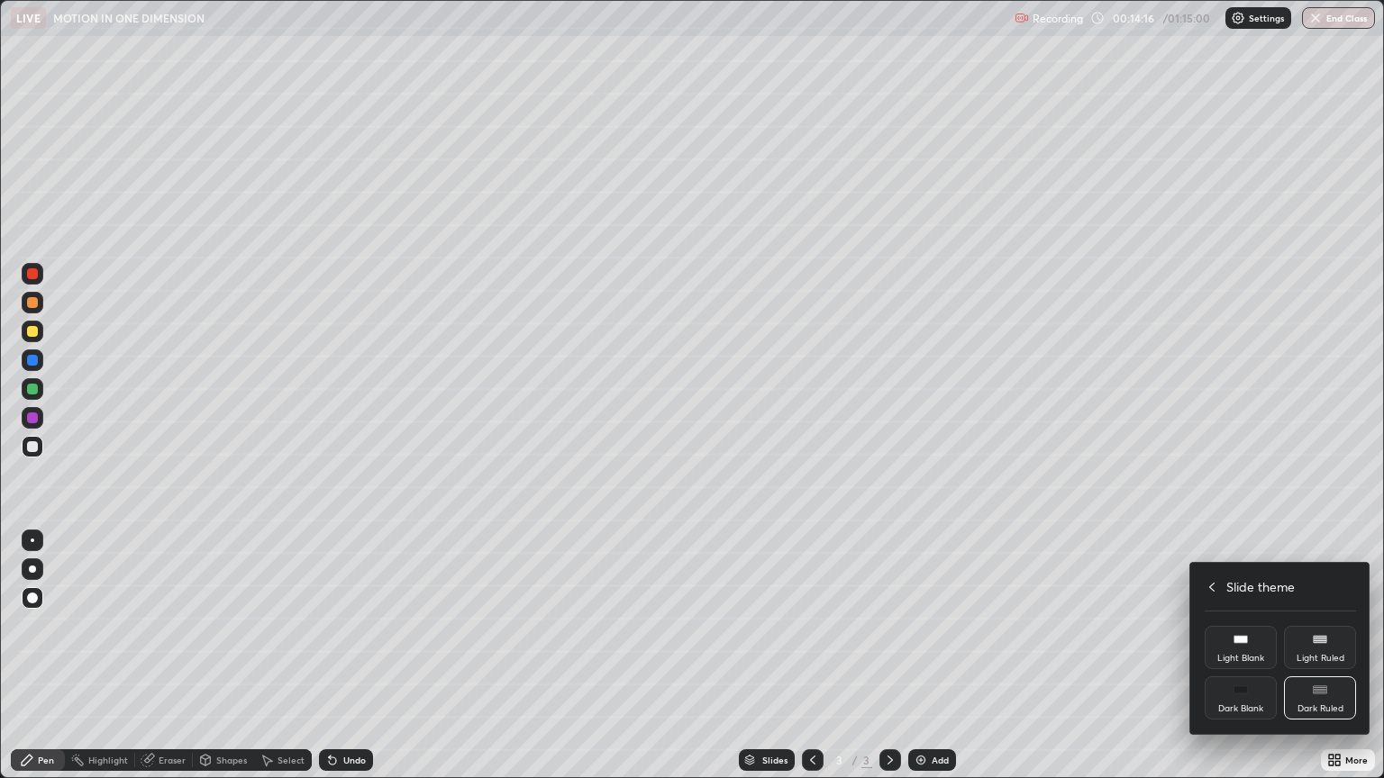
click at [1211, 590] on icon at bounding box center [1211, 587] width 14 height 14
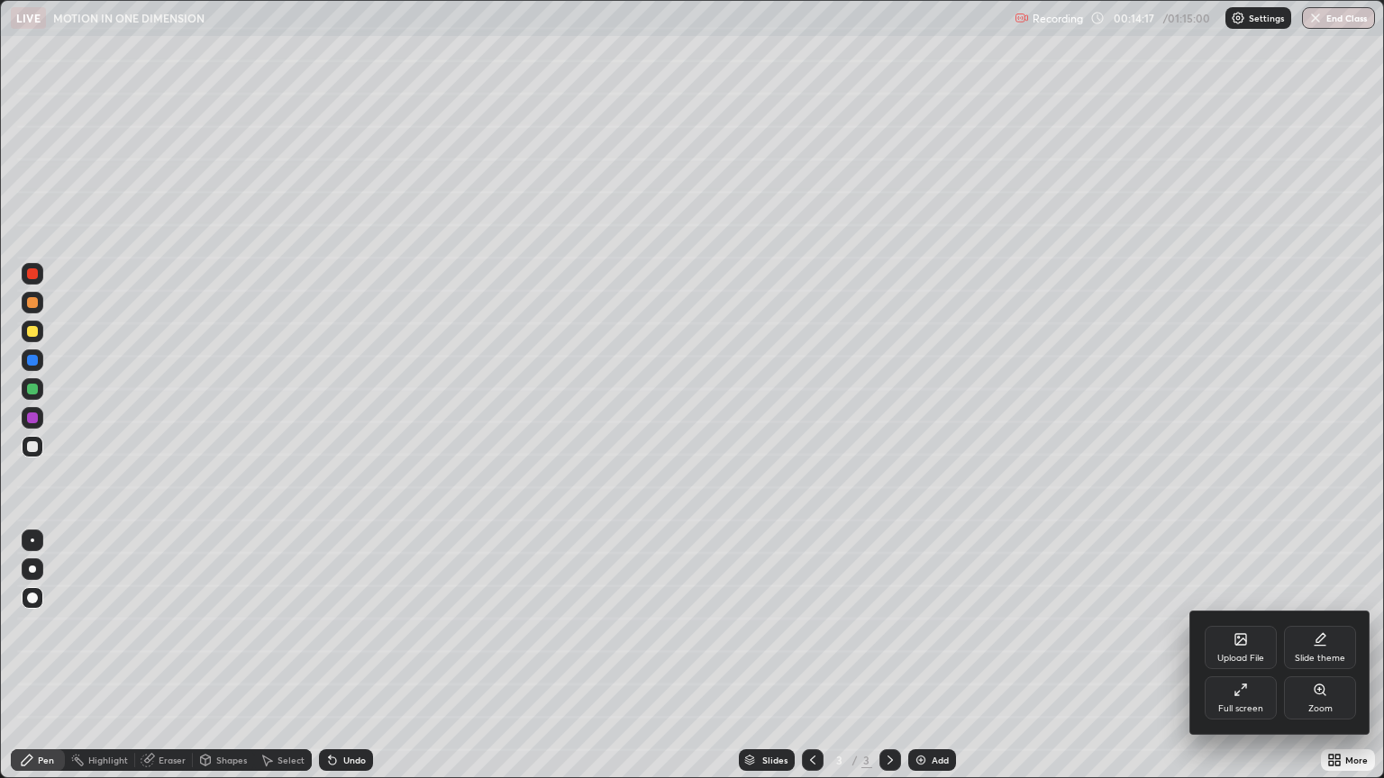
click at [1232, 656] on div "Full screen" at bounding box center [1240, 708] width 45 height 9
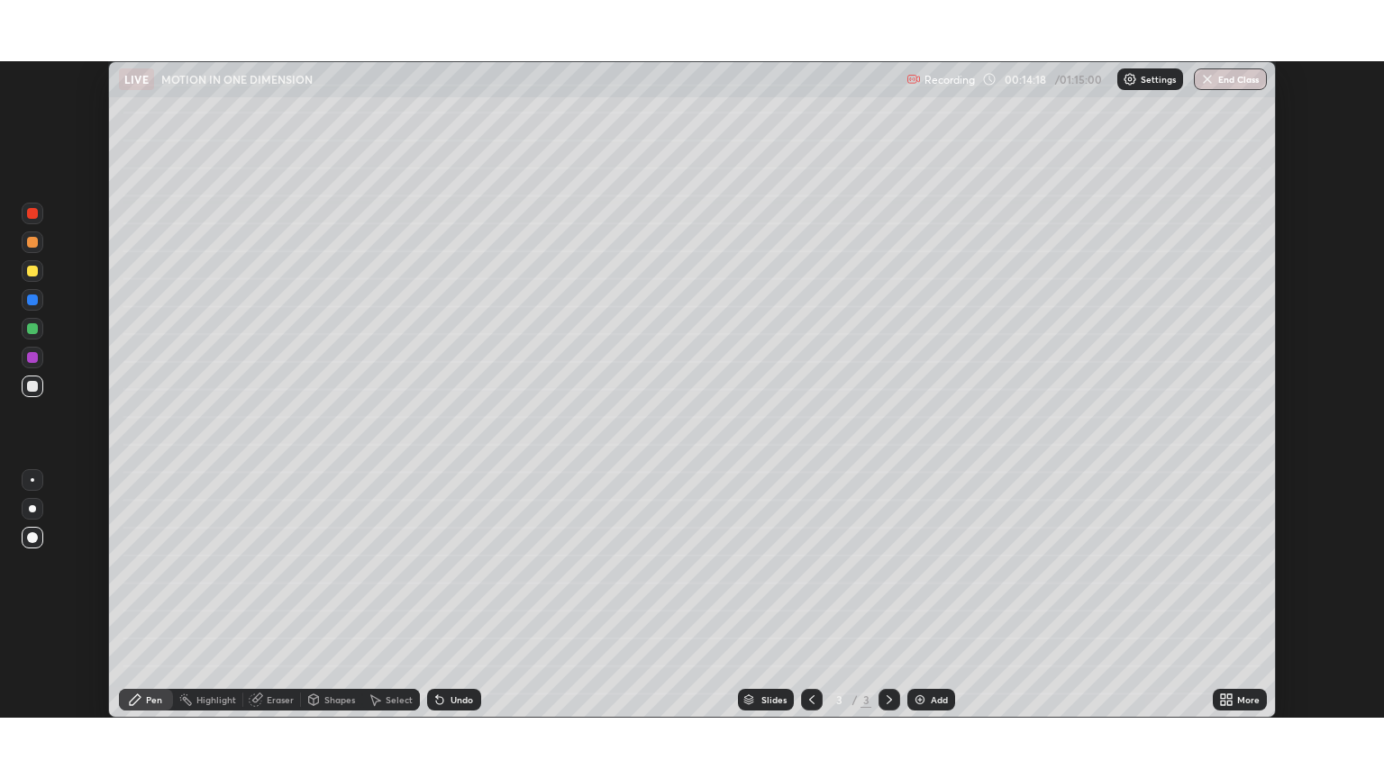
scroll to position [89414, 88689]
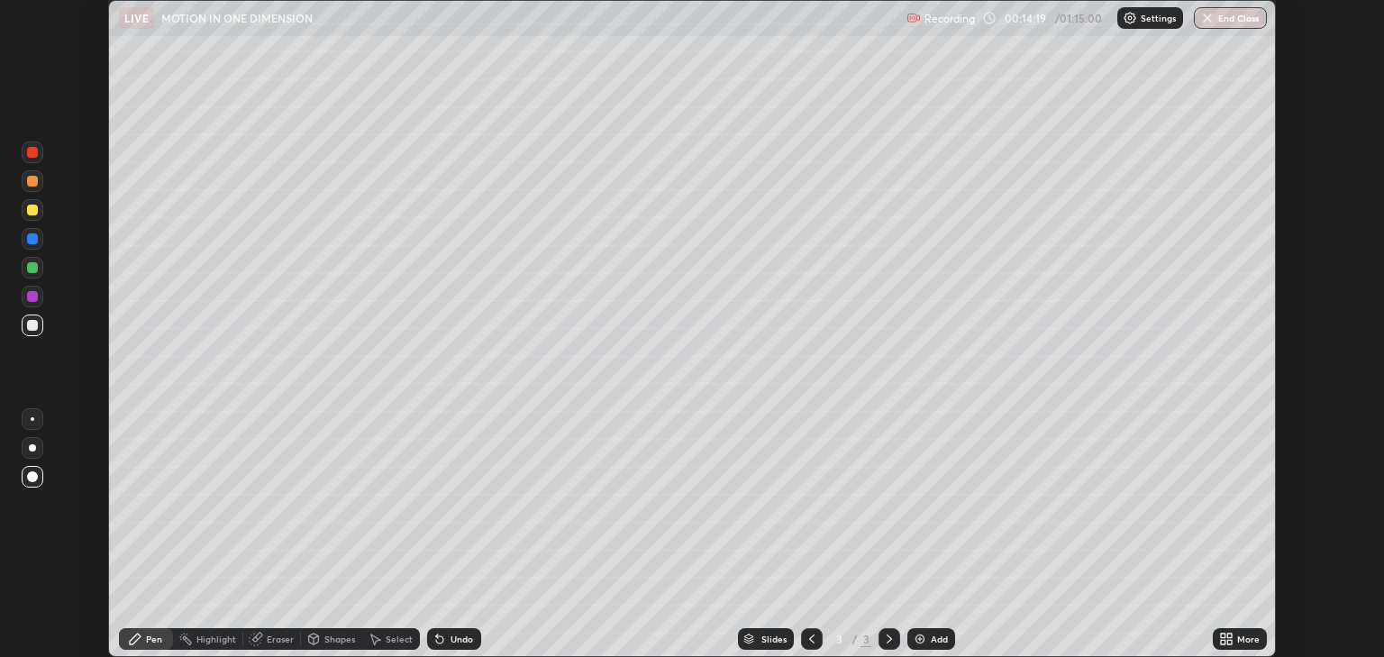
click at [1342, 474] on div "Setting up your live class" at bounding box center [692, 328] width 1384 height 657
click at [1223, 634] on icon at bounding box center [1222, 635] width 5 height 5
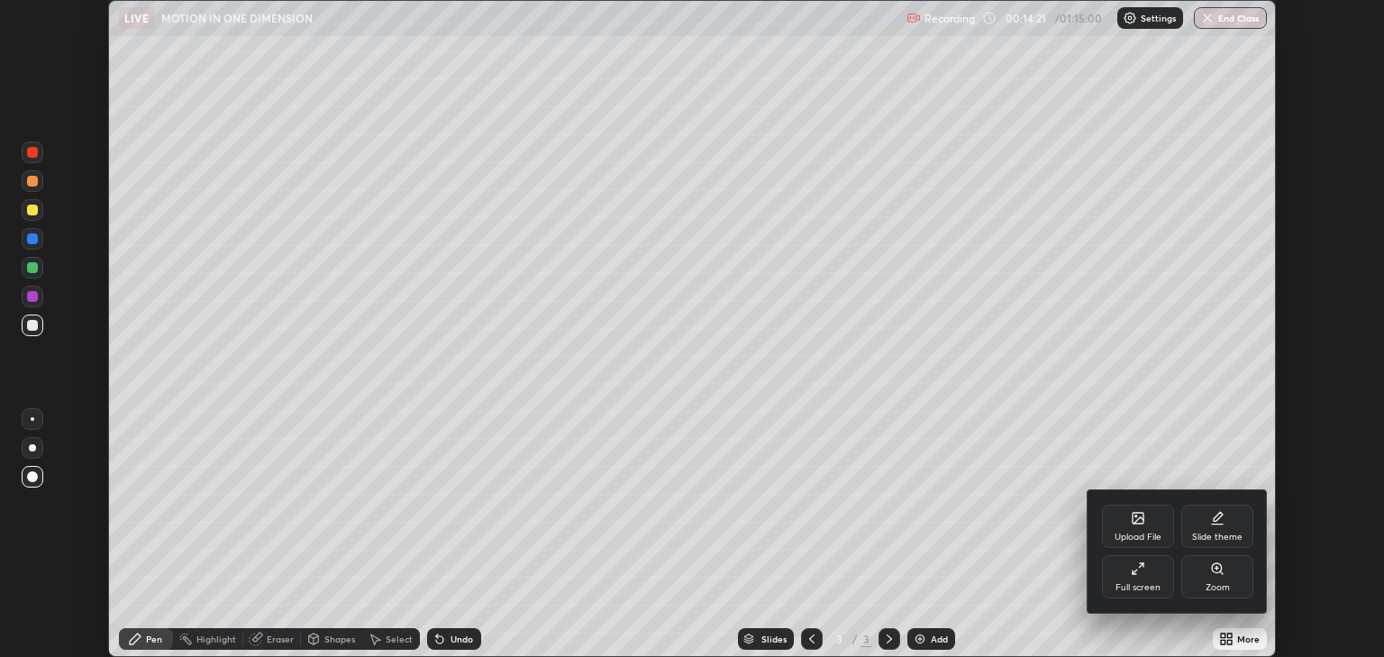
click at [1145, 587] on div "Full screen" at bounding box center [1137, 587] width 45 height 9
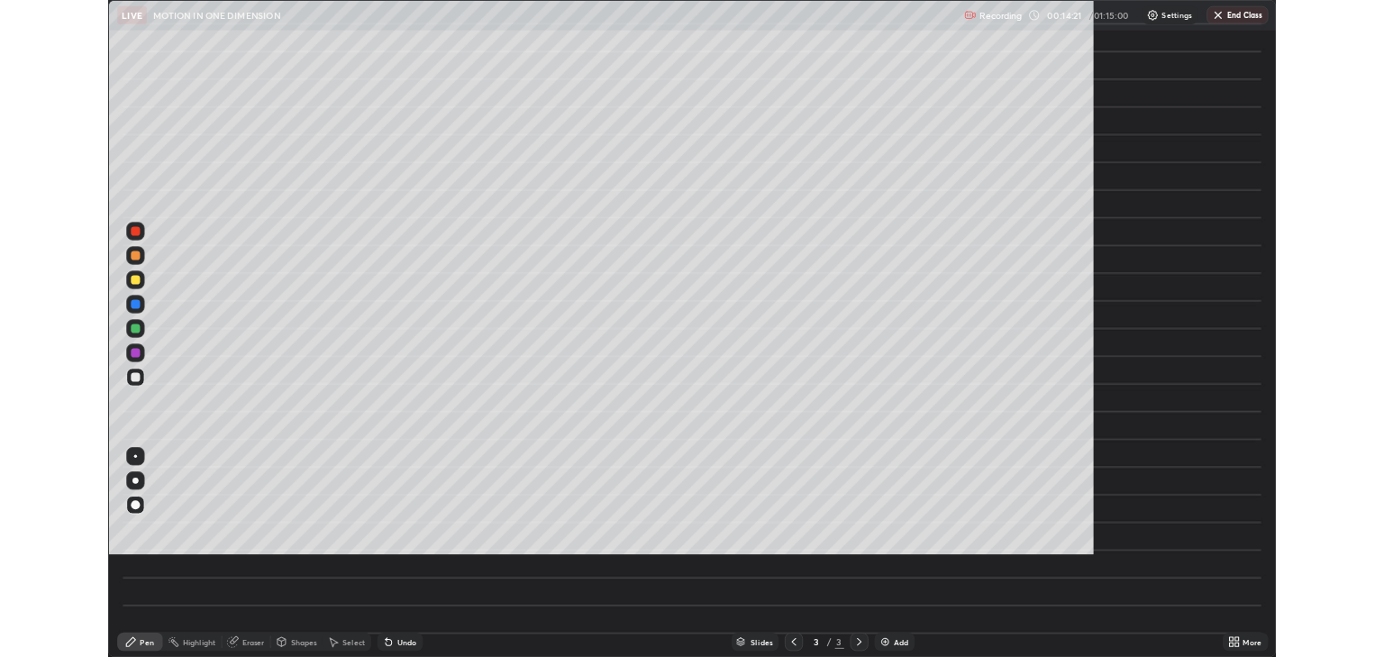
scroll to position [778, 1384]
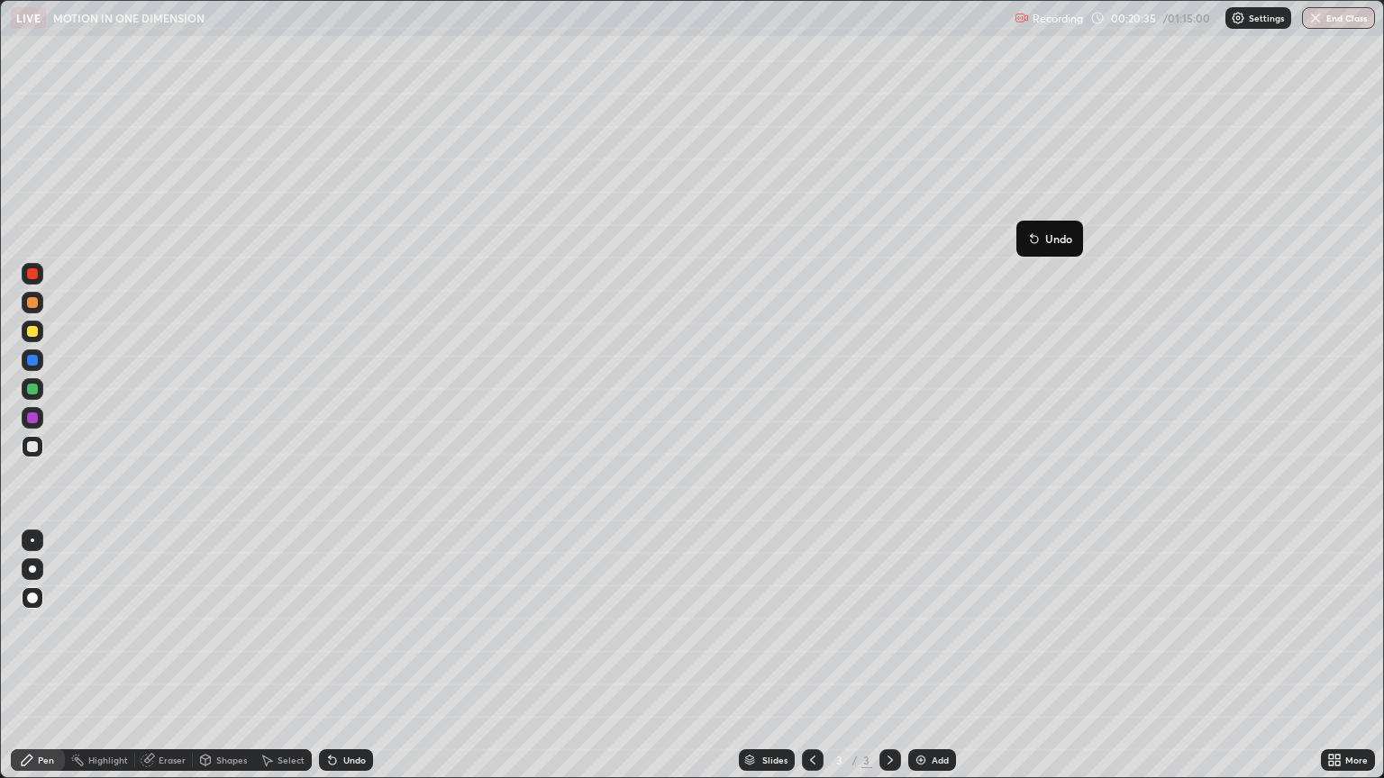
click at [1034, 230] on button "Undo" at bounding box center [1049, 239] width 52 height 22
click at [30, 277] on div at bounding box center [32, 273] width 11 height 11
click at [167, 656] on div "Eraser" at bounding box center [172, 760] width 27 height 9
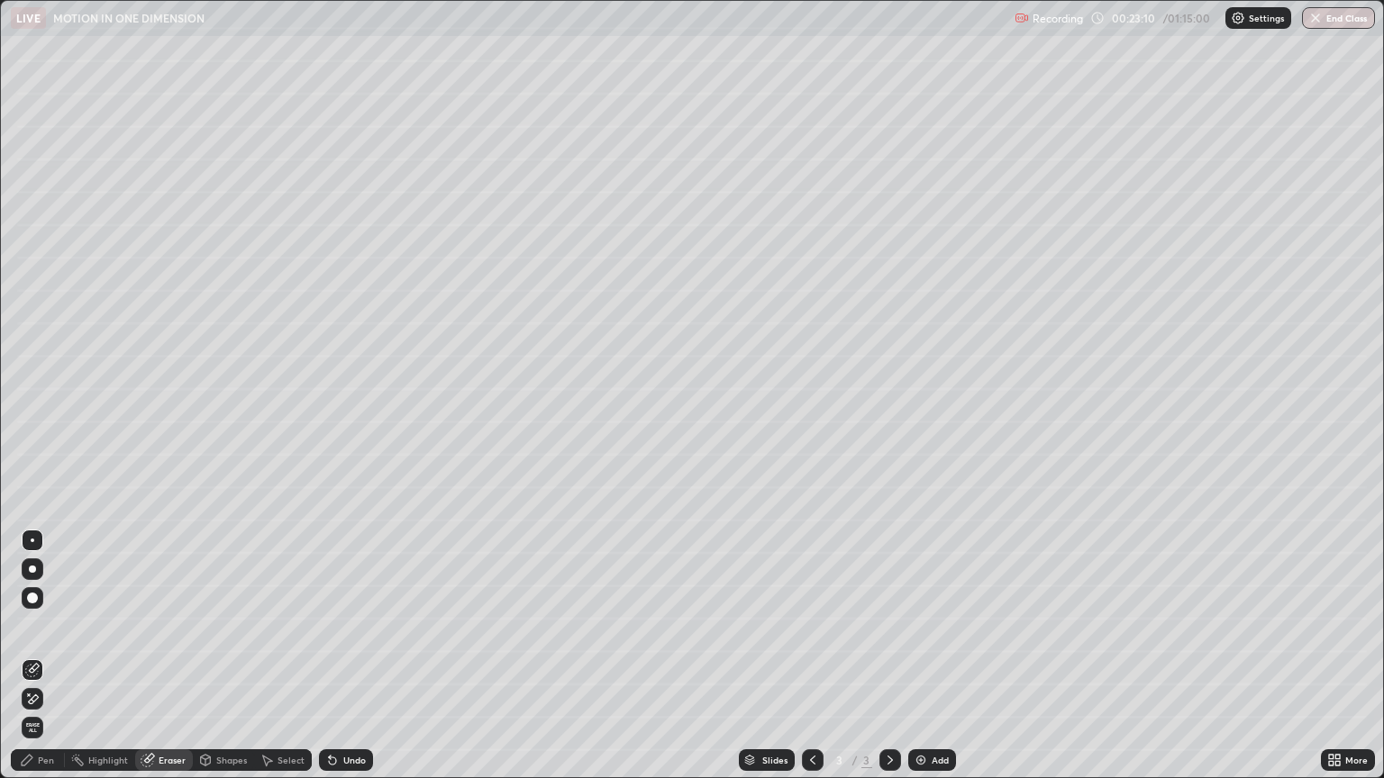
click at [46, 656] on div "Pen" at bounding box center [46, 760] width 16 height 9
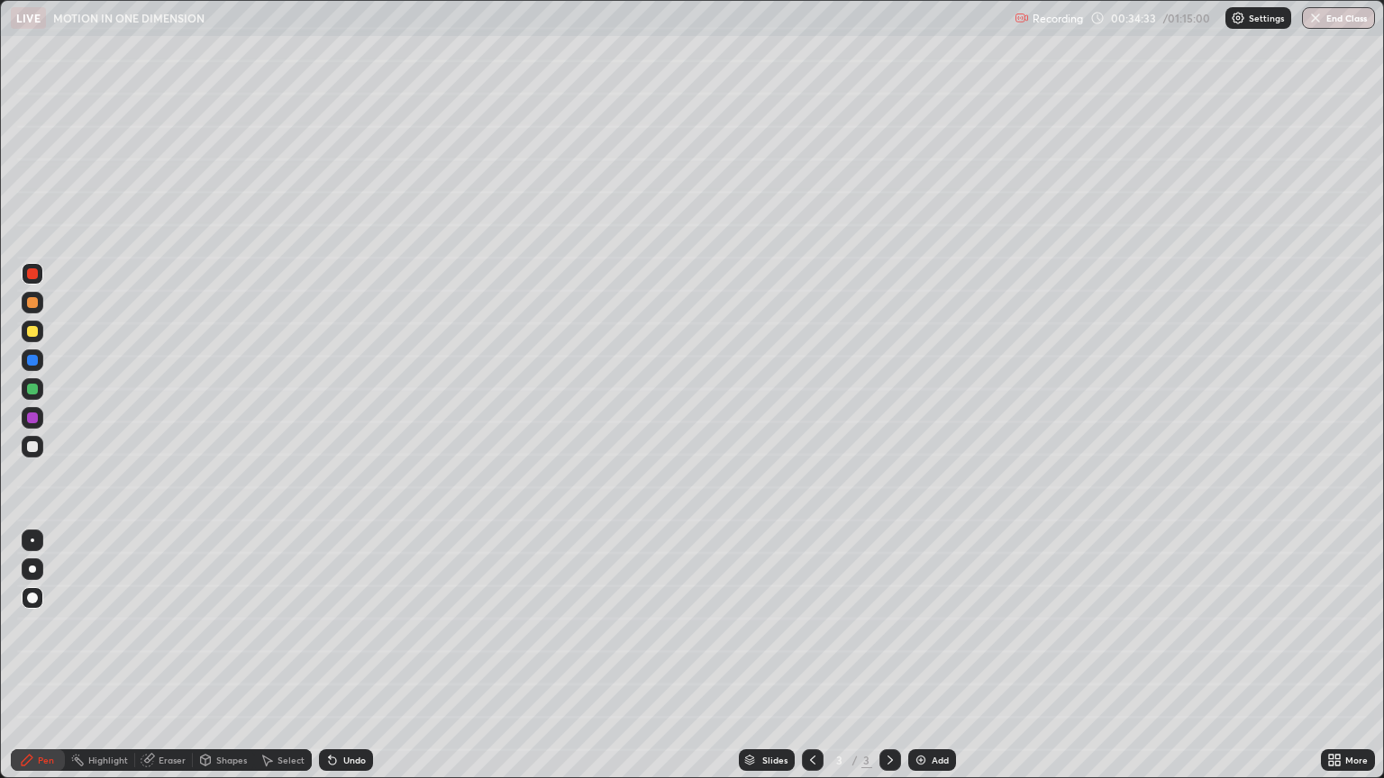
click at [934, 656] on div "Add" at bounding box center [932, 760] width 48 height 22
click at [36, 449] on div at bounding box center [32, 446] width 11 height 11
click at [355, 656] on div "Undo" at bounding box center [354, 760] width 23 height 9
click at [345, 656] on div "Undo" at bounding box center [354, 760] width 23 height 9
click at [345, 656] on div "Undo" at bounding box center [346, 760] width 54 height 22
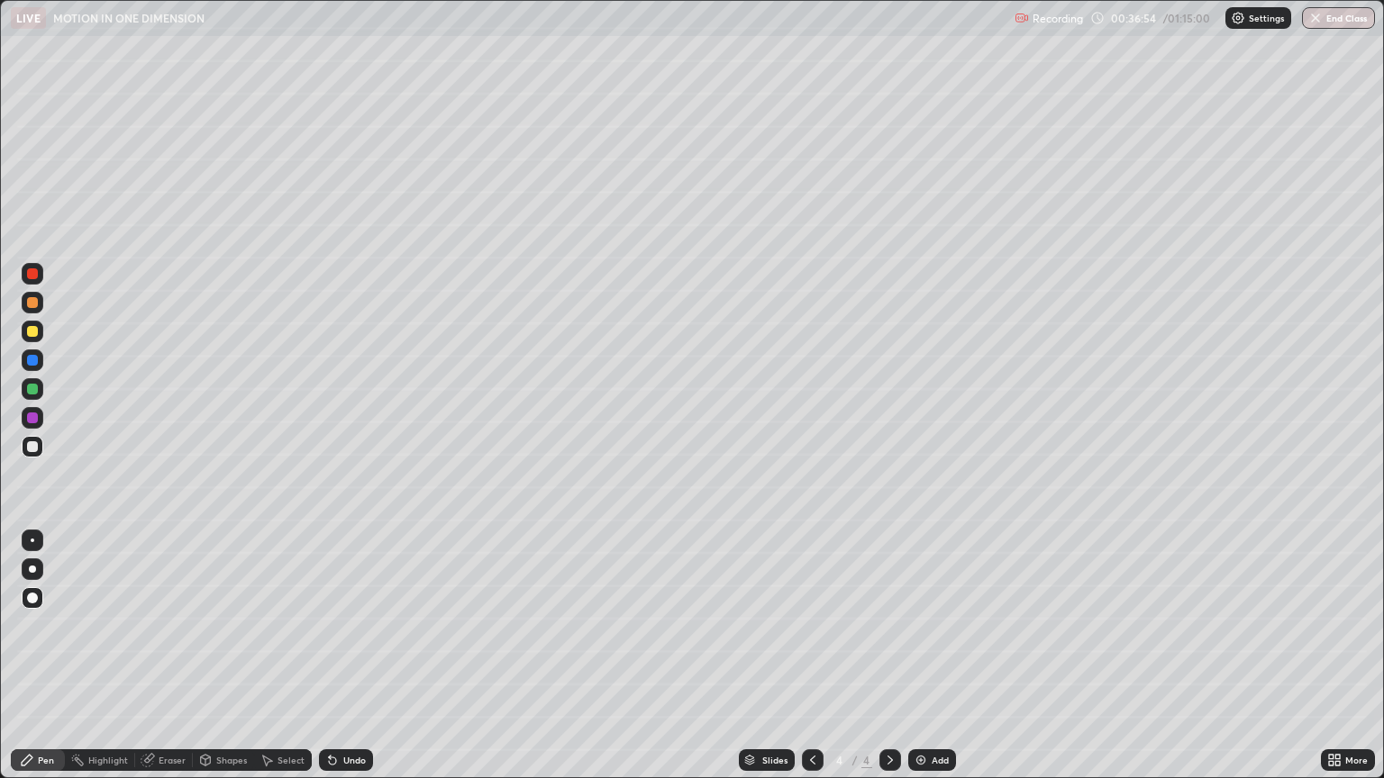
click at [346, 656] on div "Undo" at bounding box center [354, 760] width 23 height 9
click at [351, 656] on div "Undo" at bounding box center [354, 760] width 23 height 9
click at [346, 656] on div "Undo" at bounding box center [354, 760] width 23 height 9
click at [171, 656] on div "Eraser" at bounding box center [172, 760] width 27 height 9
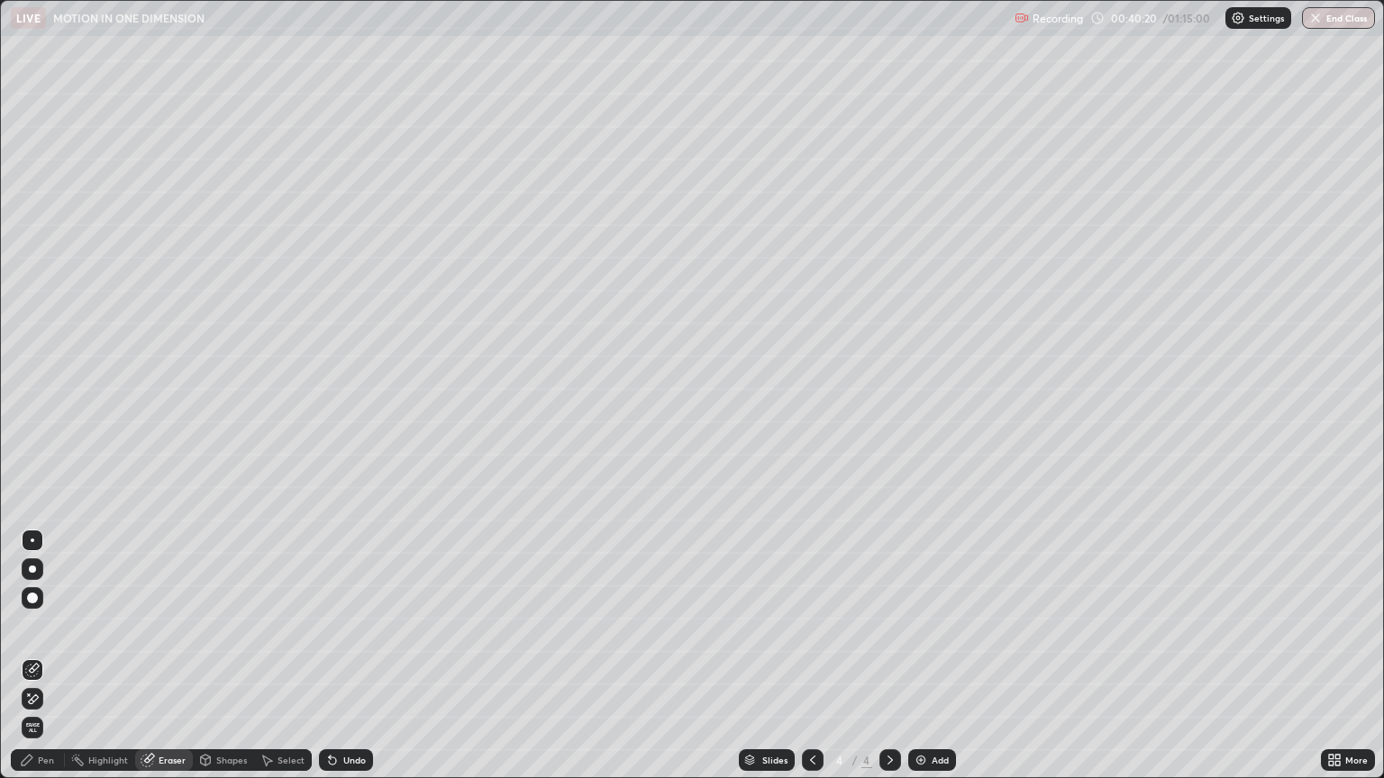
click at [52, 656] on div "Pen" at bounding box center [46, 760] width 16 height 9
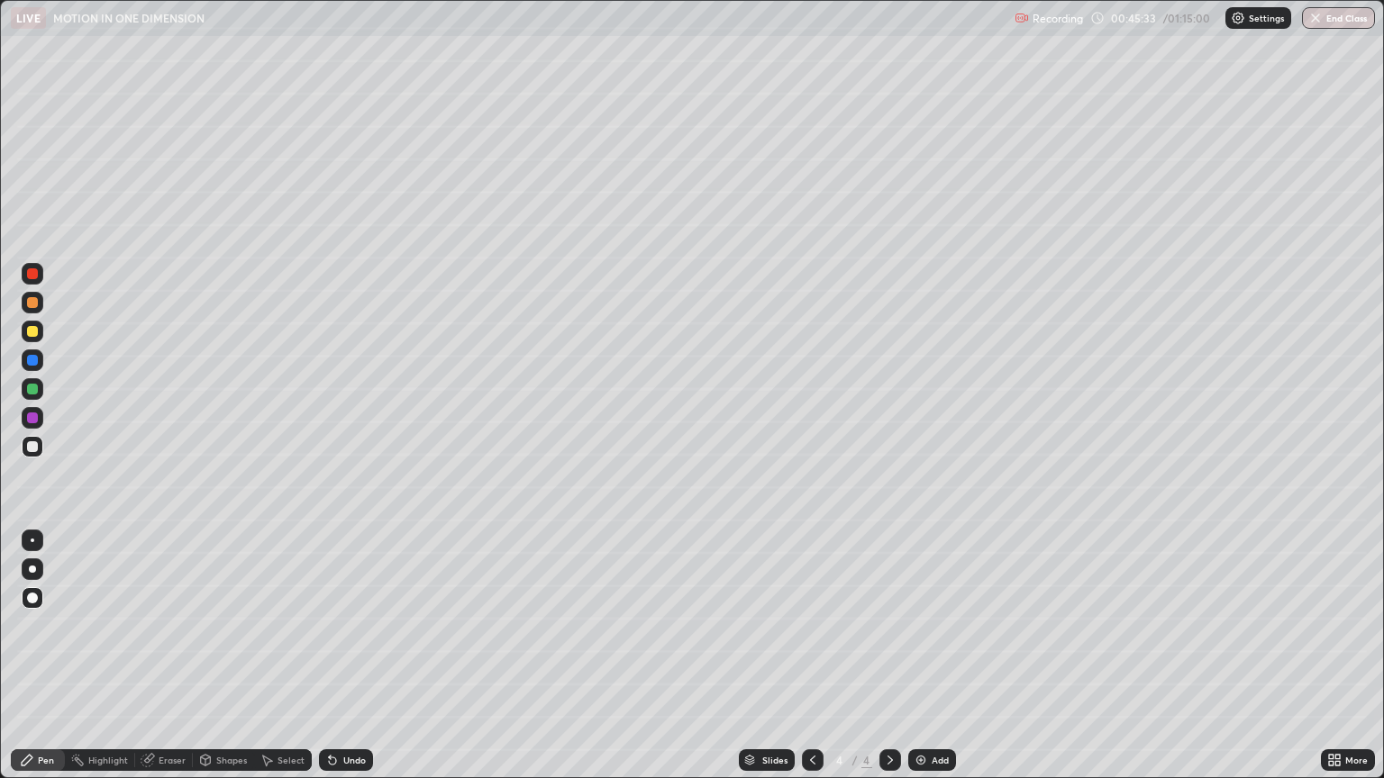
click at [927, 656] on div "Add" at bounding box center [932, 760] width 48 height 22
click at [348, 656] on div "Undo" at bounding box center [354, 760] width 23 height 9
click at [922, 656] on img at bounding box center [920, 760] width 14 height 14
click at [229, 656] on div "Shapes" at bounding box center [231, 760] width 31 height 9
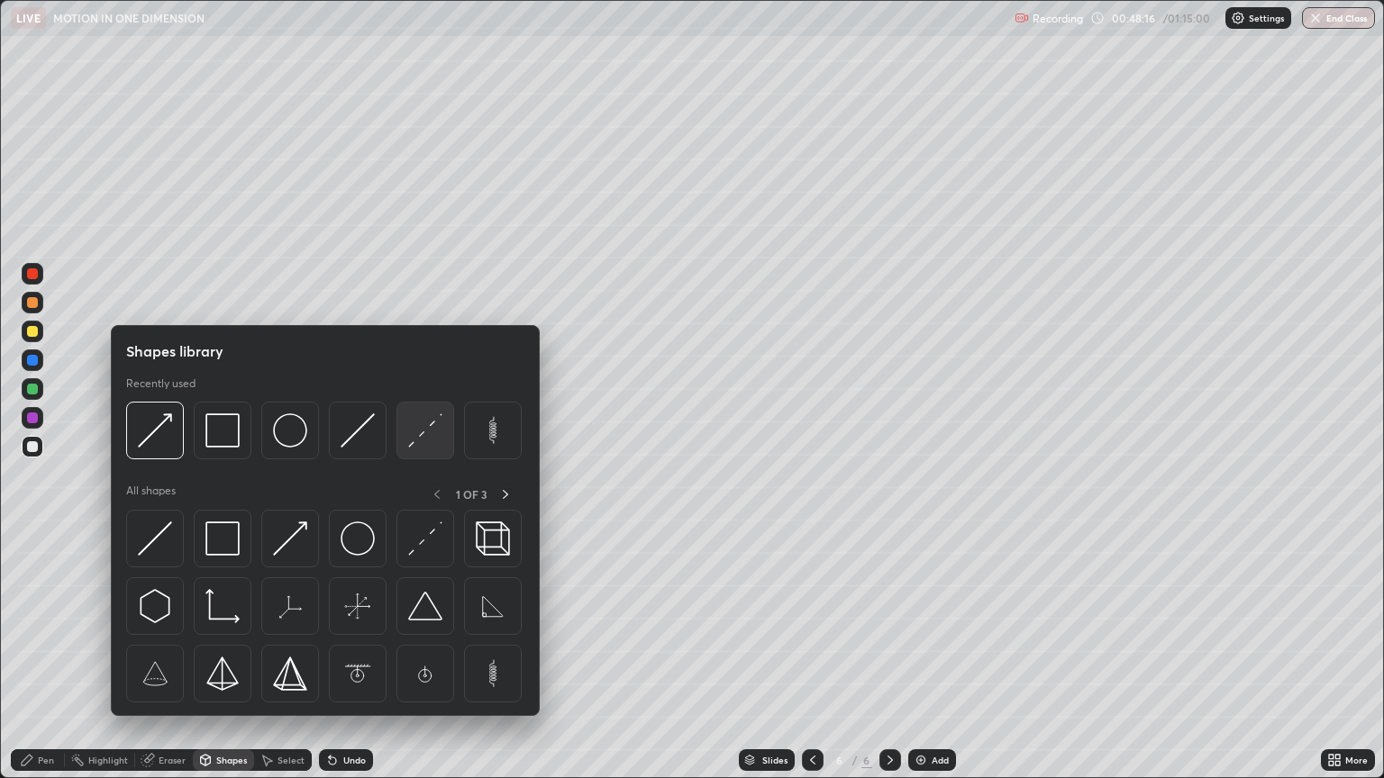
click at [423, 436] on img at bounding box center [425, 430] width 34 height 34
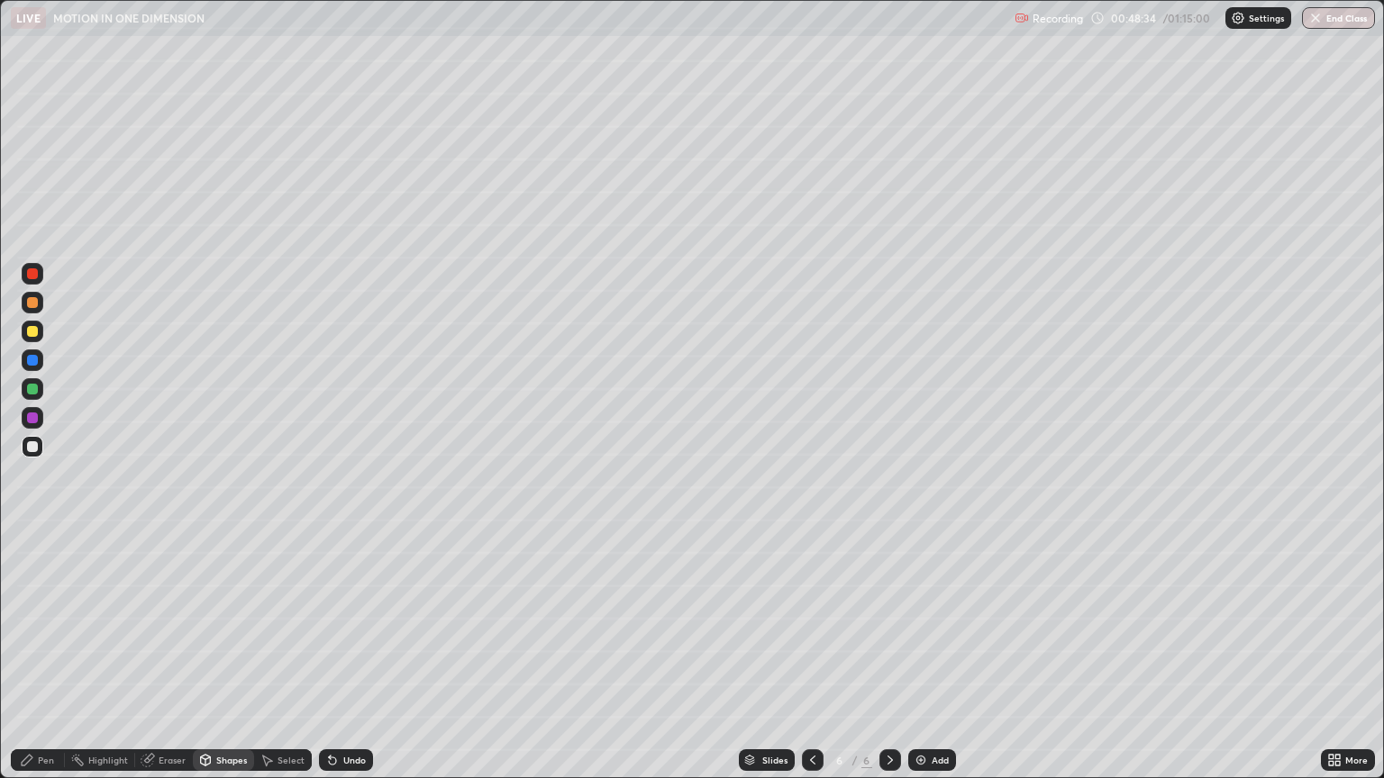
click at [39, 446] on div at bounding box center [33, 447] width 22 height 22
click at [343, 656] on div "Undo" at bounding box center [354, 760] width 23 height 9
click at [45, 656] on div "Pen" at bounding box center [46, 760] width 16 height 9
click at [931, 656] on div "Add" at bounding box center [939, 760] width 17 height 9
click at [225, 656] on div "Shapes" at bounding box center [231, 760] width 31 height 9
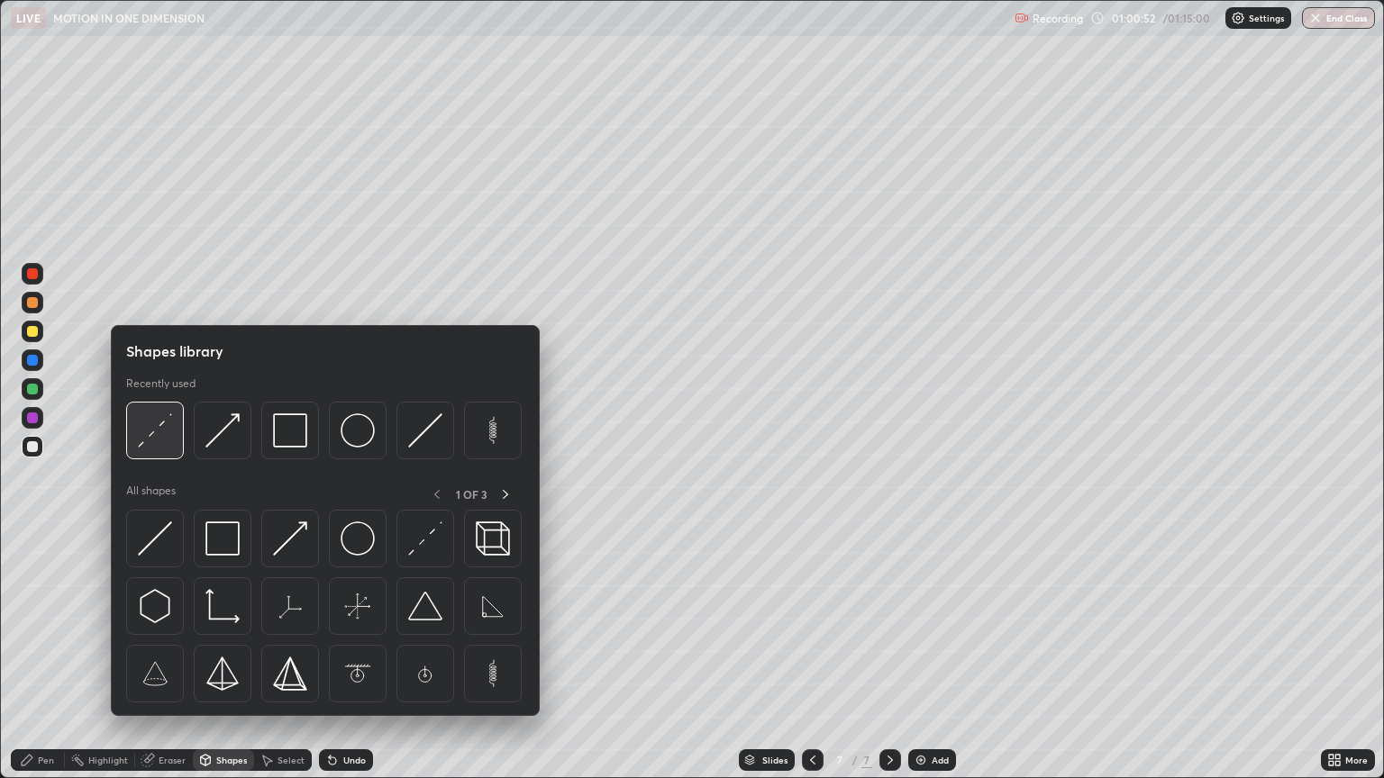
click at [166, 438] on img at bounding box center [155, 430] width 34 height 34
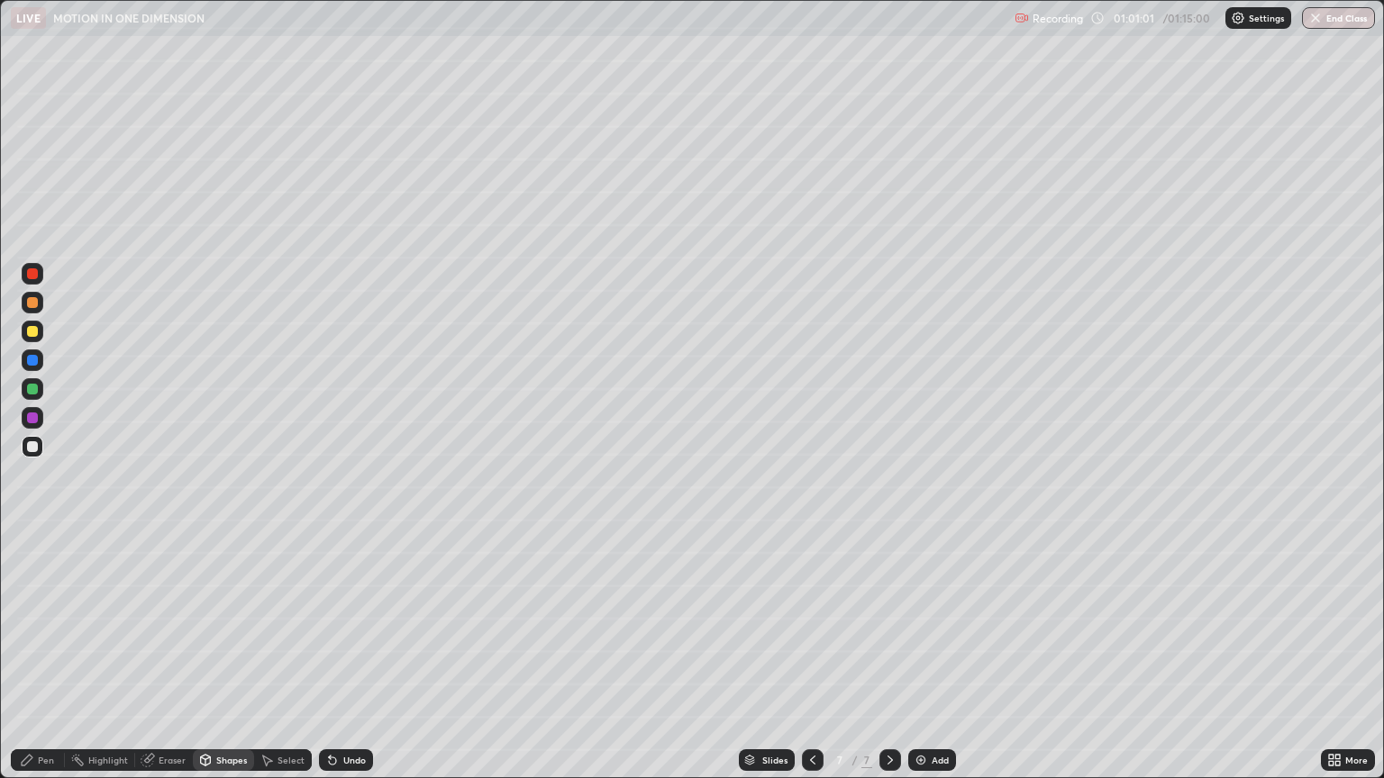
click at [231, 656] on div "Shapes" at bounding box center [231, 760] width 31 height 9
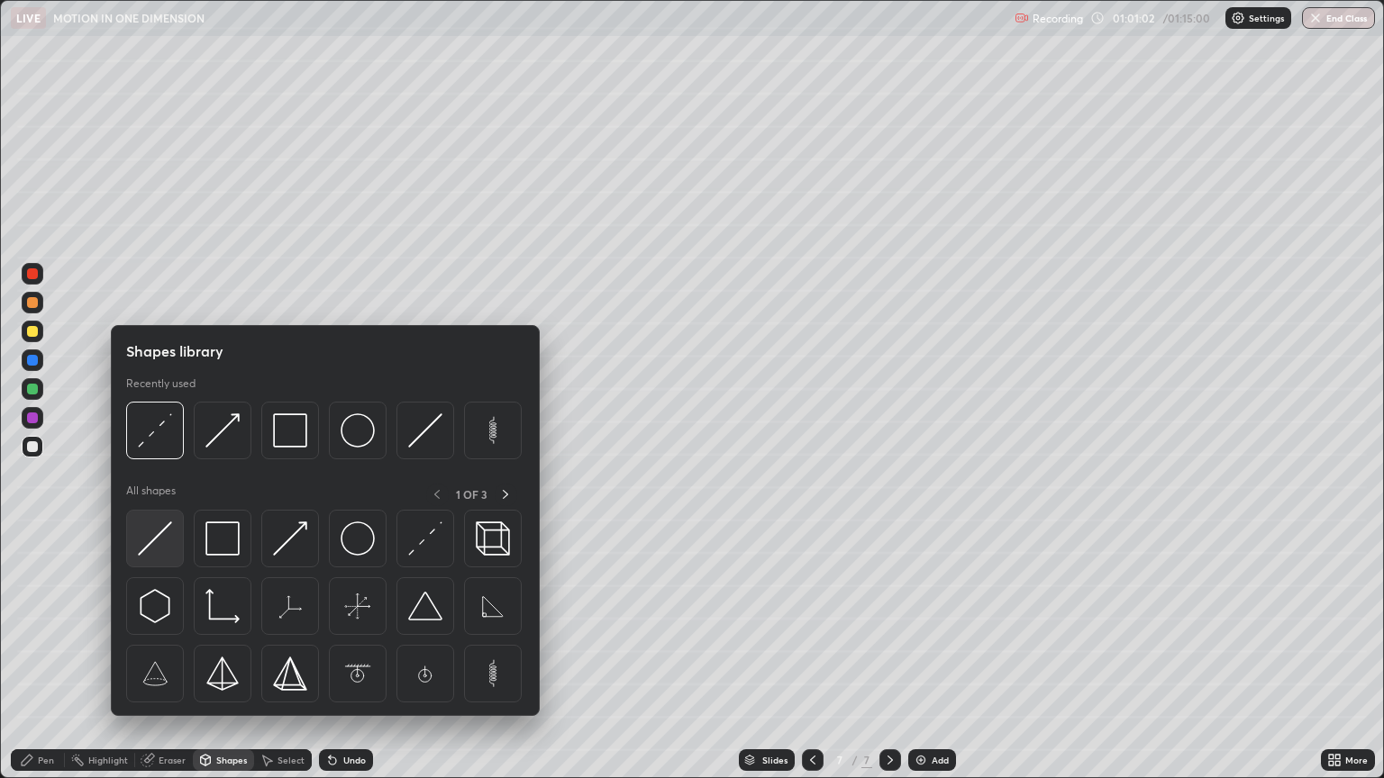
click at [151, 547] on img at bounding box center [155, 539] width 34 height 34
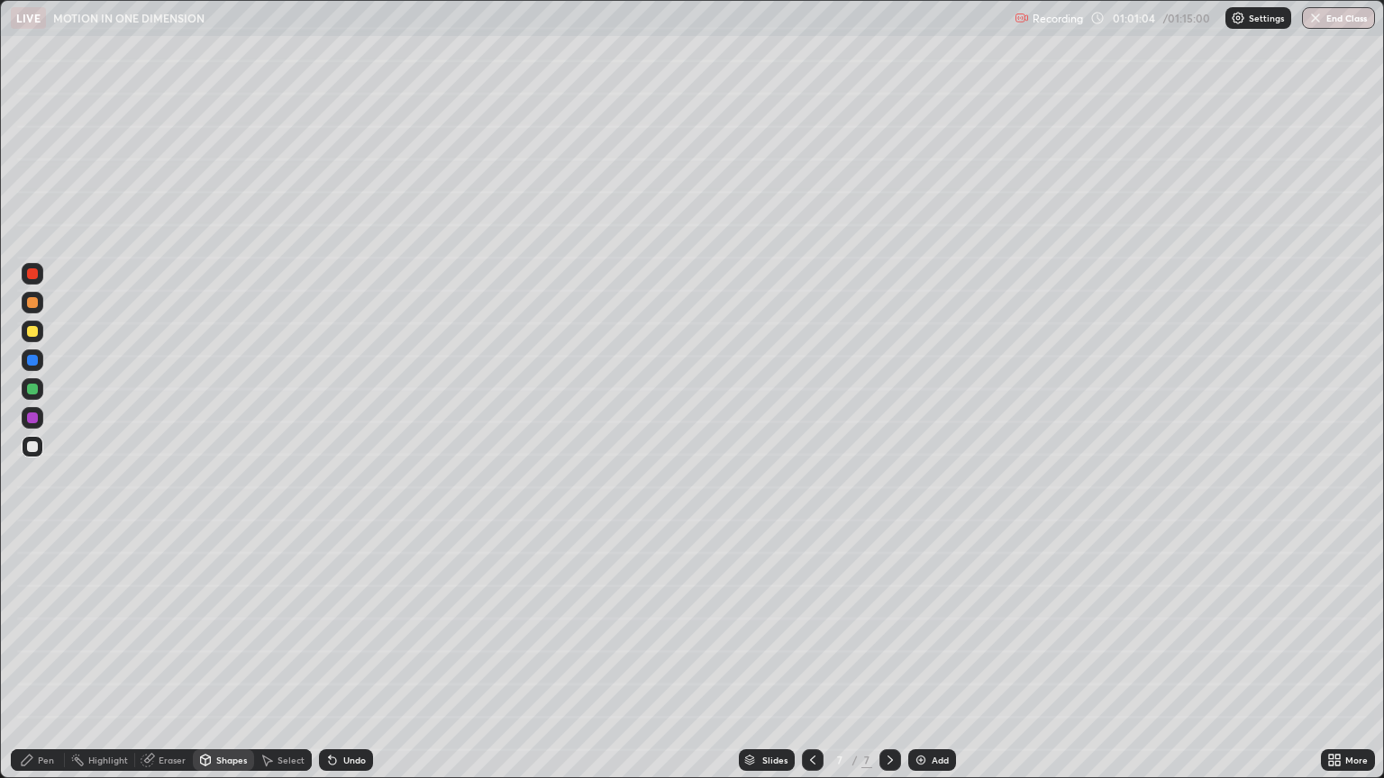
click at [216, 656] on div "Shapes" at bounding box center [231, 760] width 31 height 9
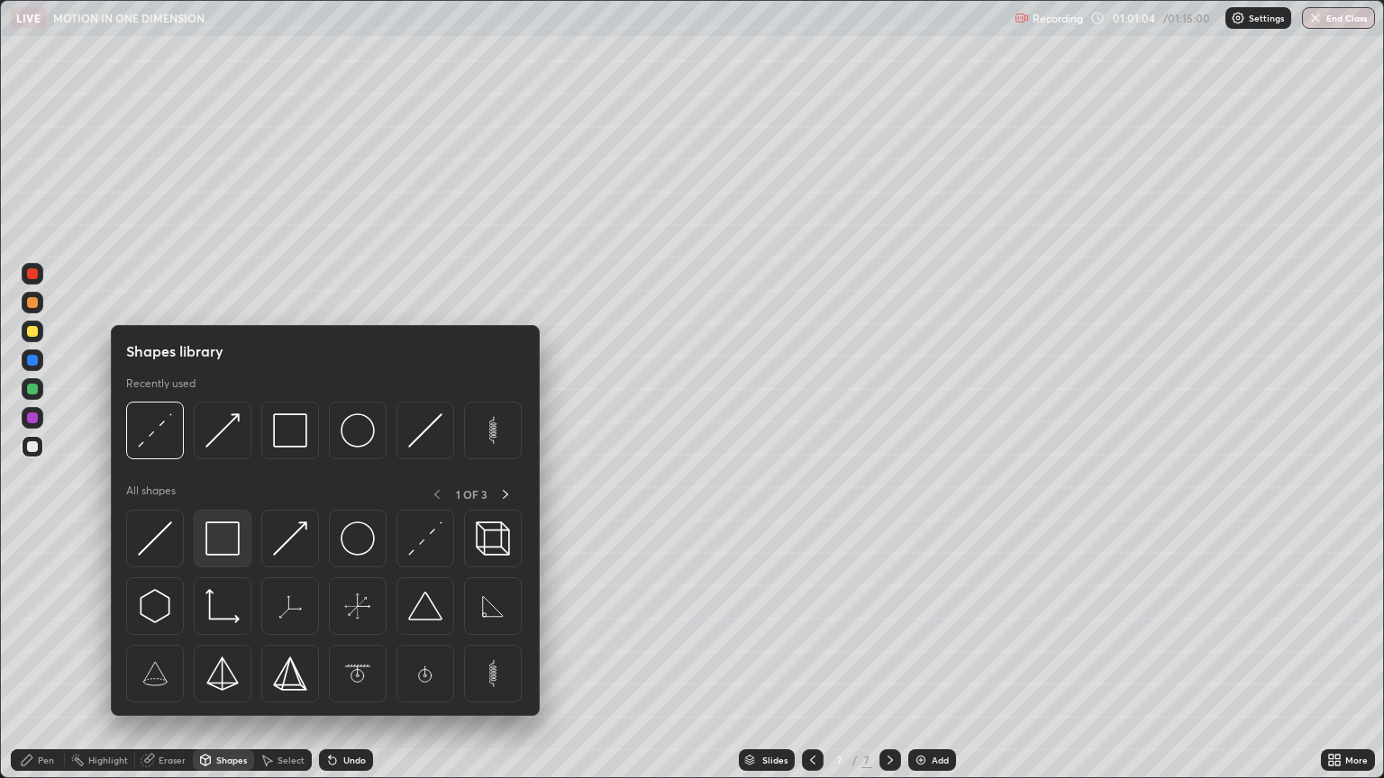
click at [238, 549] on img at bounding box center [222, 539] width 34 height 34
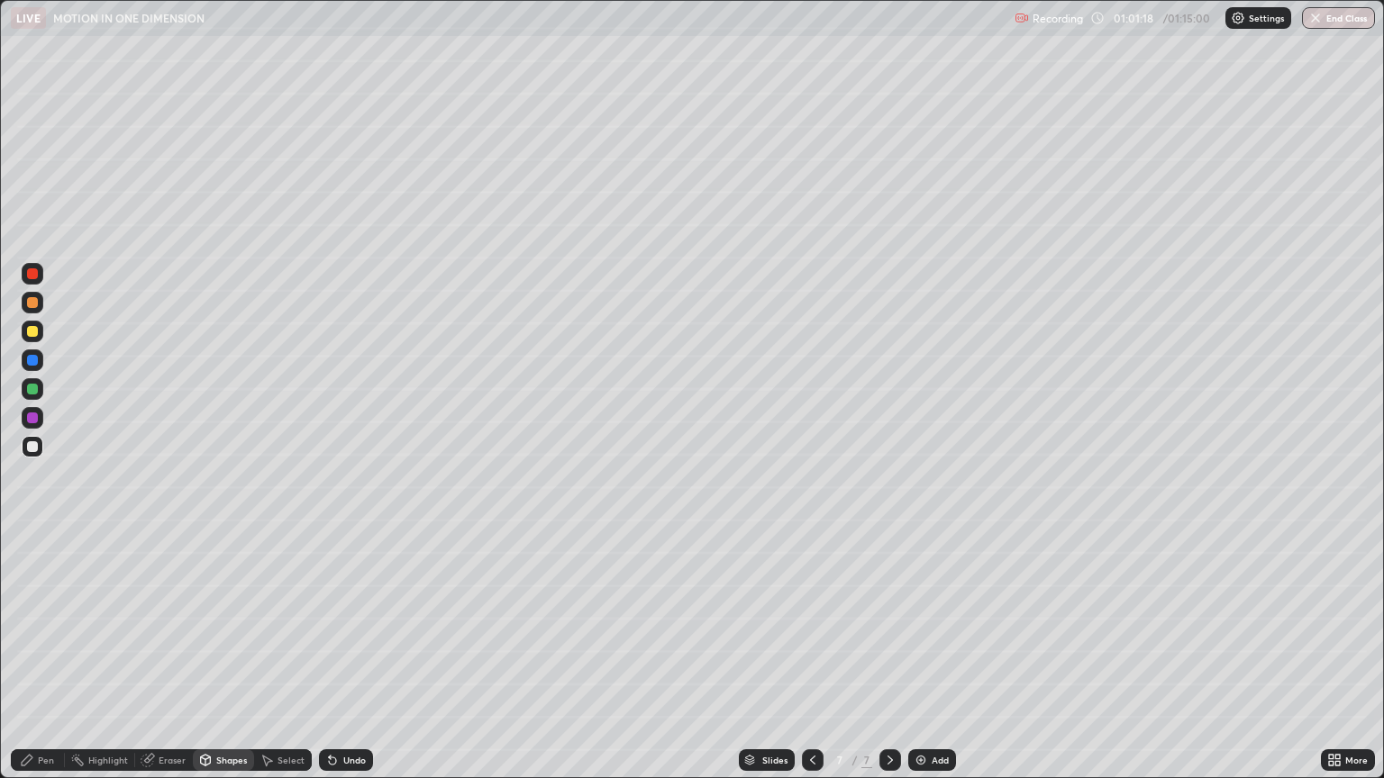
click at [349, 656] on div "Undo" at bounding box center [354, 760] width 23 height 9
click at [233, 656] on div "Shapes" at bounding box center [231, 760] width 31 height 9
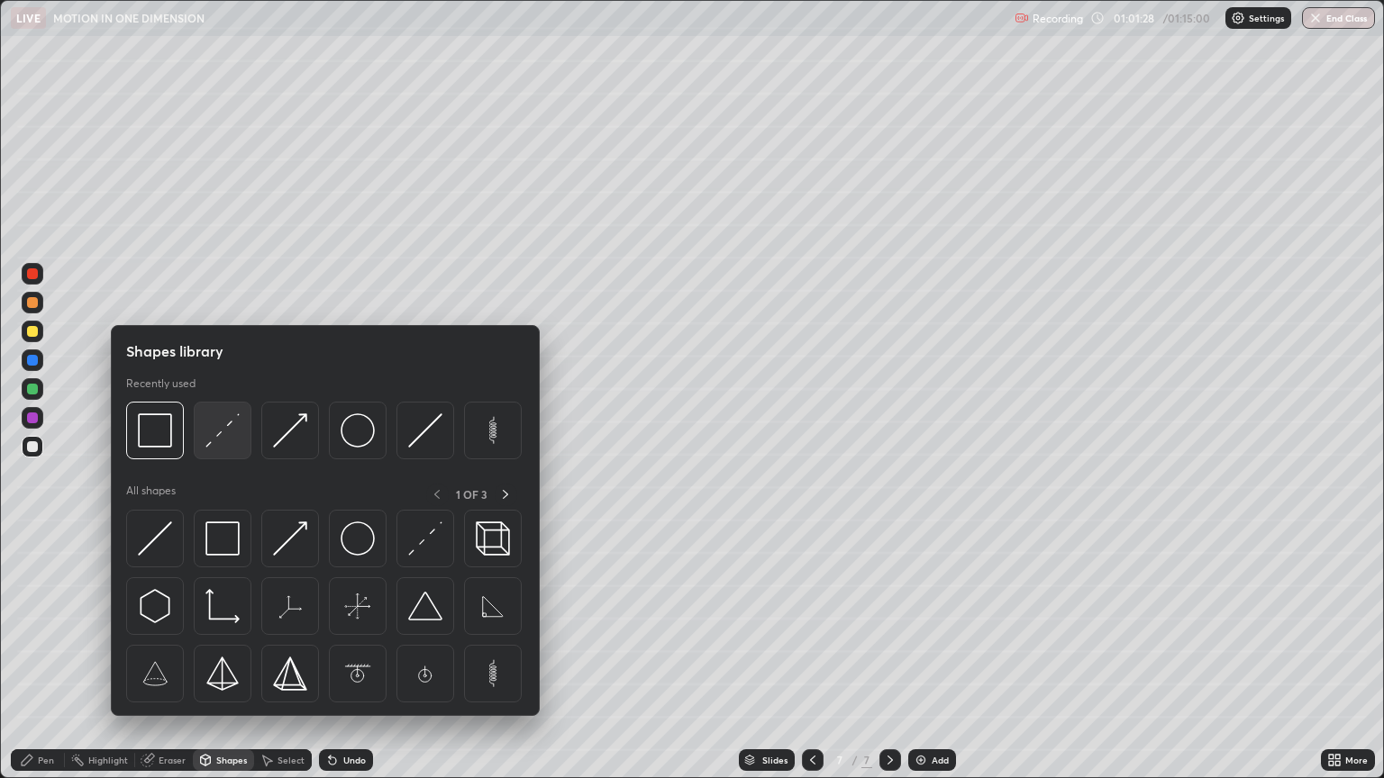
click at [236, 435] on img at bounding box center [222, 430] width 34 height 34
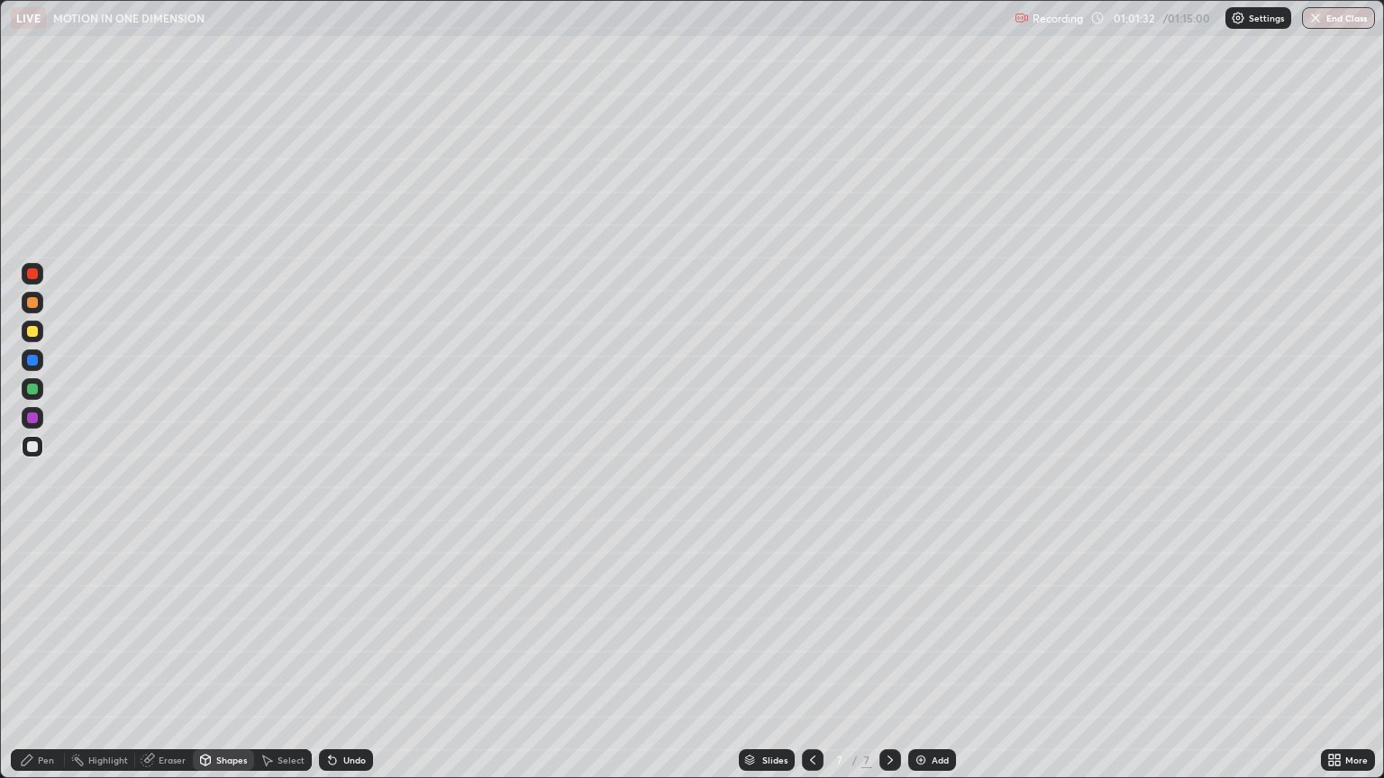
click at [50, 656] on div "Pen" at bounding box center [46, 760] width 16 height 9
click at [343, 656] on div "Undo" at bounding box center [354, 760] width 23 height 9
click at [31, 303] on div at bounding box center [32, 302] width 11 height 11
click at [340, 656] on div "Undo" at bounding box center [346, 760] width 54 height 22
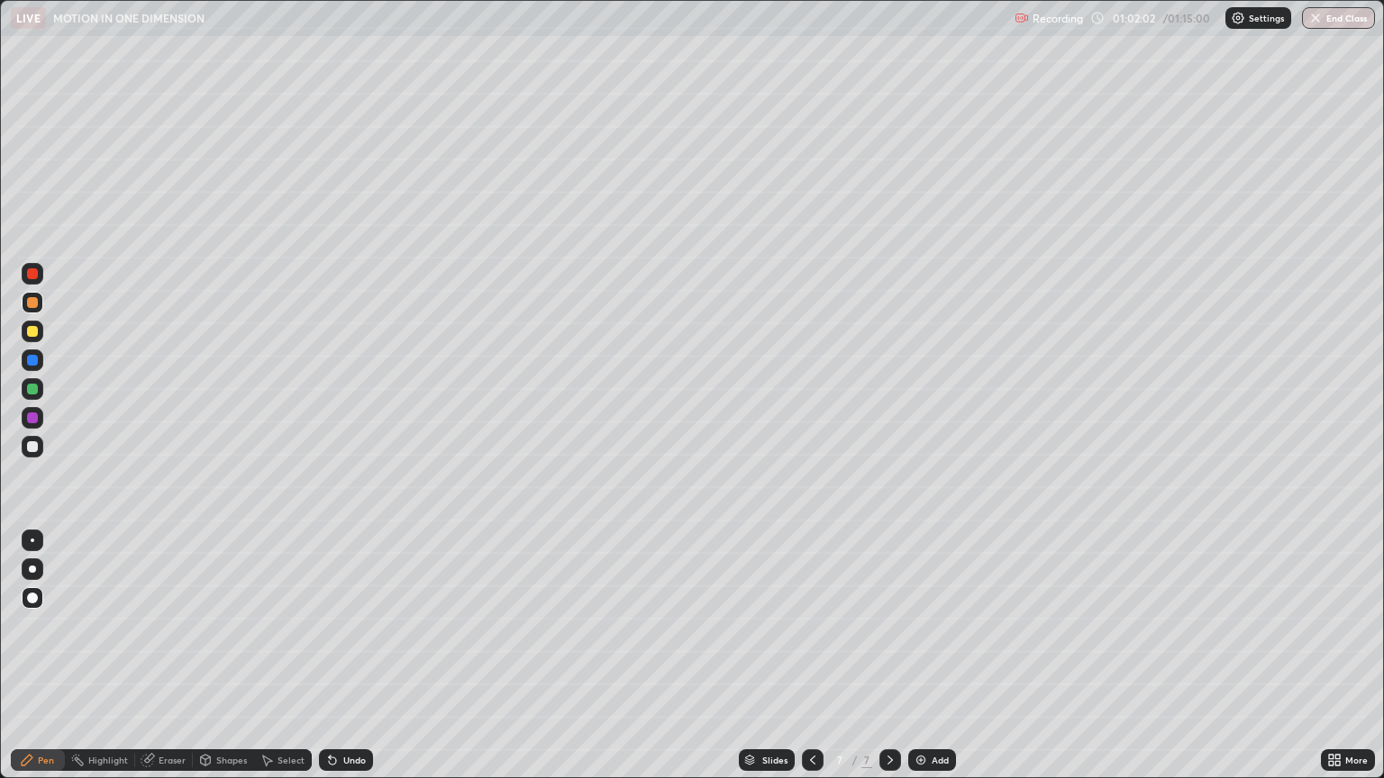
click at [329, 656] on icon at bounding box center [330, 757] width 2 height 2
click at [339, 656] on div "Undo" at bounding box center [346, 760] width 54 height 22
click at [340, 656] on div "Undo" at bounding box center [346, 760] width 54 height 22
click at [344, 656] on div "Undo" at bounding box center [354, 760] width 23 height 9
click at [36, 416] on div at bounding box center [32, 418] width 11 height 11
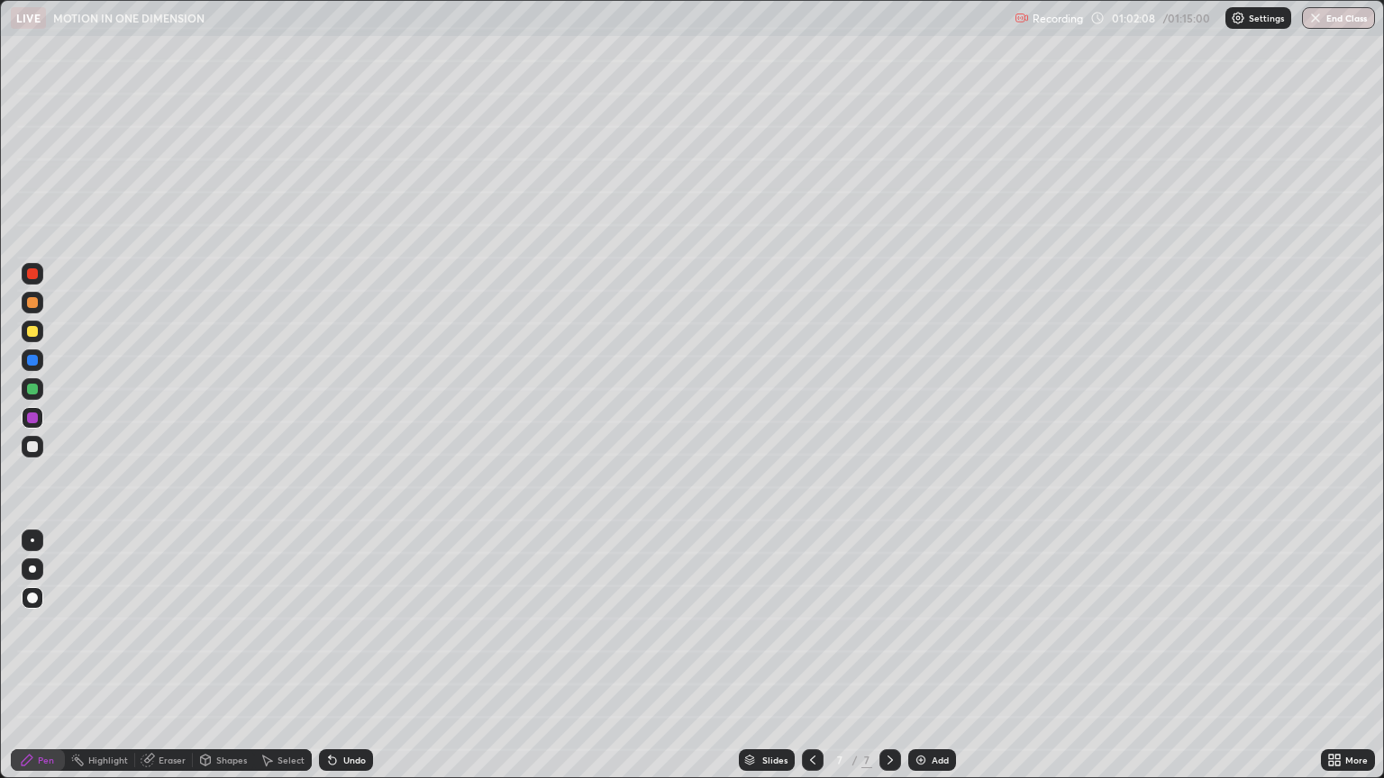
click at [35, 388] on div at bounding box center [32, 389] width 11 height 11
click at [37, 449] on div at bounding box center [32, 446] width 11 height 11
click at [41, 303] on div at bounding box center [33, 303] width 22 height 22
click at [224, 656] on div "Shapes" at bounding box center [231, 760] width 31 height 9
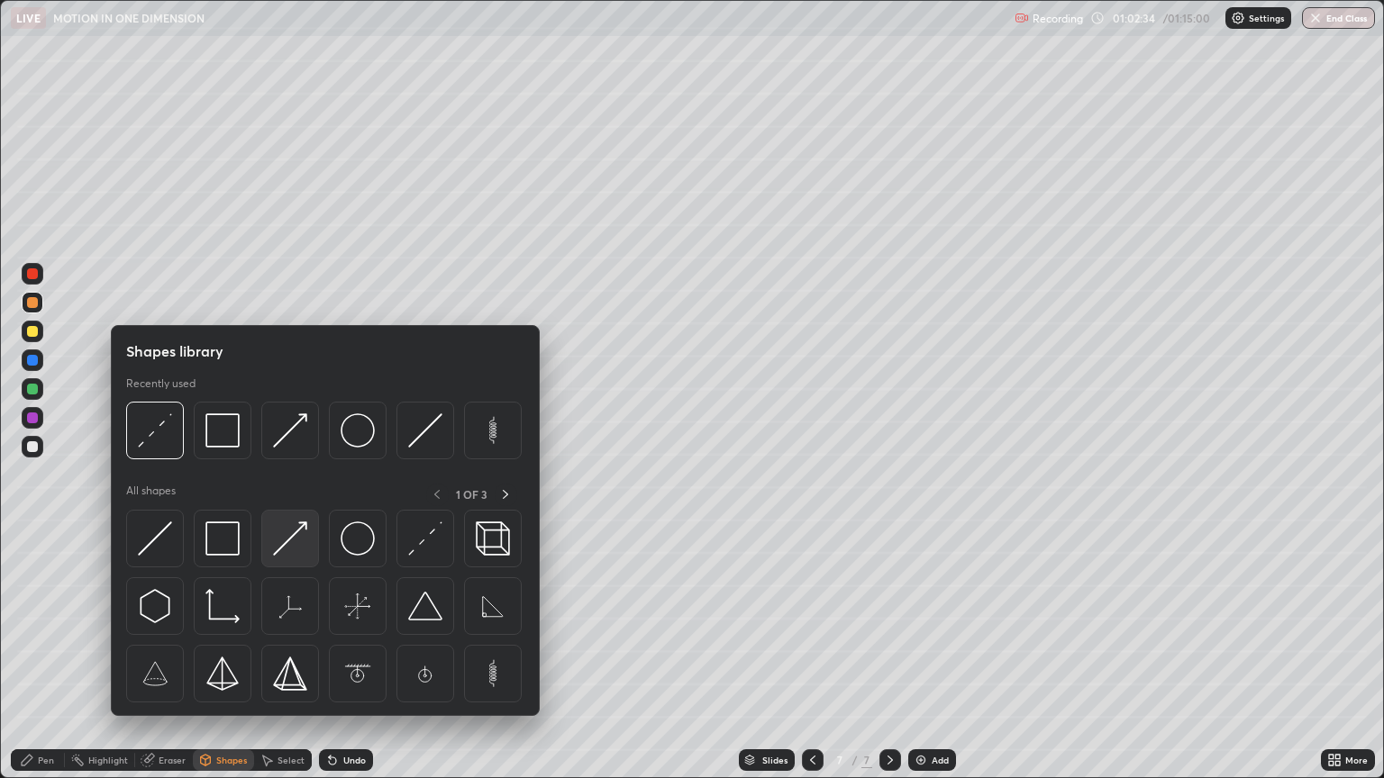
click at [288, 544] on img at bounding box center [290, 539] width 34 height 34
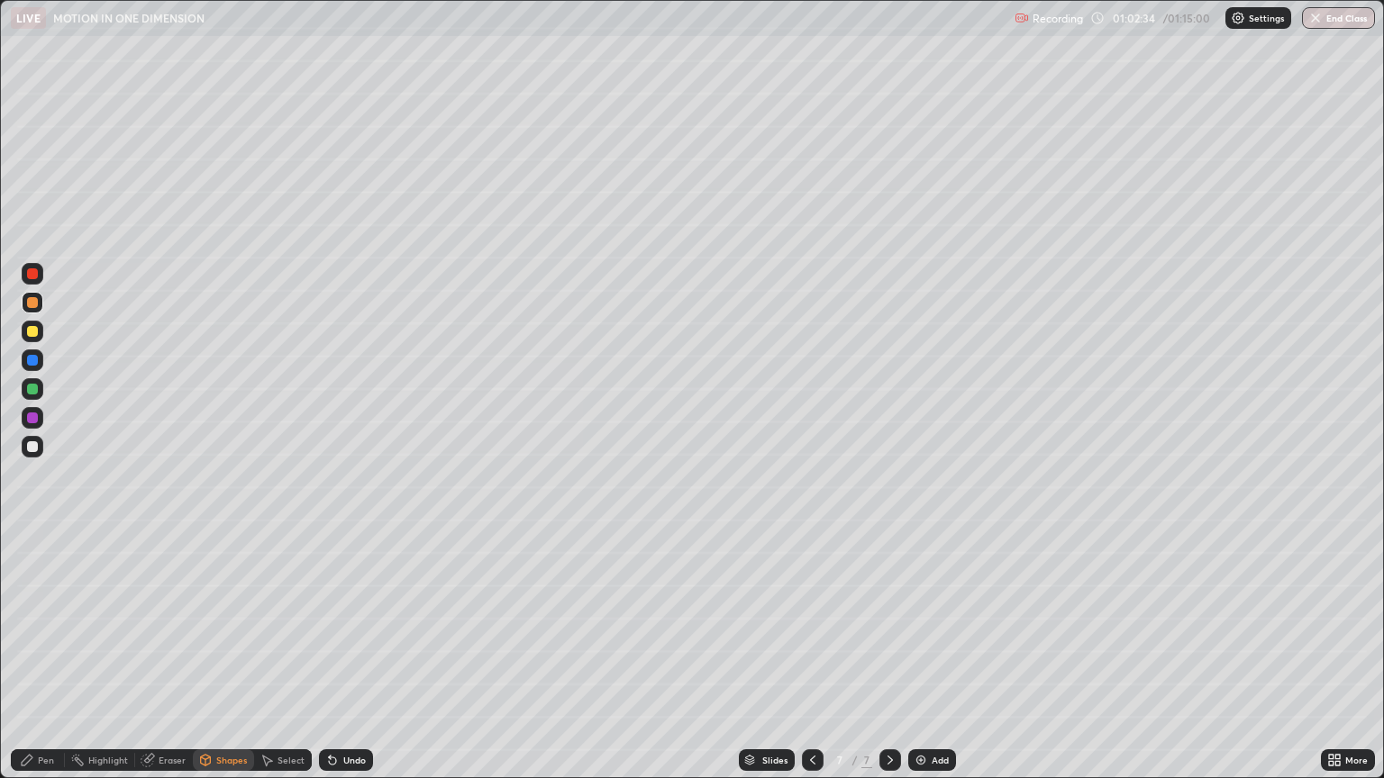
click at [32, 422] on div at bounding box center [32, 418] width 11 height 11
click at [46, 656] on div "Pen" at bounding box center [38, 760] width 54 height 22
click at [33, 303] on div at bounding box center [32, 302] width 11 height 11
click at [34, 393] on div at bounding box center [32, 389] width 11 height 11
click at [218, 656] on div "Shapes" at bounding box center [231, 760] width 31 height 9
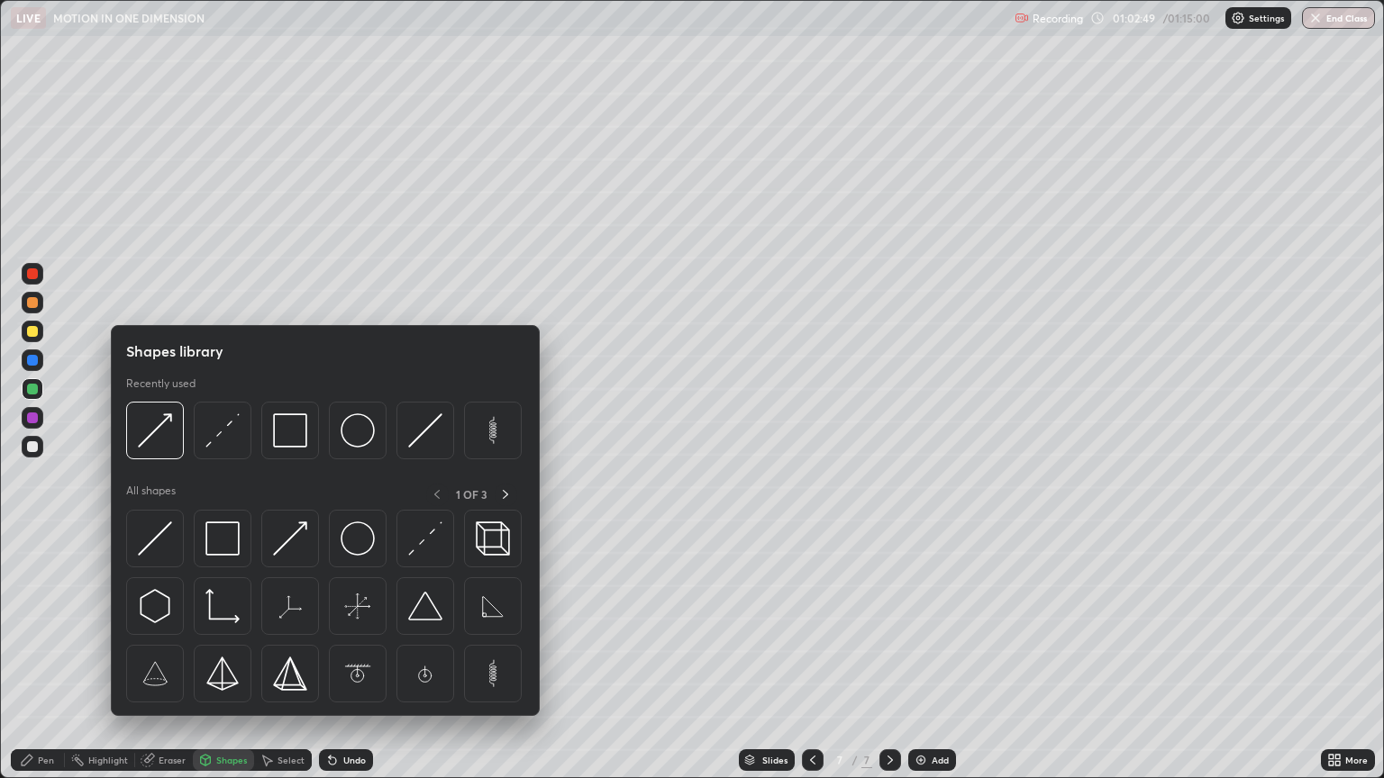
click at [222, 656] on div "Shapes" at bounding box center [231, 760] width 31 height 9
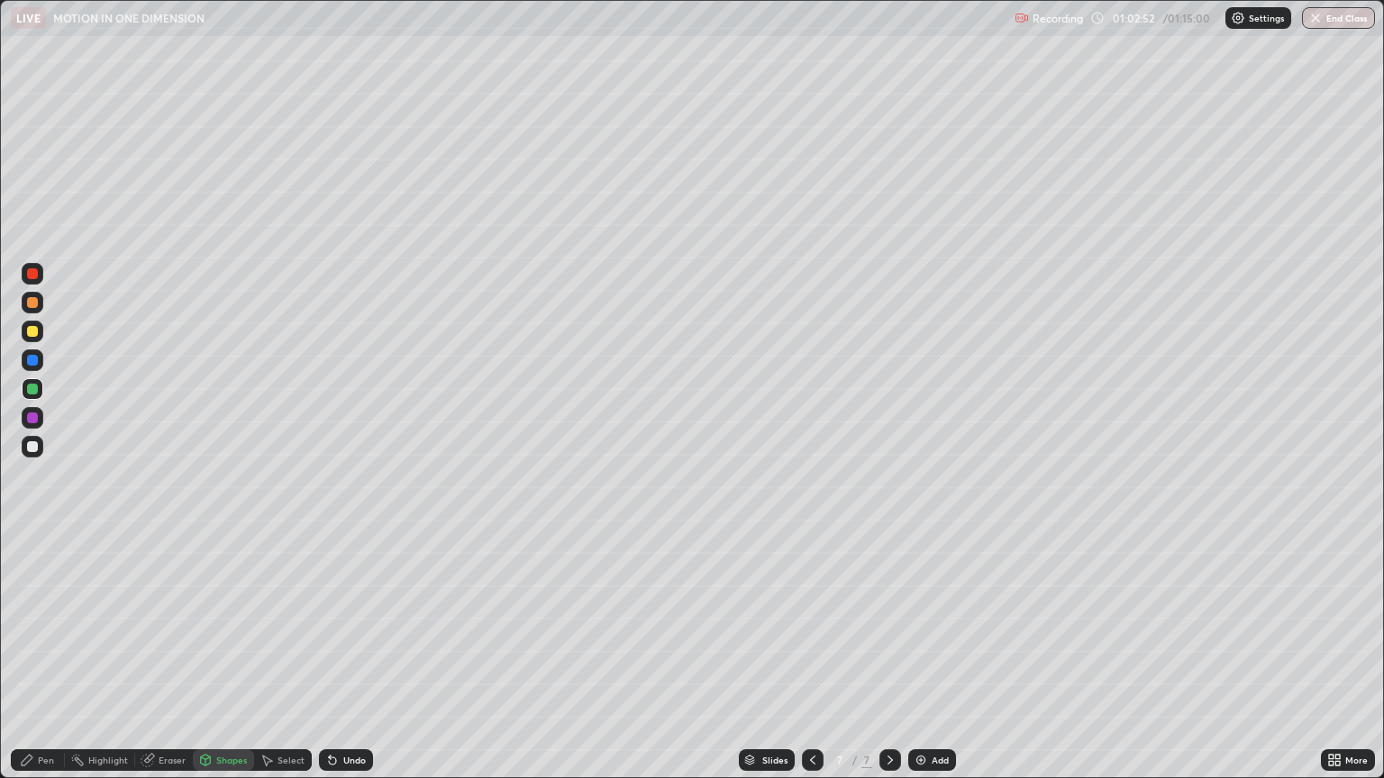
click at [50, 656] on div "Pen" at bounding box center [46, 760] width 16 height 9
click at [32, 419] on div at bounding box center [32, 418] width 11 height 11
click at [218, 656] on div "Shapes" at bounding box center [231, 760] width 31 height 9
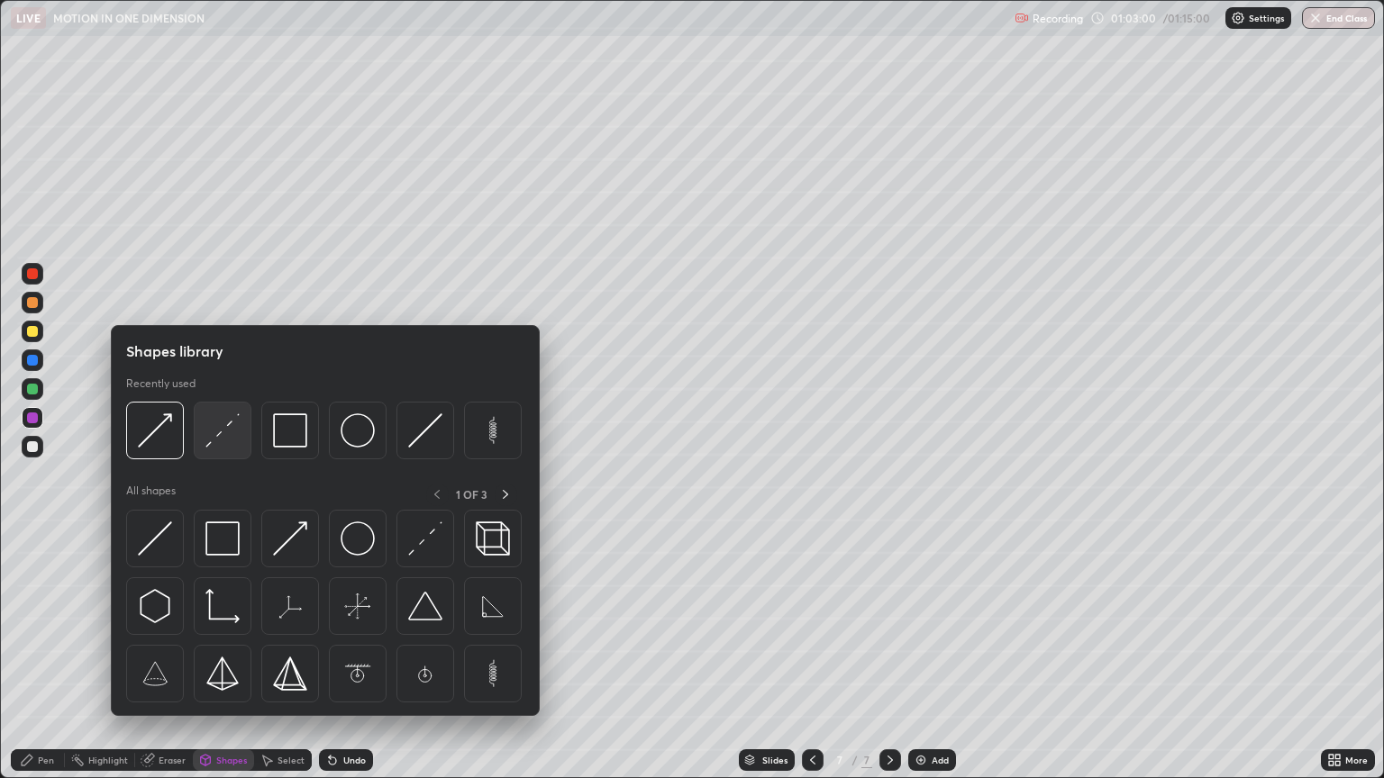
click at [223, 439] on img at bounding box center [222, 430] width 34 height 34
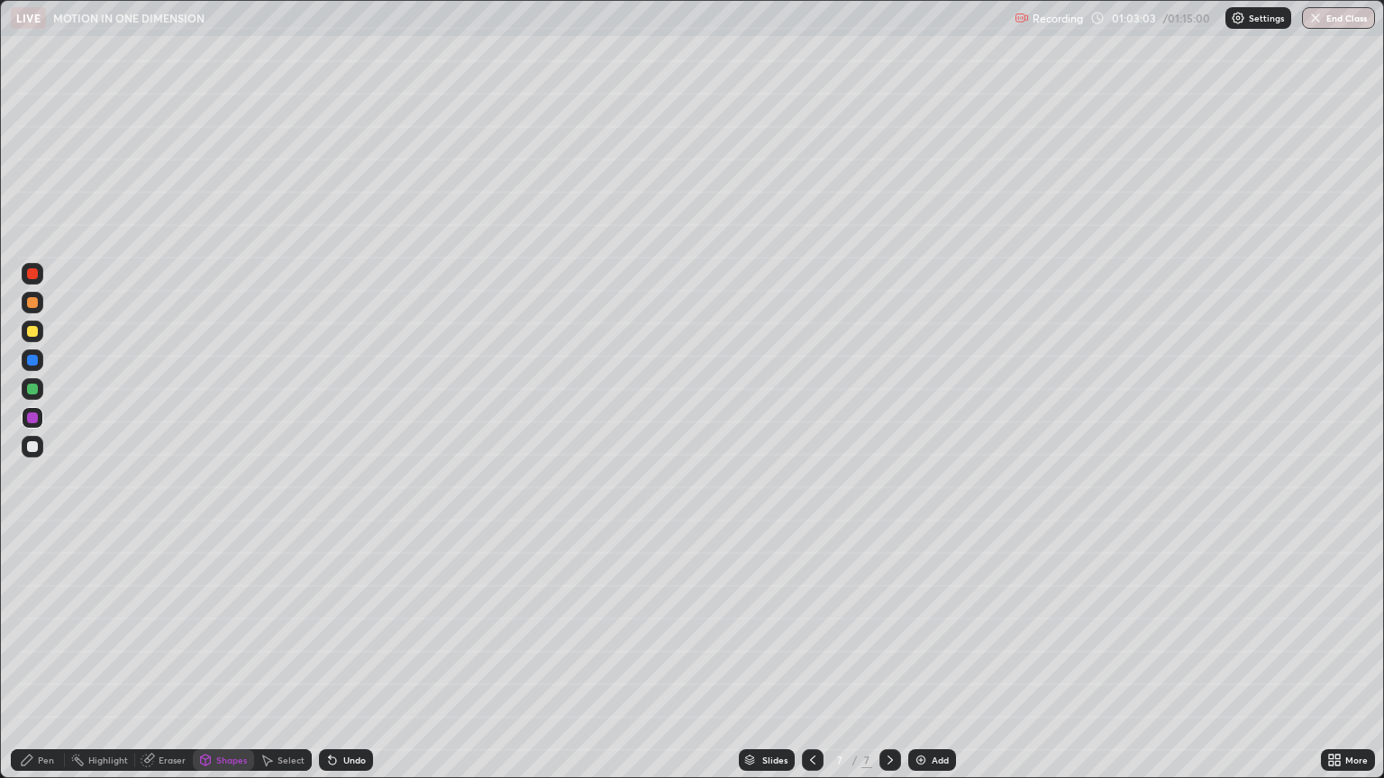
click at [50, 656] on div "Pen" at bounding box center [46, 760] width 16 height 9
click at [39, 300] on div at bounding box center [33, 303] width 22 height 22
click at [32, 418] on div at bounding box center [32, 418] width 11 height 11
click at [355, 656] on div "Undo" at bounding box center [354, 760] width 23 height 9
click at [349, 656] on div "Undo" at bounding box center [354, 760] width 23 height 9
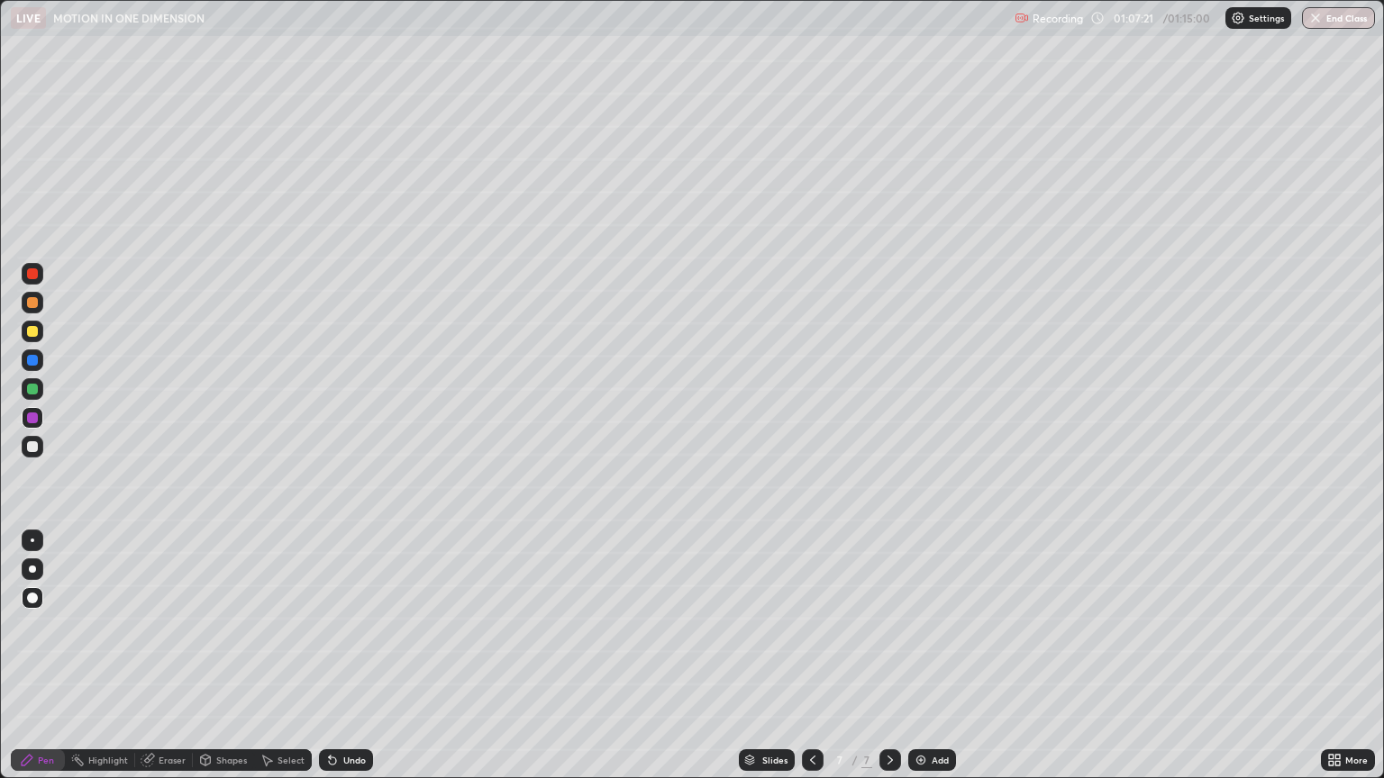
click at [353, 656] on div "Undo" at bounding box center [354, 760] width 23 height 9
click at [358, 656] on div "Undo" at bounding box center [346, 760] width 54 height 22
click at [363, 656] on div "Undo" at bounding box center [346, 760] width 54 height 22
click at [357, 656] on div "Undo" at bounding box center [354, 760] width 23 height 9
click at [355, 656] on div "Undo" at bounding box center [354, 760] width 23 height 9
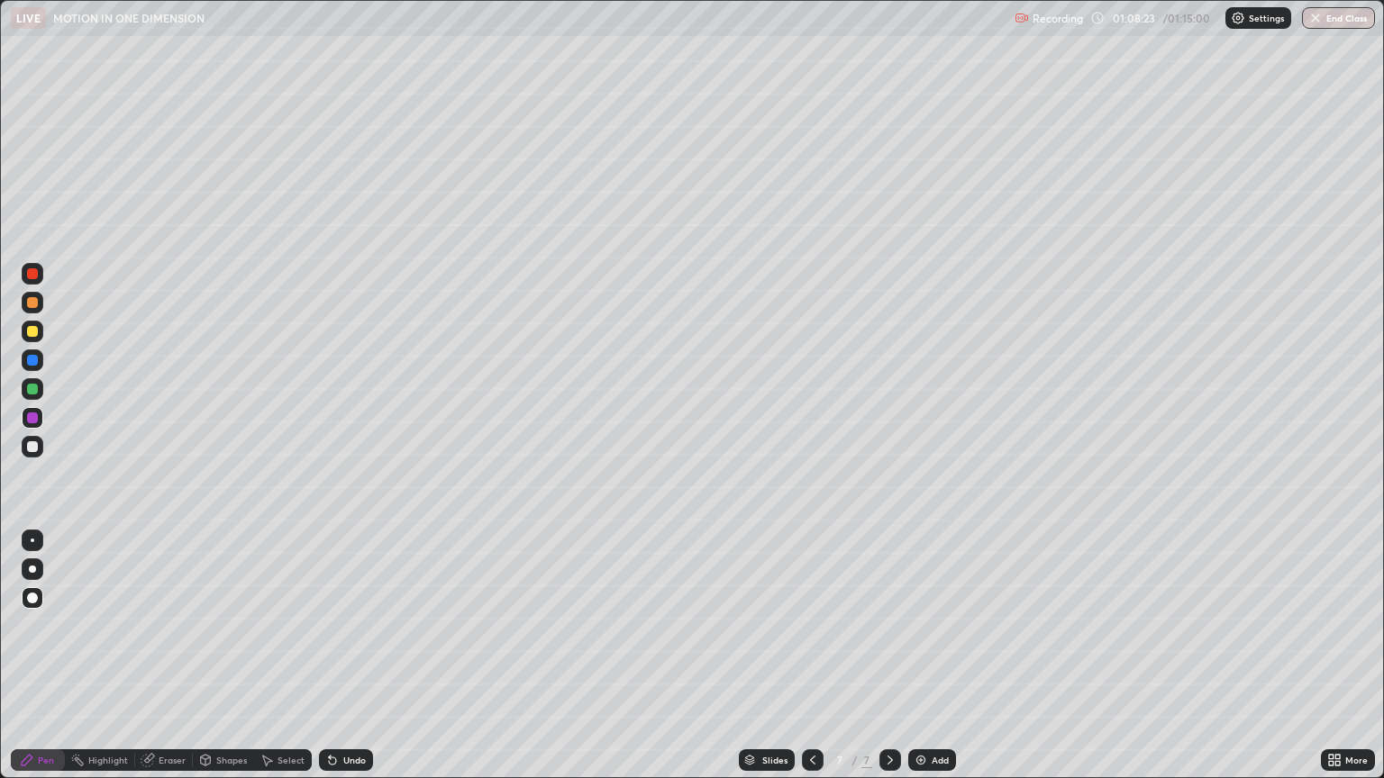
click at [353, 656] on div "Undo" at bounding box center [354, 760] width 23 height 9
click at [1003, 656] on div "Slides 7 / 7 Add" at bounding box center [847, 760] width 948 height 36
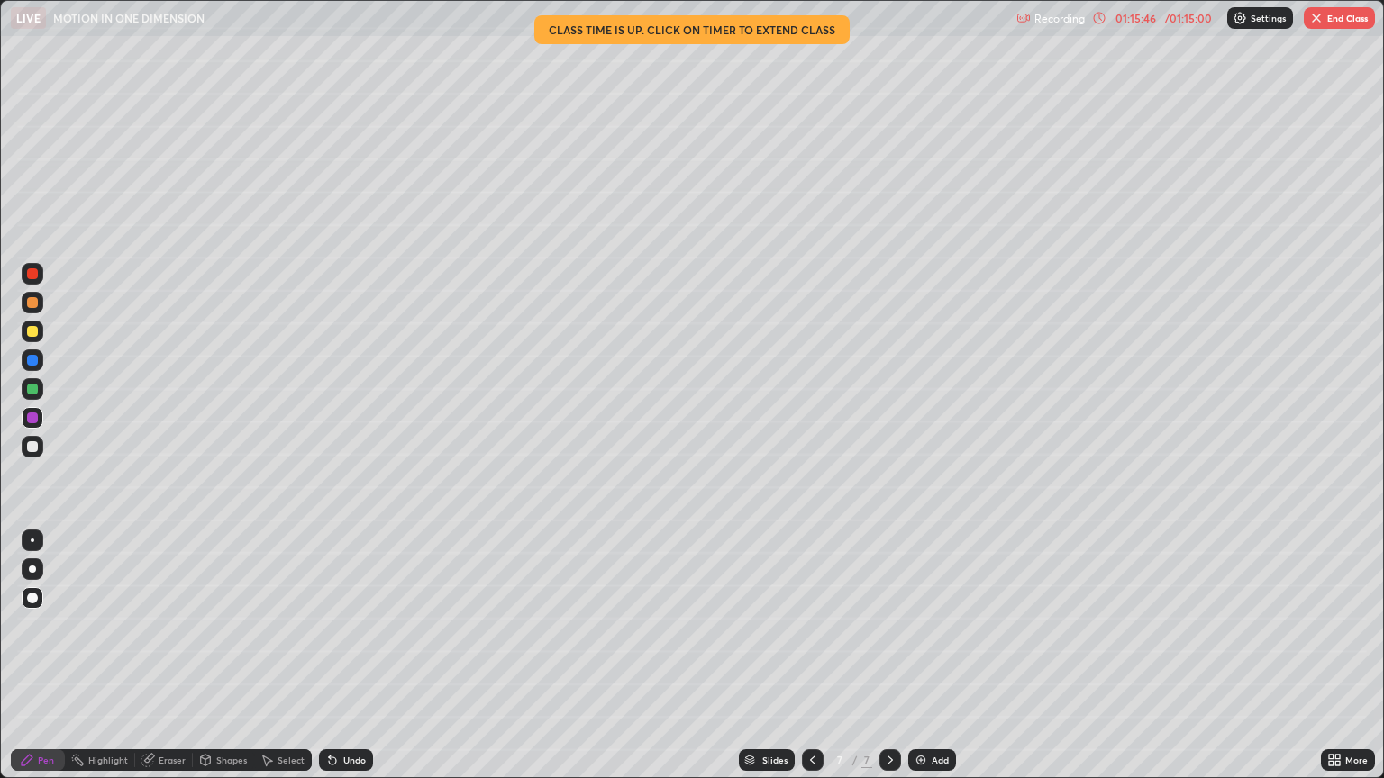
click at [1322, 16] on img "button" at bounding box center [1316, 18] width 14 height 14
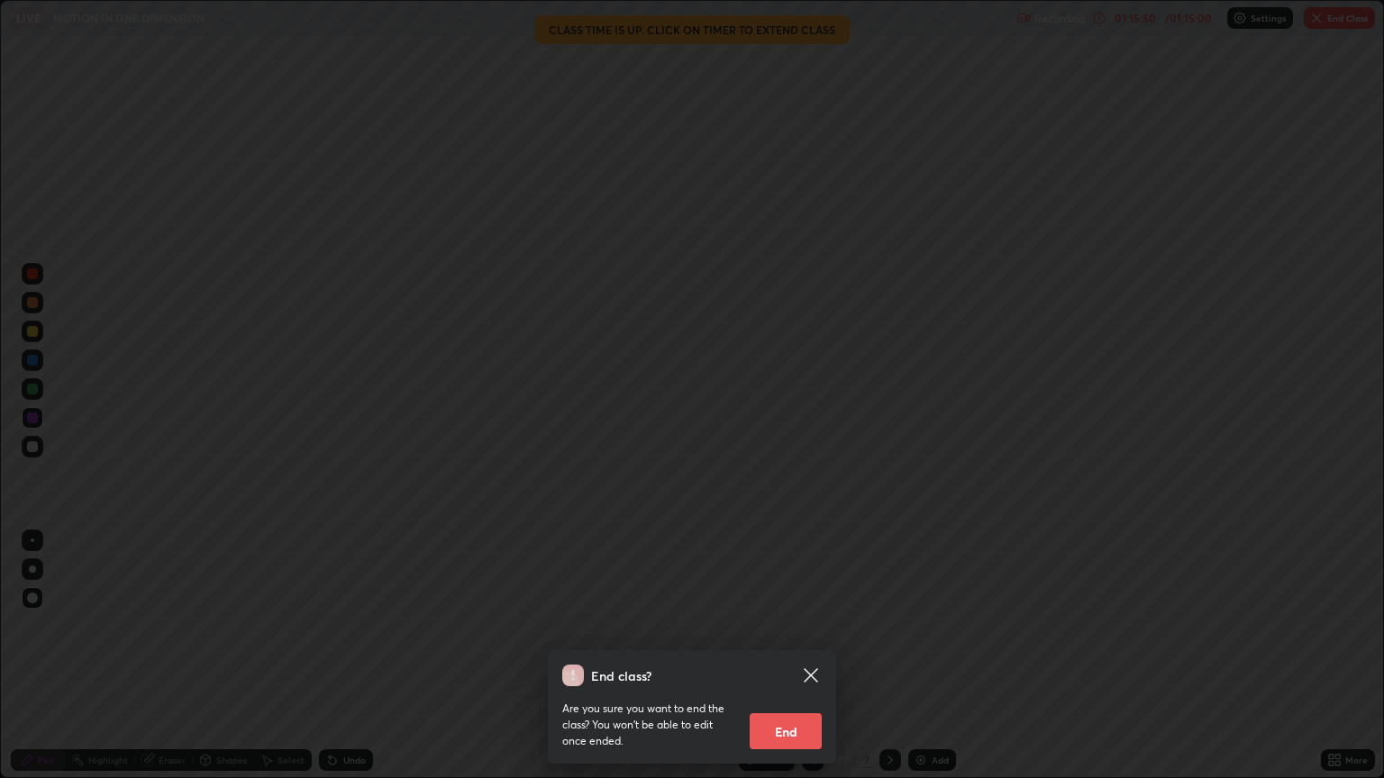
click at [814, 656] on icon at bounding box center [811, 676] width 22 height 22
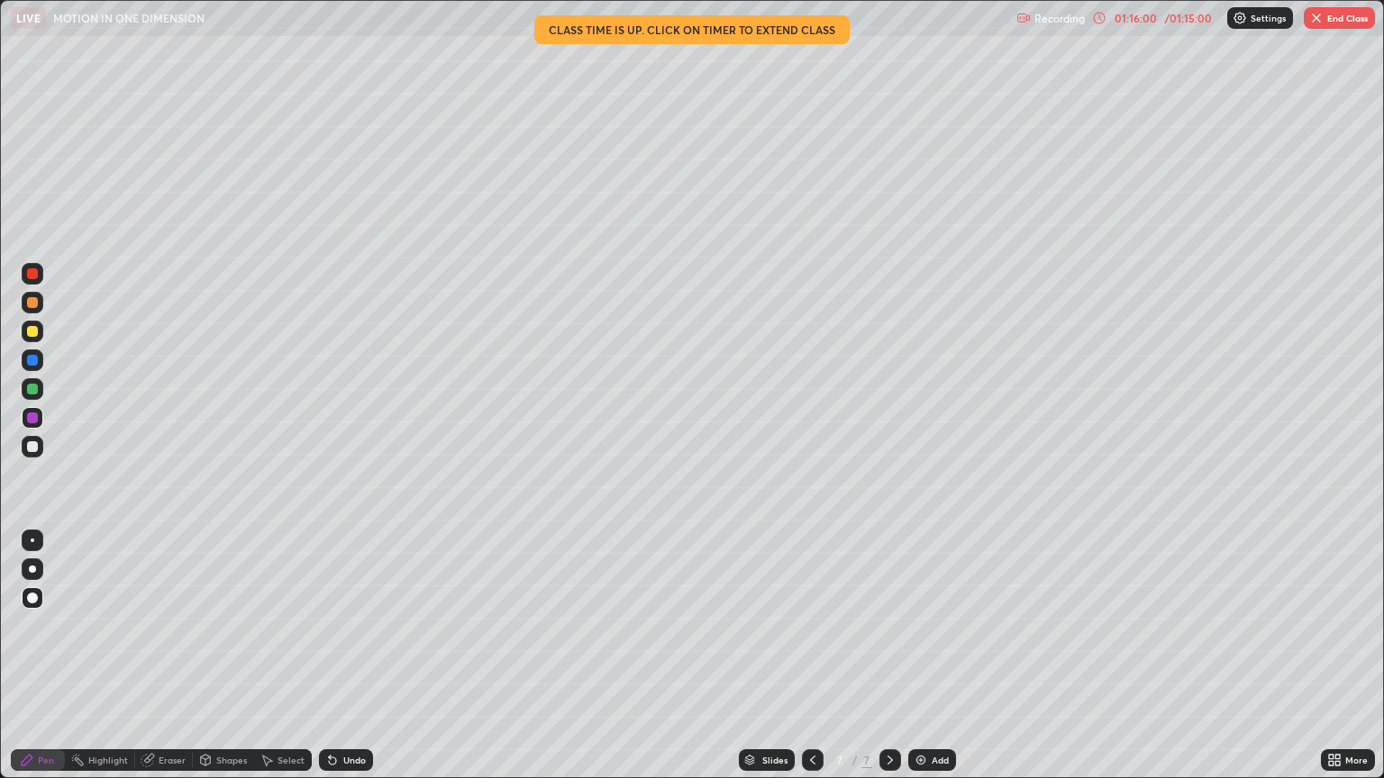
click at [1347, 19] on button "End Class" at bounding box center [1338, 18] width 71 height 22
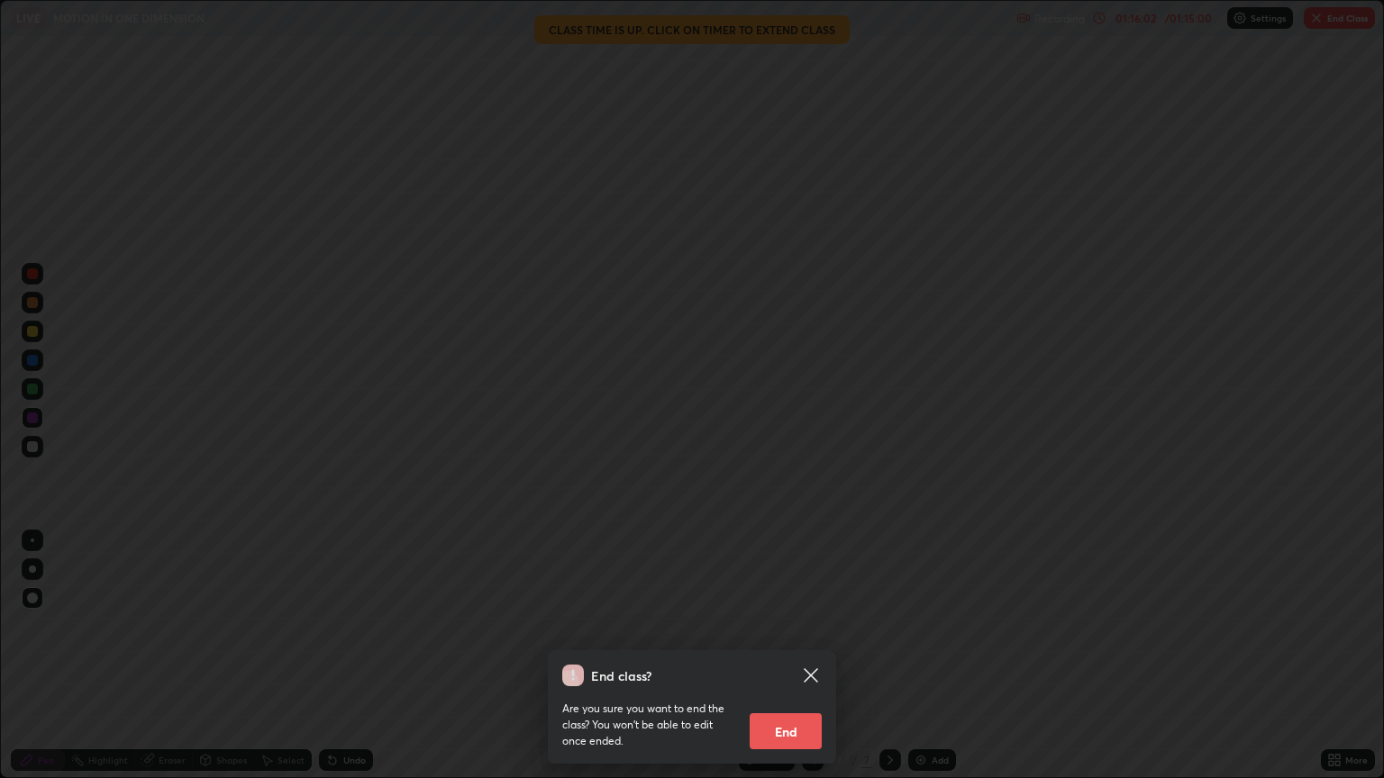
click at [802, 656] on button "End" at bounding box center [785, 731] width 72 height 36
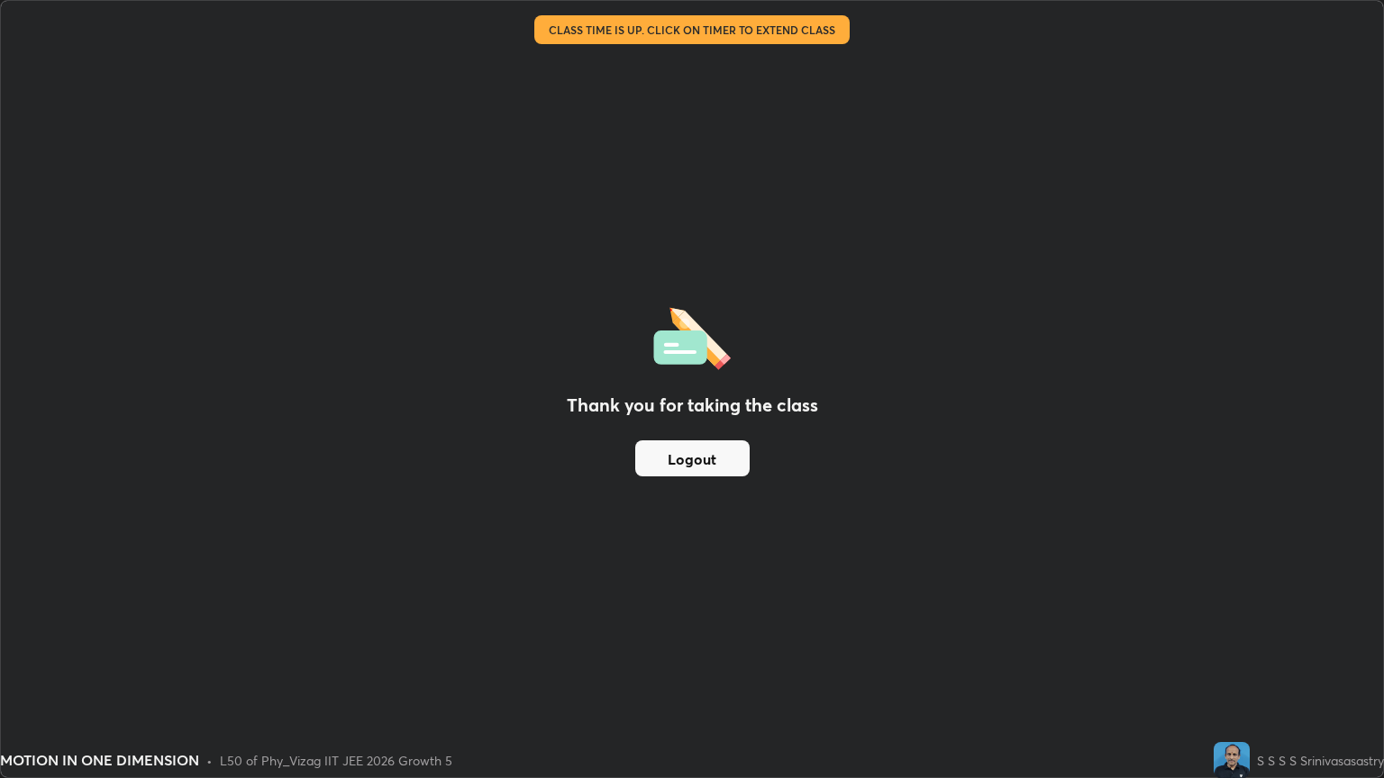
click at [670, 464] on button "Logout" at bounding box center [692, 458] width 114 height 36
click at [685, 152] on div "Thank you for taking the class Logout" at bounding box center [692, 389] width 1382 height 776
click at [683, 201] on div "Thank you for taking the class Logout" at bounding box center [692, 389] width 1382 height 776
click at [708, 467] on button "Logout" at bounding box center [692, 458] width 114 height 36
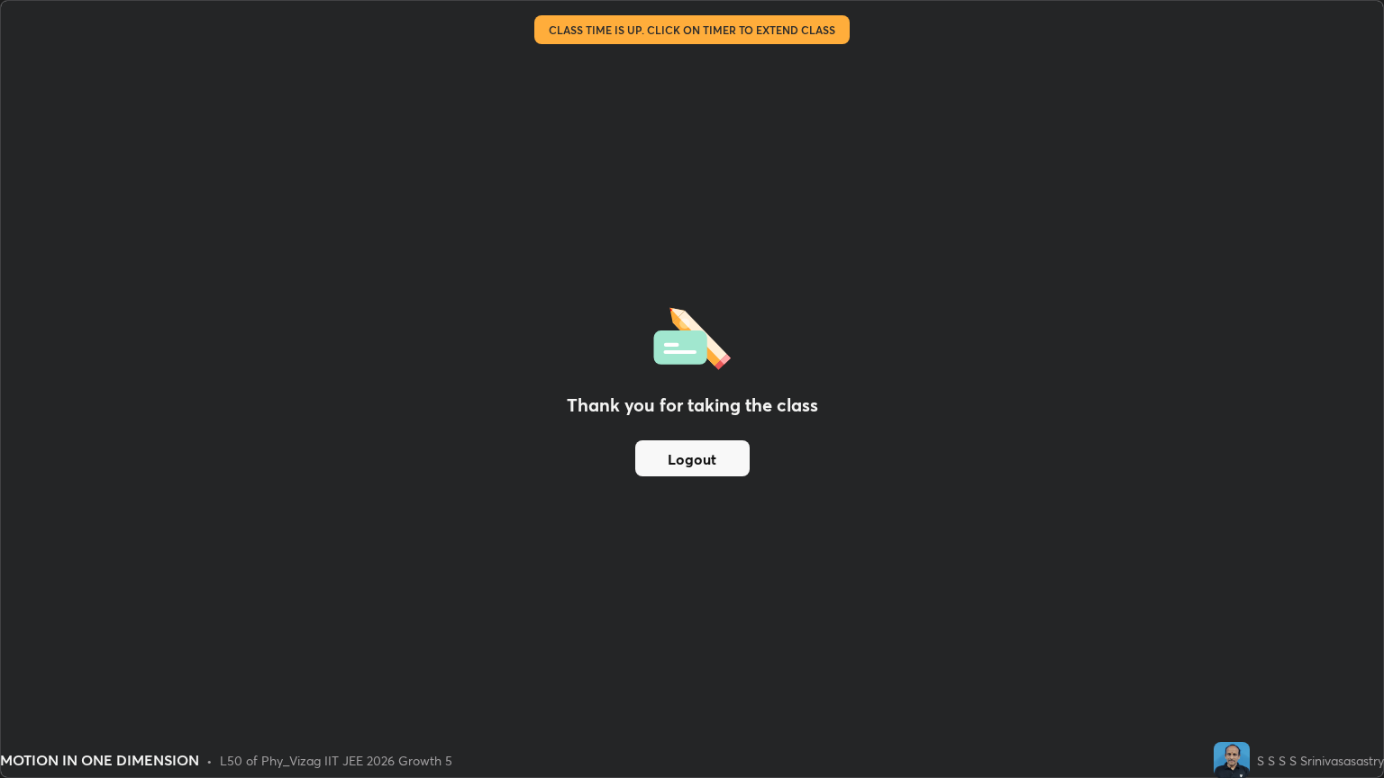
click at [708, 467] on button "Logout" at bounding box center [692, 458] width 114 height 36
click at [708, 469] on button "Logout" at bounding box center [692, 458] width 114 height 36
click at [664, 254] on div "Thank you for taking the class Logout" at bounding box center [692, 389] width 1382 height 776
click at [667, 151] on div "Thank you for taking the class Logout" at bounding box center [692, 389] width 1382 height 776
click at [676, 178] on div "Thank you for taking the class Logout" at bounding box center [692, 389] width 1382 height 776
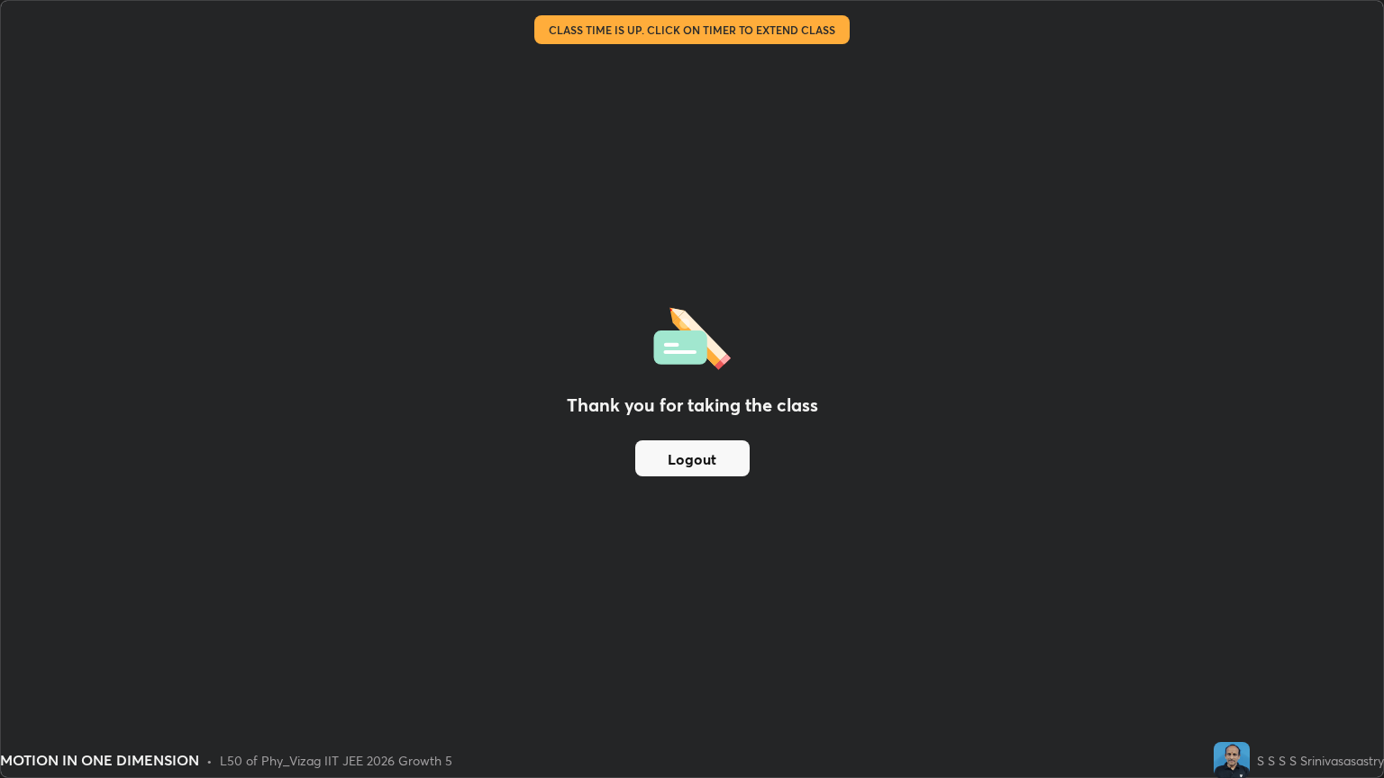
click at [676, 178] on div "Thank you for taking the class Logout" at bounding box center [692, 389] width 1382 height 776
click at [680, 186] on div "Thank you for taking the class Logout" at bounding box center [692, 389] width 1382 height 776
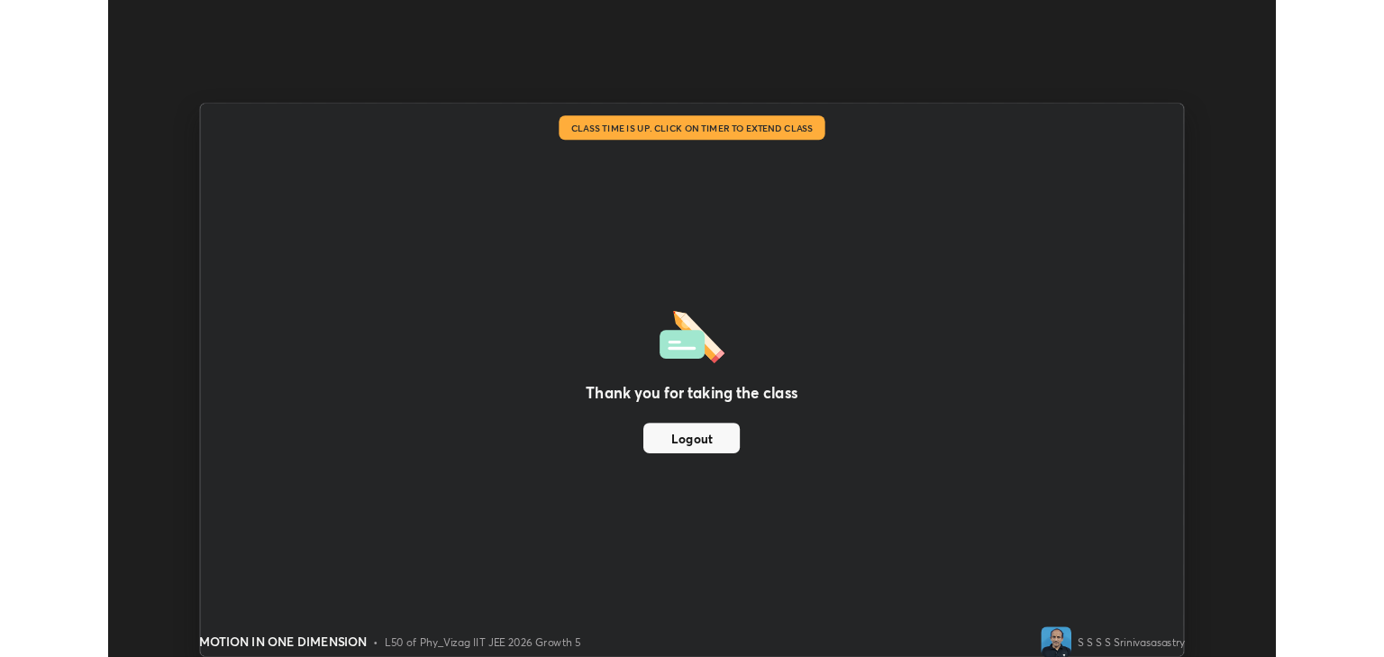
scroll to position [89414, 88689]
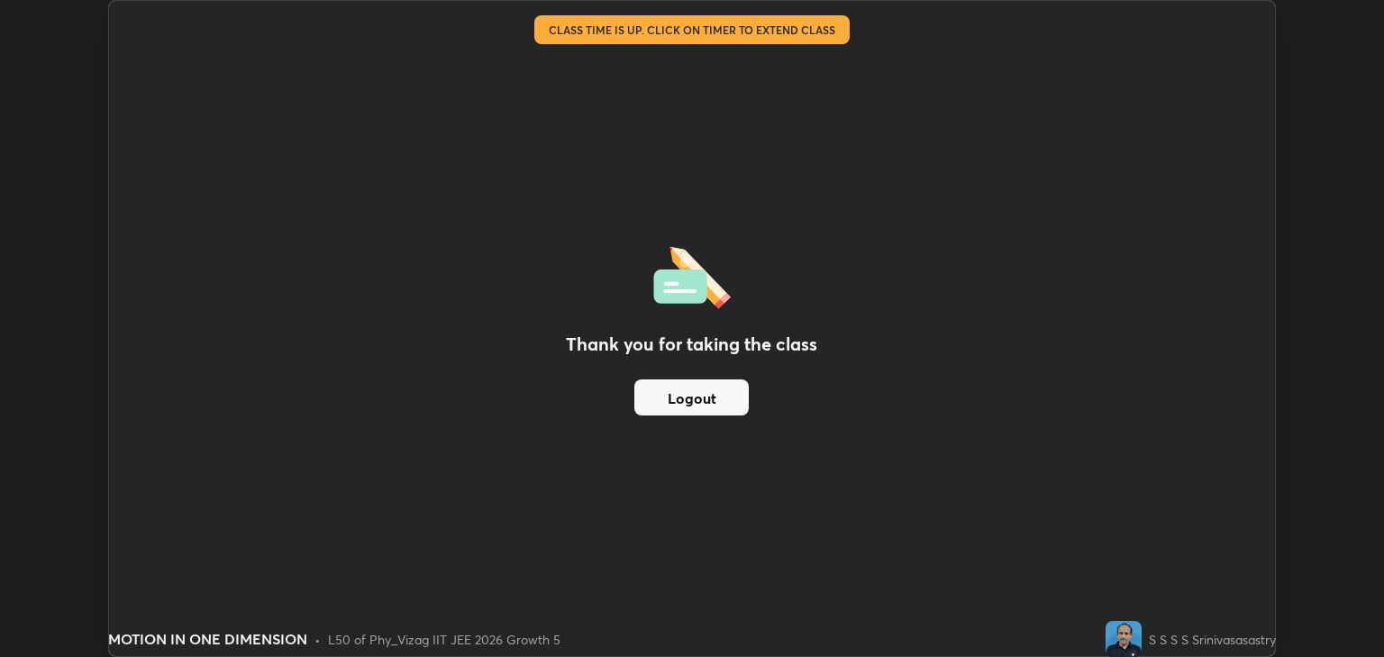
click at [693, 397] on button "Logout" at bounding box center [691, 397] width 114 height 36
click at [701, 400] on button "Logout" at bounding box center [691, 397] width 114 height 36
click at [697, 405] on button "Logout" at bounding box center [691, 397] width 114 height 36
click at [706, 413] on button "Logout" at bounding box center [691, 397] width 114 height 36
click at [697, 405] on button "Logout" at bounding box center [691, 397] width 114 height 36
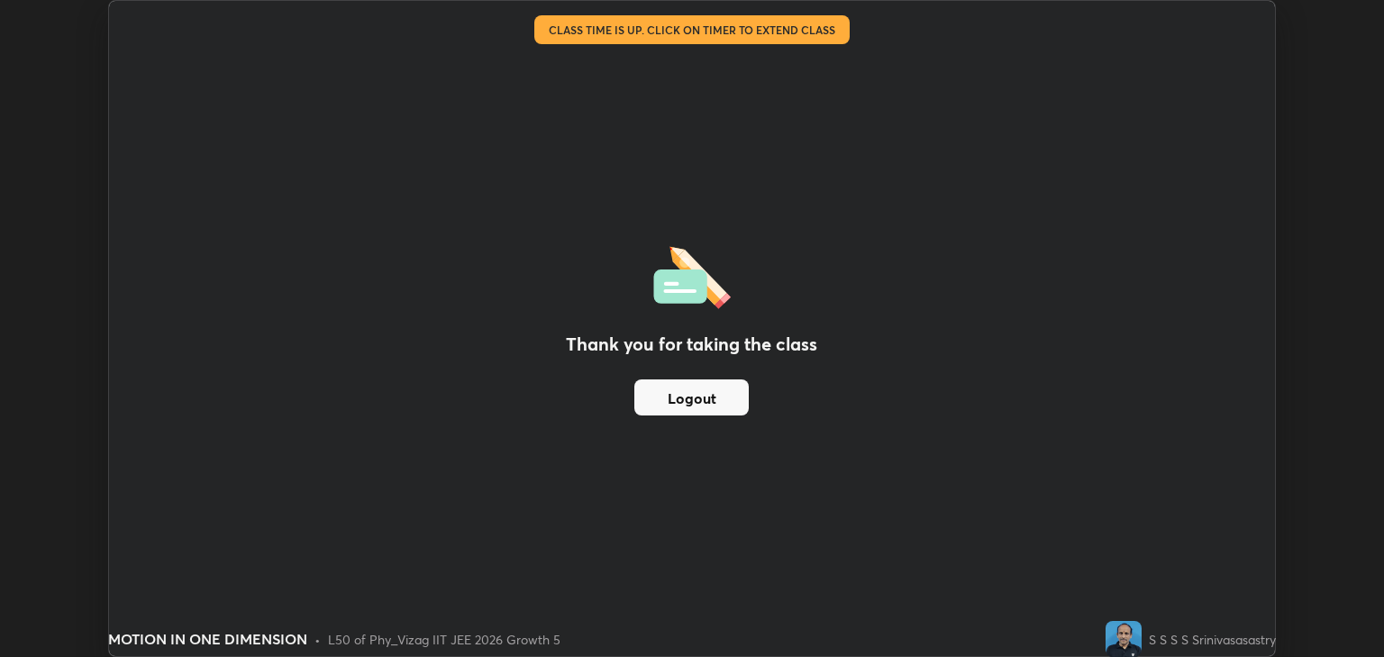
click at [691, 407] on button "Logout" at bounding box center [691, 397] width 114 height 36
